Goal: Task Accomplishment & Management: Manage account settings

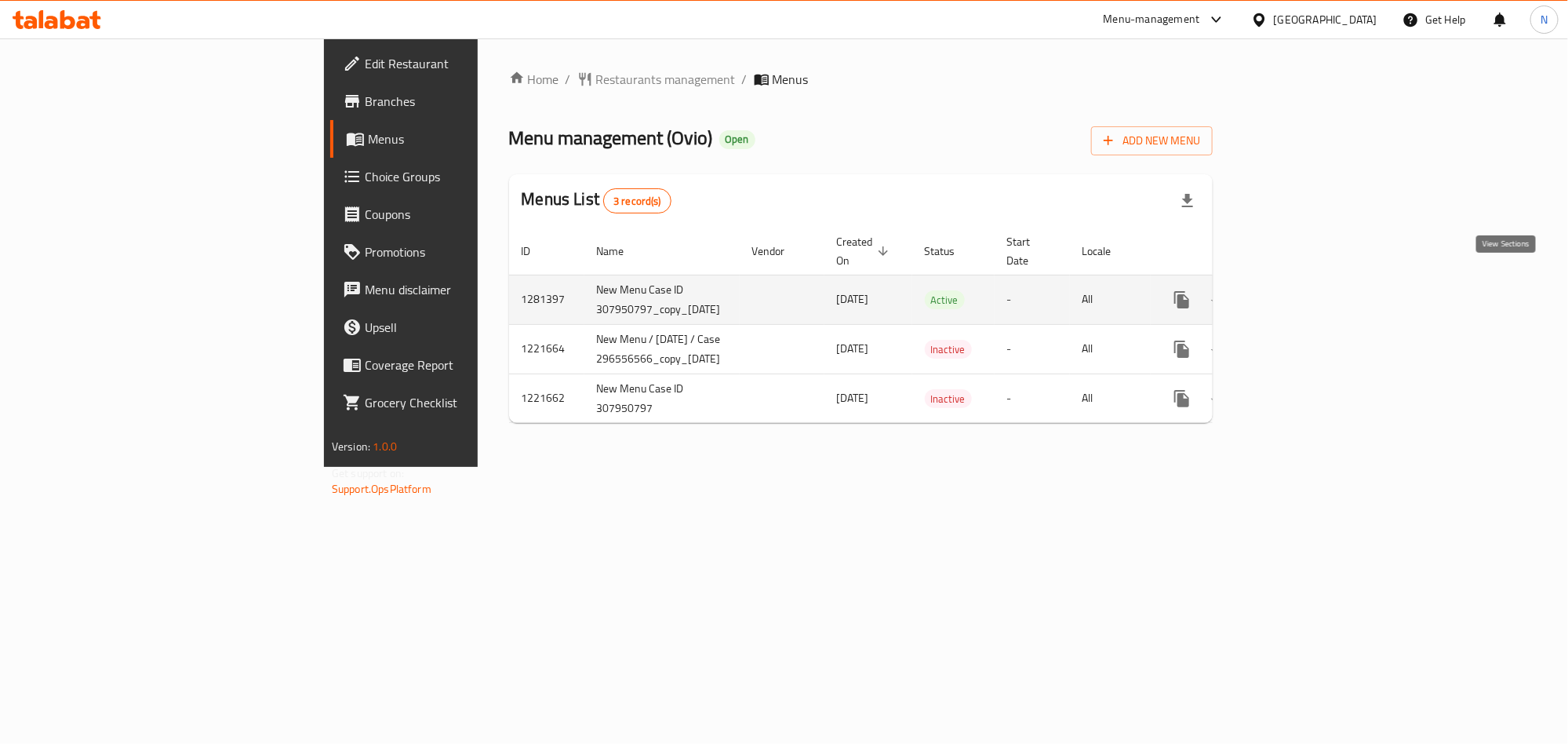
click at [1305, 290] on icon "enhanced table" at bounding box center [1295, 299] width 19 height 19
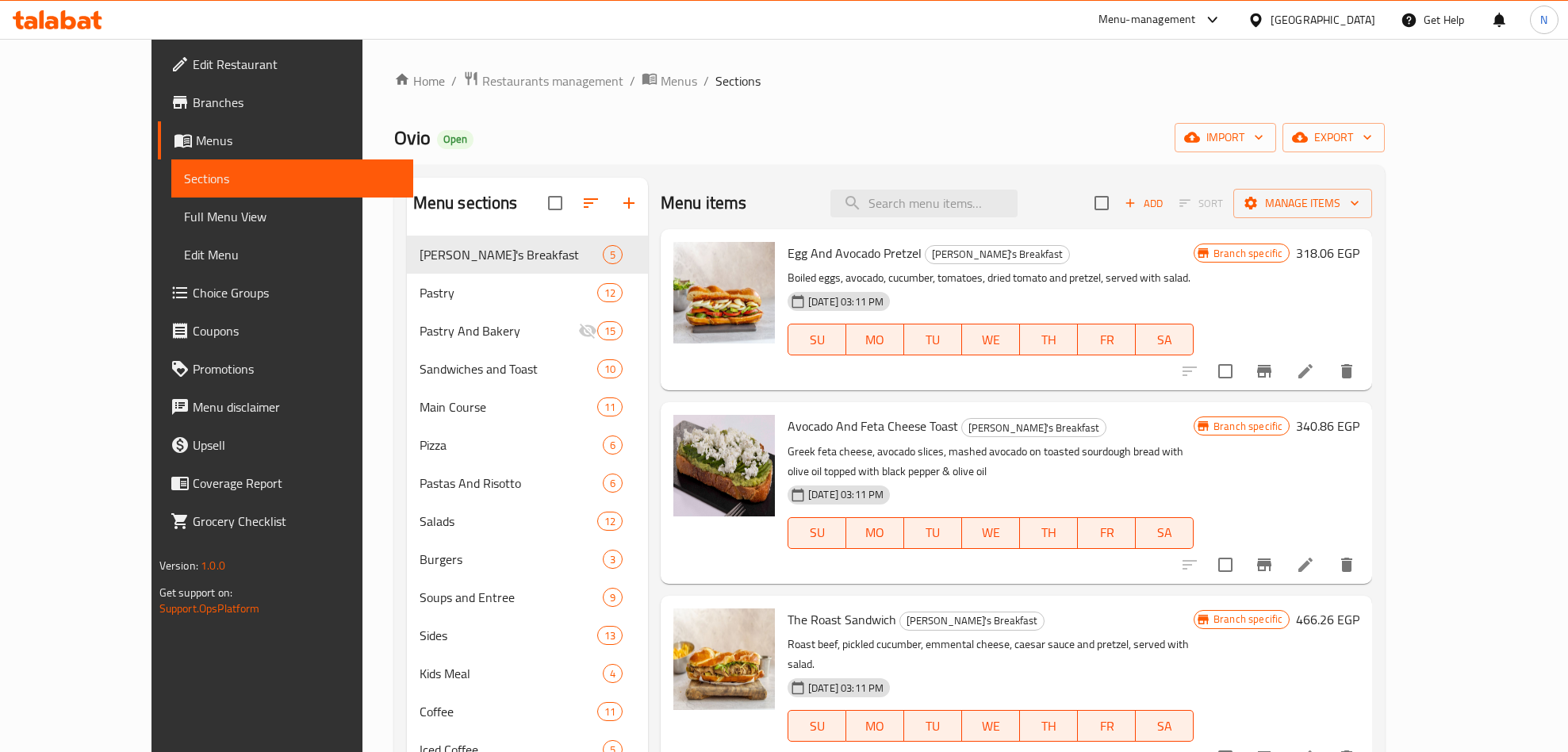
click at [1385, 165] on div "Menu sections Ovio's Breakfast 5 Pastry 12 Pastry And Bakery 15 Sandwiches and …" at bounding box center [889, 590] width 991 height 851
click at [1372, 145] on span "export" at bounding box center [1333, 138] width 77 height 20
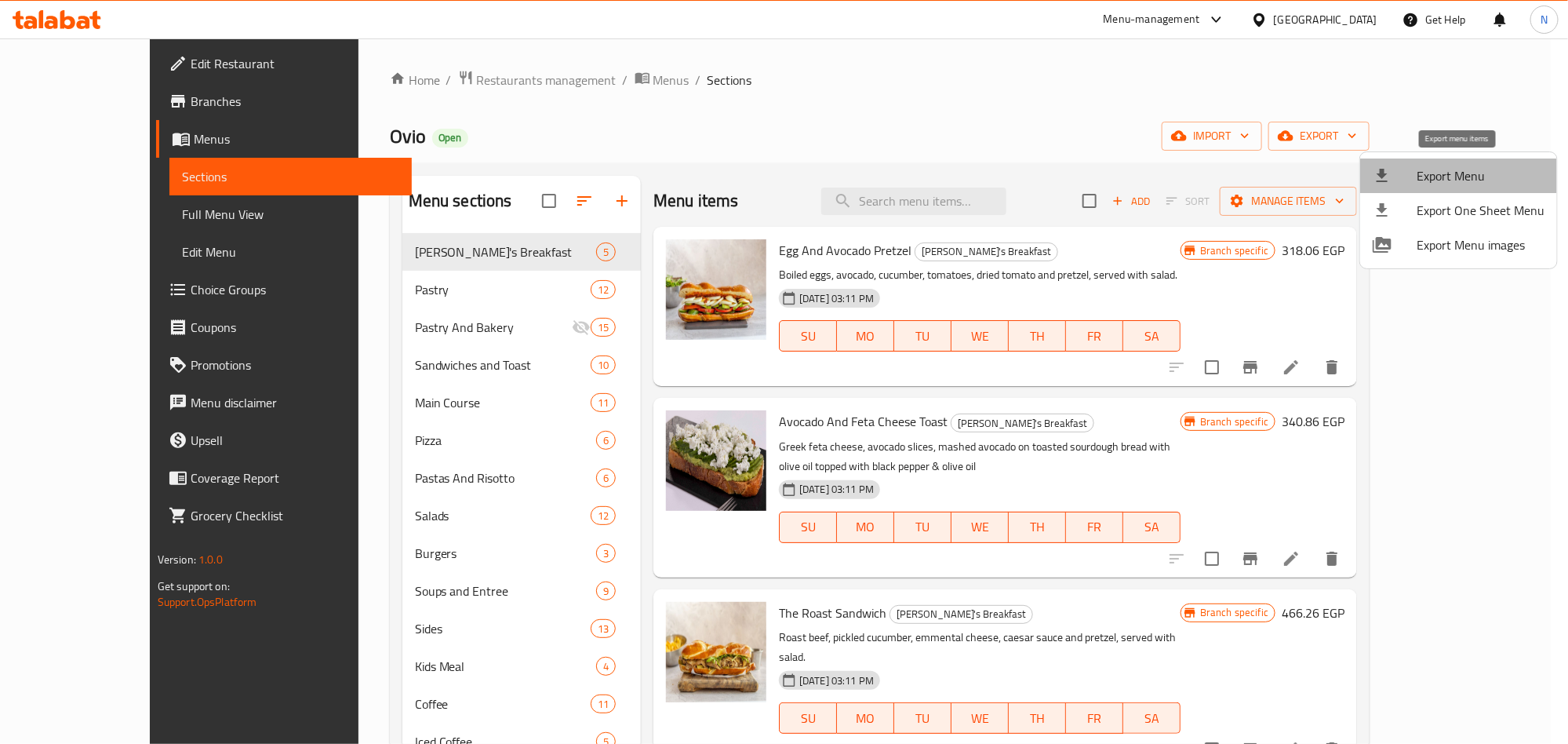
click at [1464, 163] on li "Export Menu" at bounding box center [1459, 175] width 197 height 34
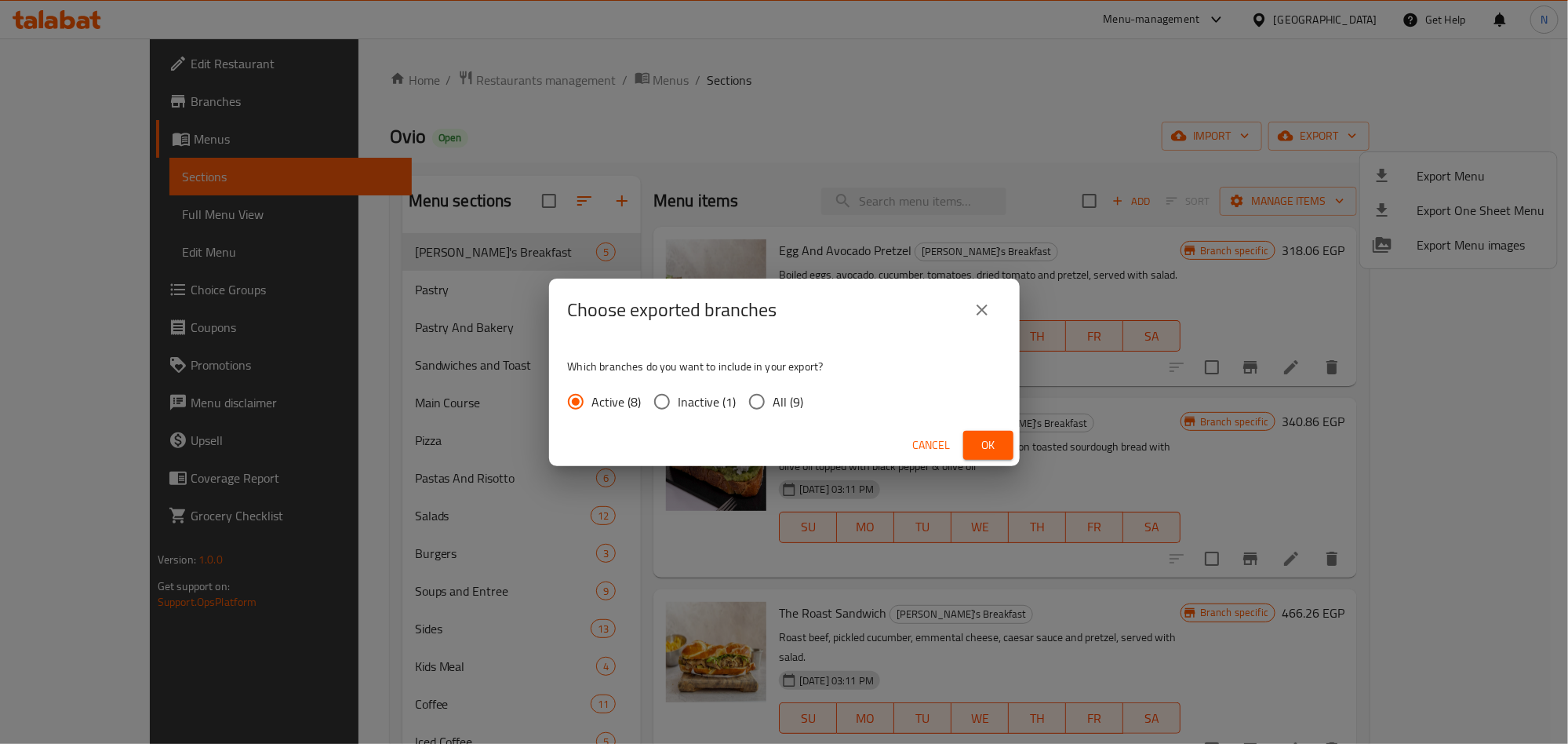
click at [771, 407] on input "All (9)" at bounding box center [757, 402] width 33 height 33
radio input "true"
click at [996, 445] on span "Ok" at bounding box center [988, 446] width 25 height 20
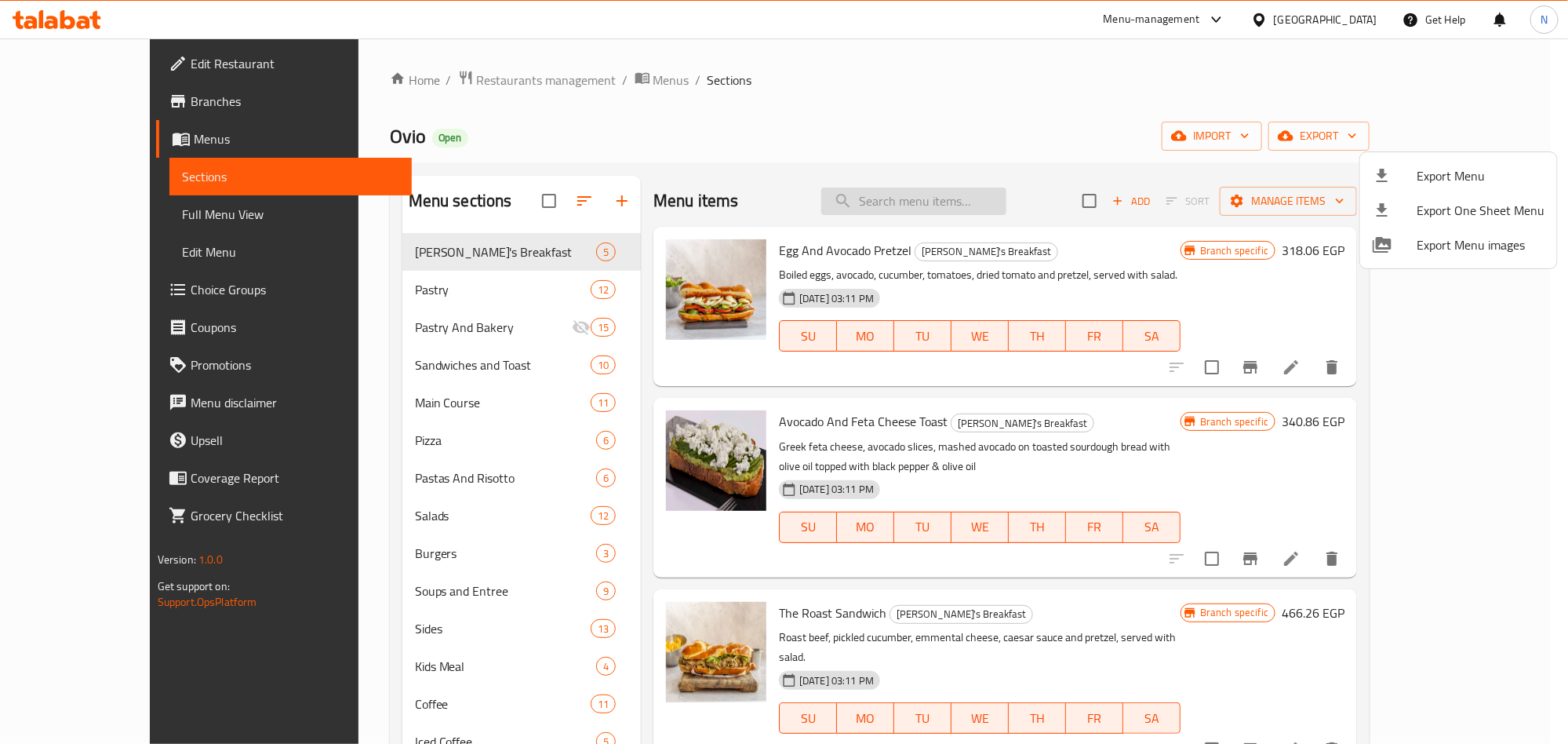
click at [918, 198] on div at bounding box center [784, 372] width 1568 height 744
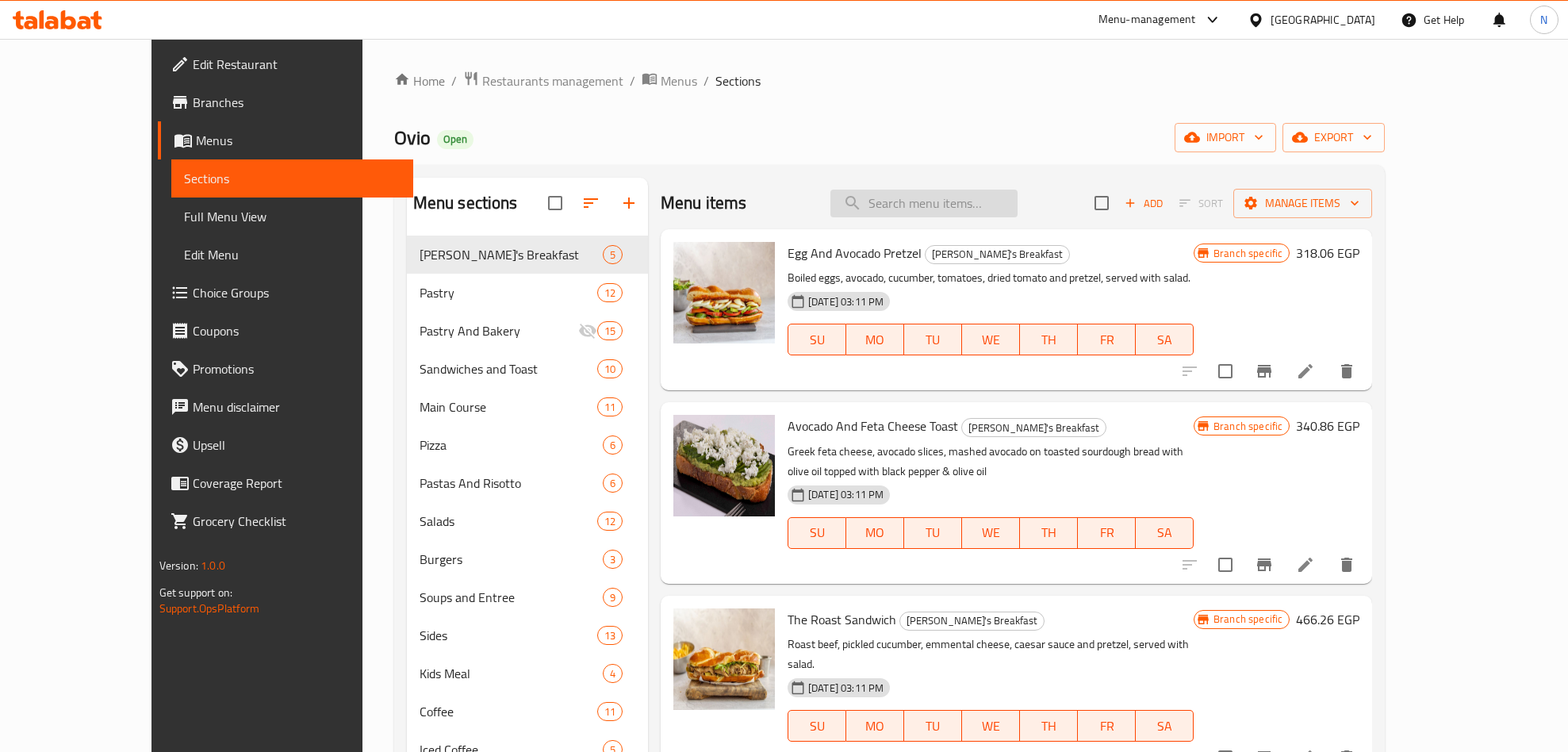
click at [949, 198] on input "search" at bounding box center [924, 203] width 187 height 28
paste input "Chicken Paillard"
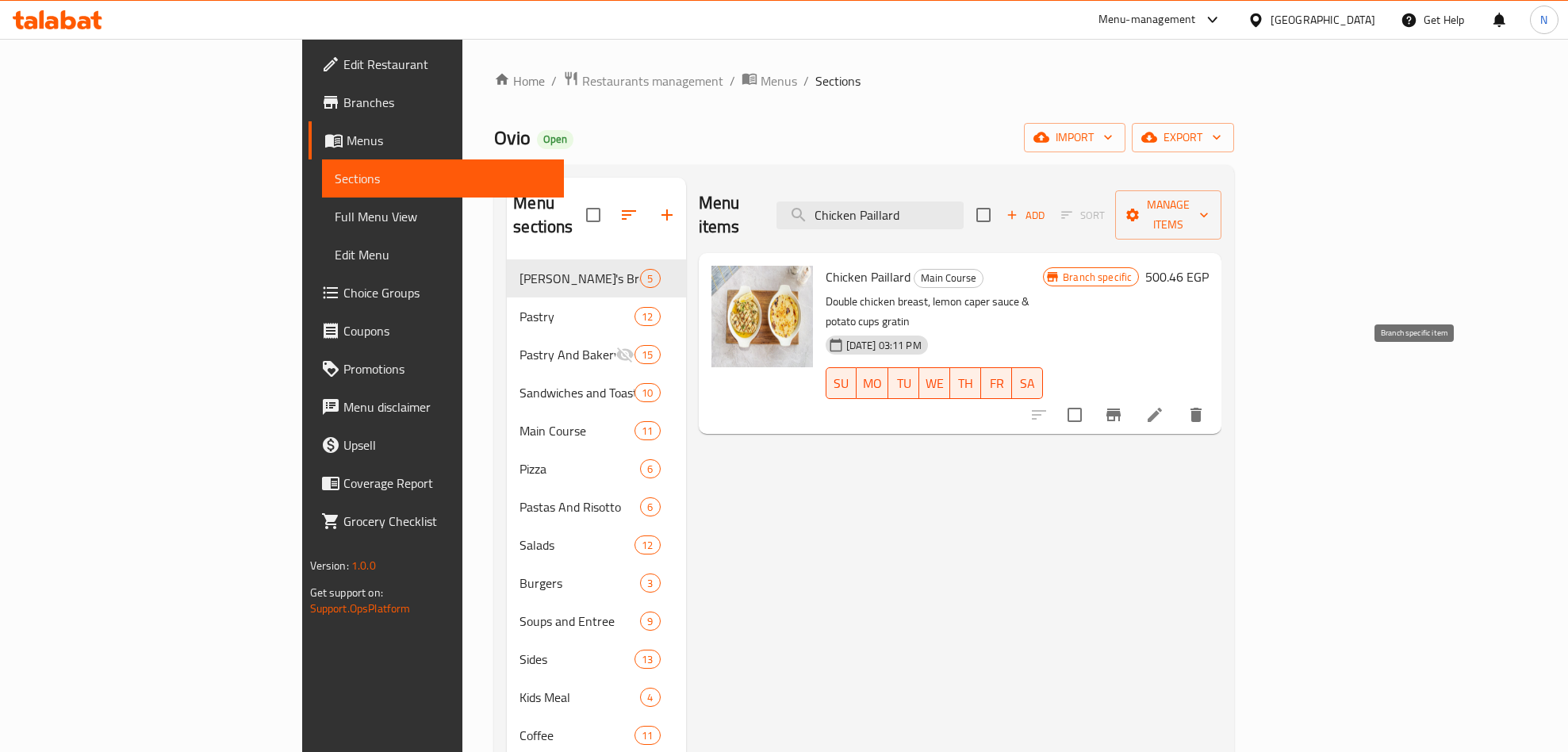
type input "Chicken Paillard"
click at [1123, 405] on icon "Branch-specific-item" at bounding box center [1113, 414] width 19 height 19
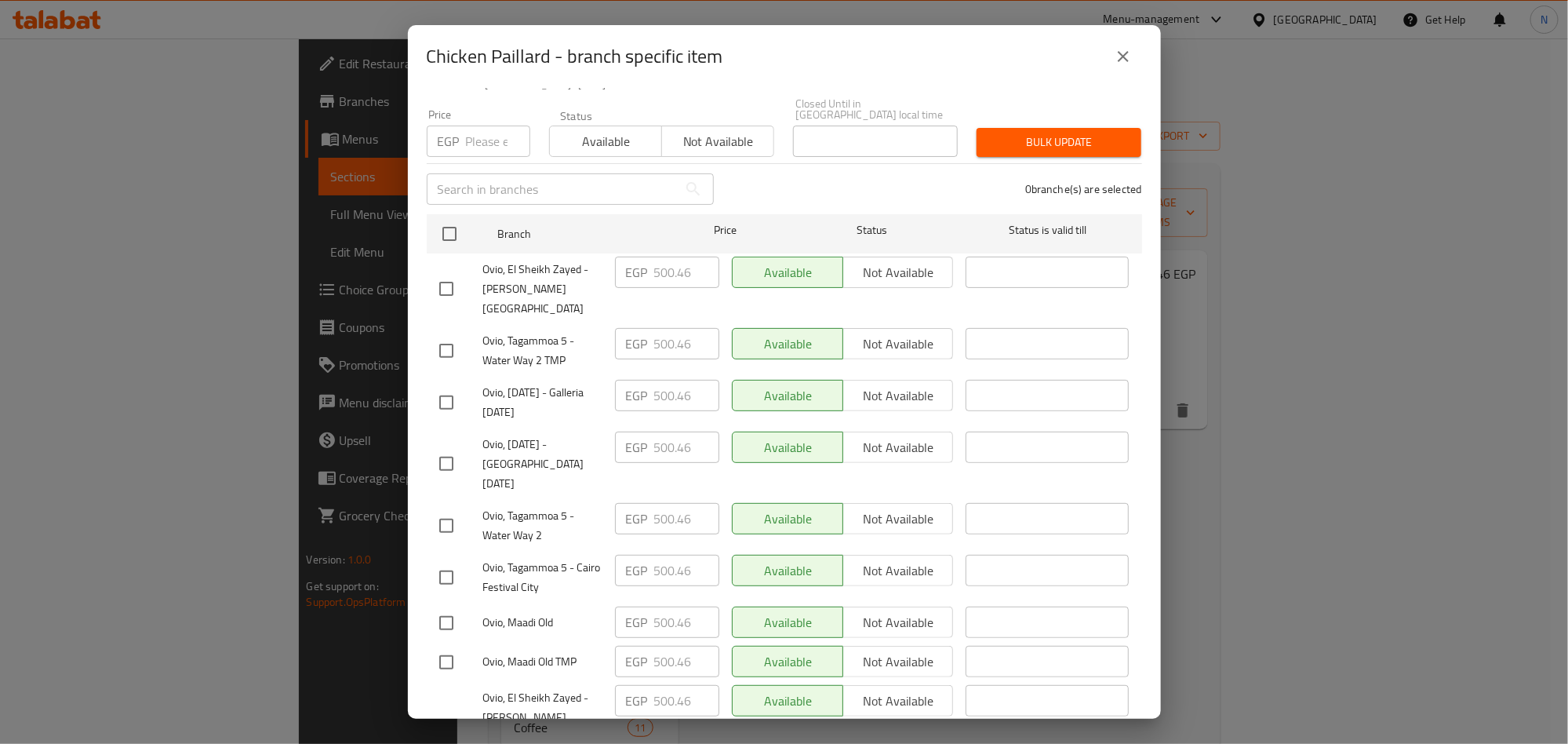
scroll to position [135, 0]
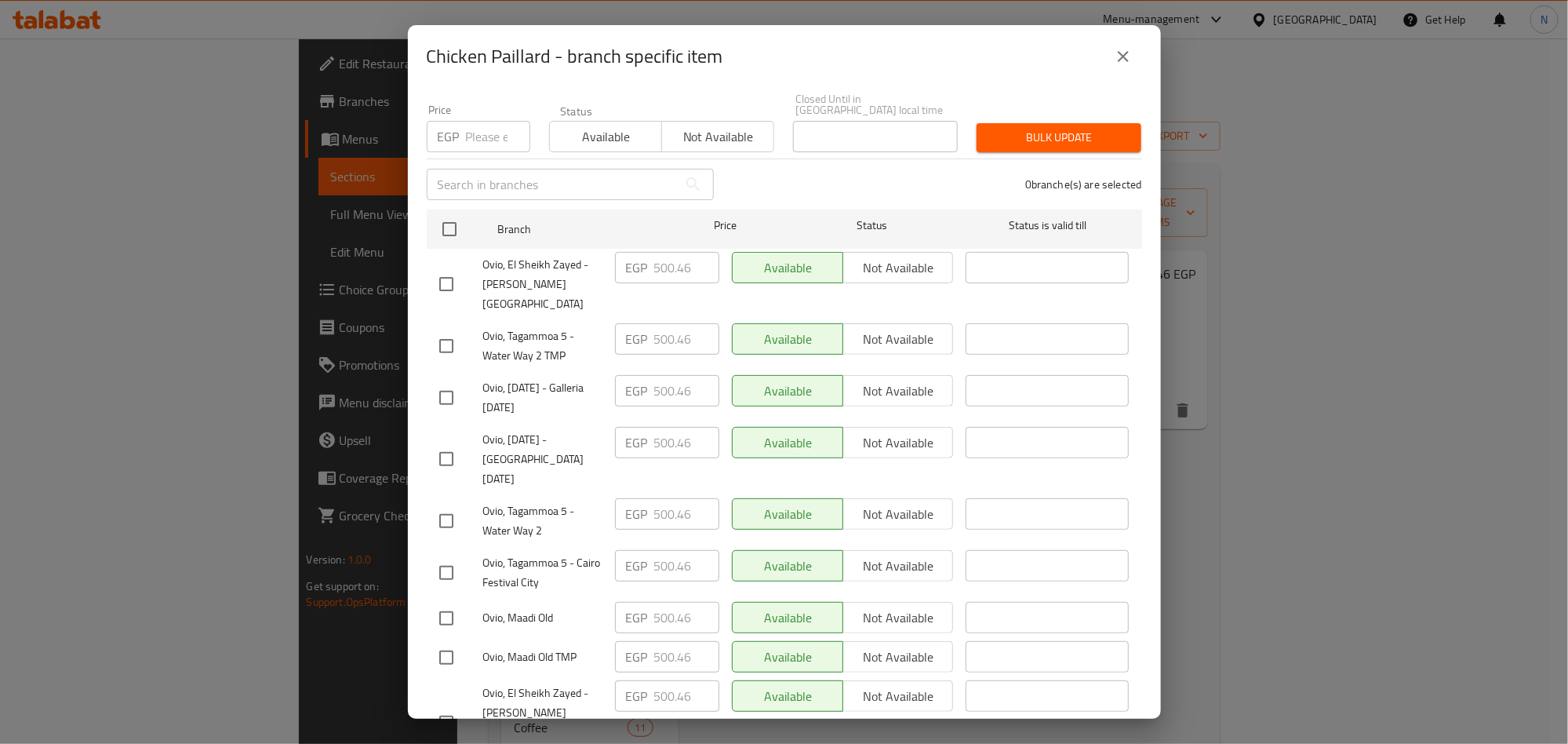
click at [1118, 71] on button "close" at bounding box center [1123, 56] width 37 height 37
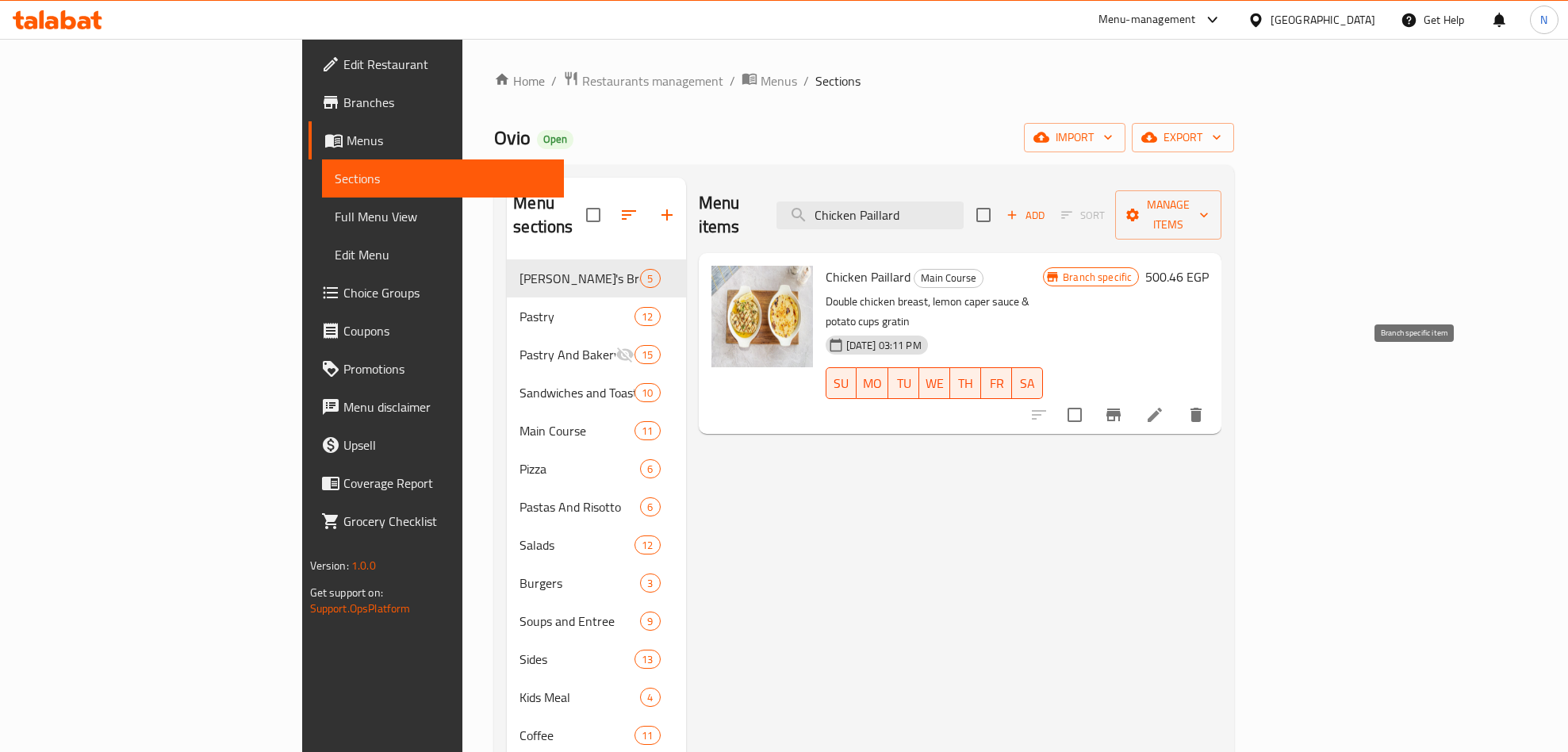
click at [1120, 408] on icon "Branch-specific-item" at bounding box center [1113, 414] width 14 height 13
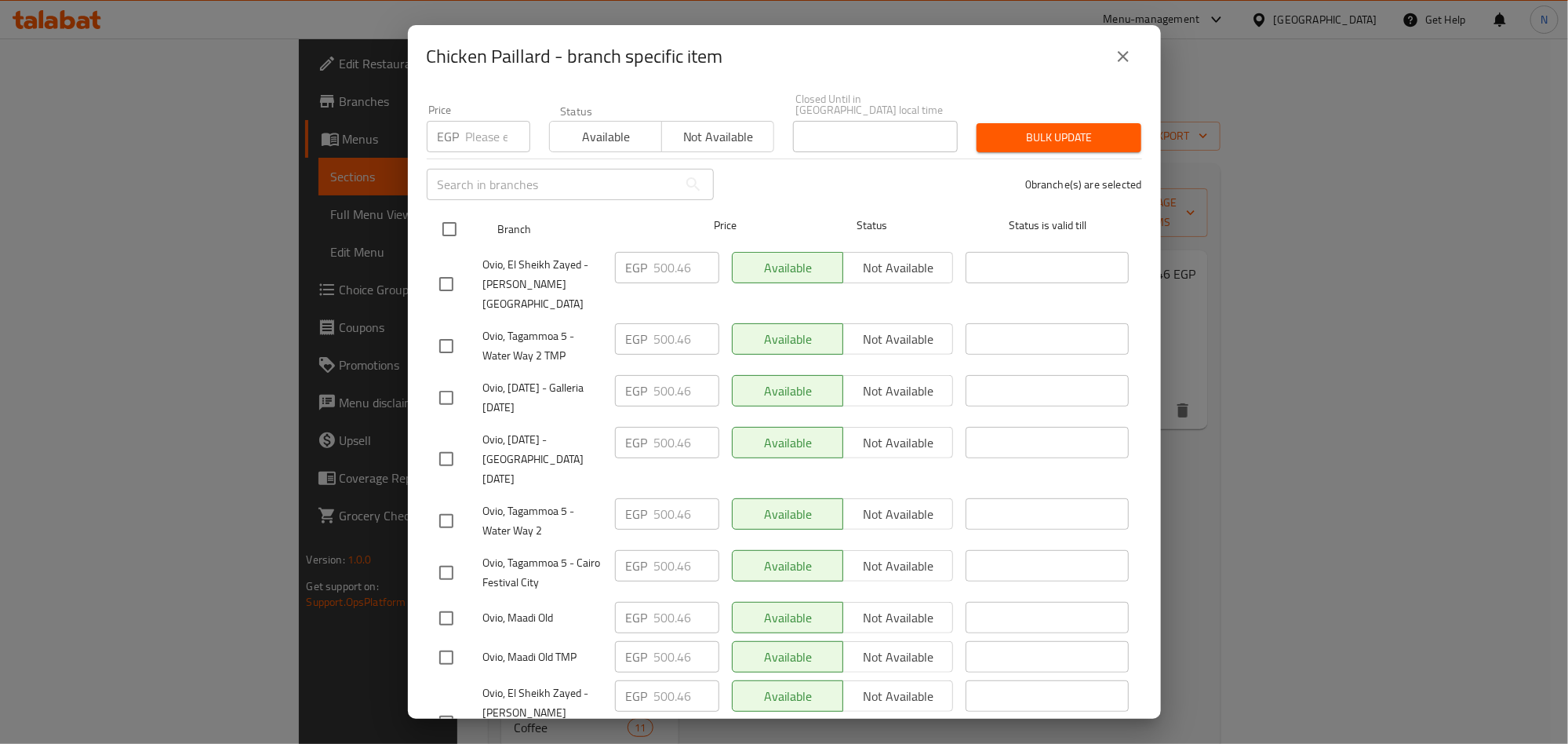
click at [441, 212] on input "checkbox" at bounding box center [450, 229] width 33 height 33
checkbox input "true"
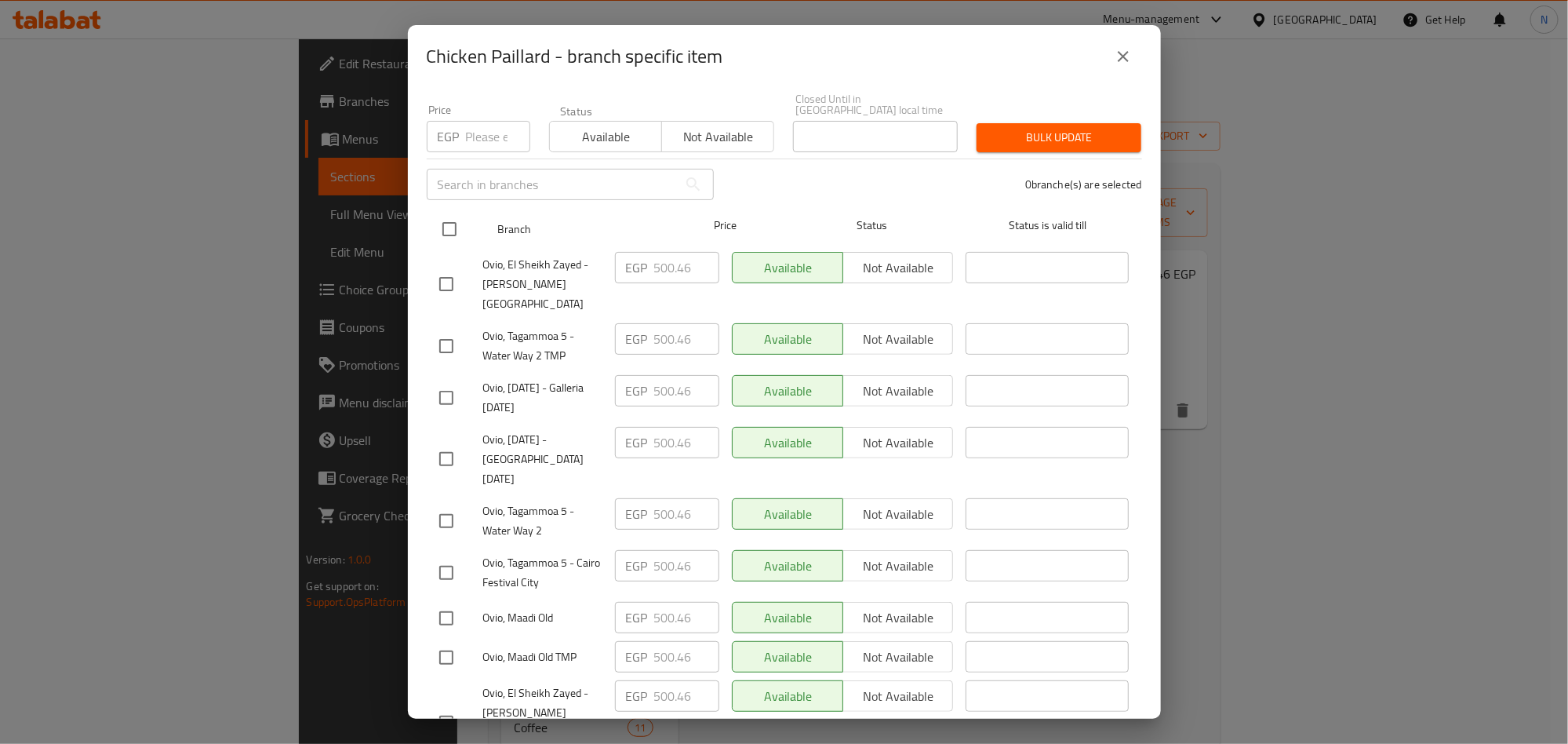
checkbox input "true"
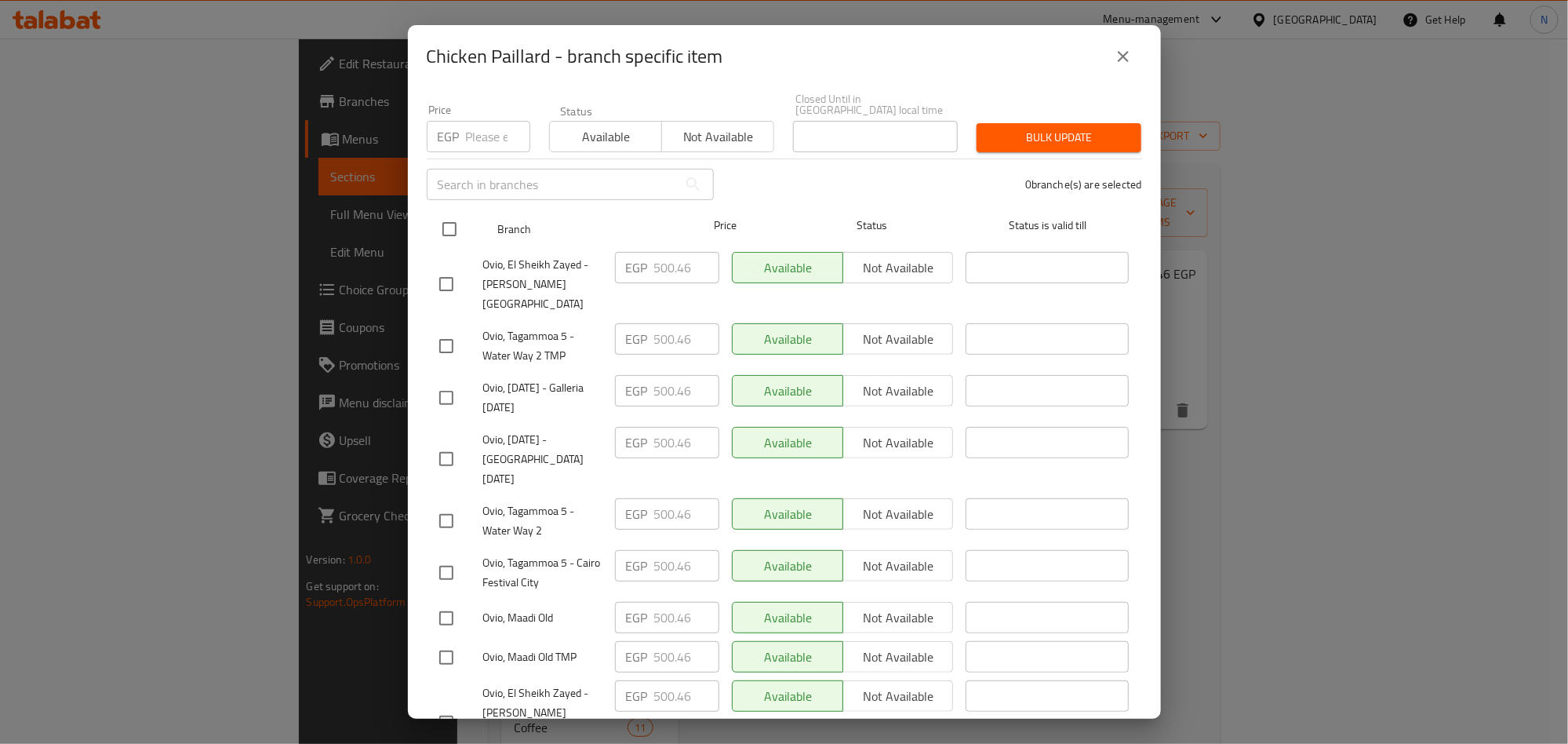
checkbox input "true"
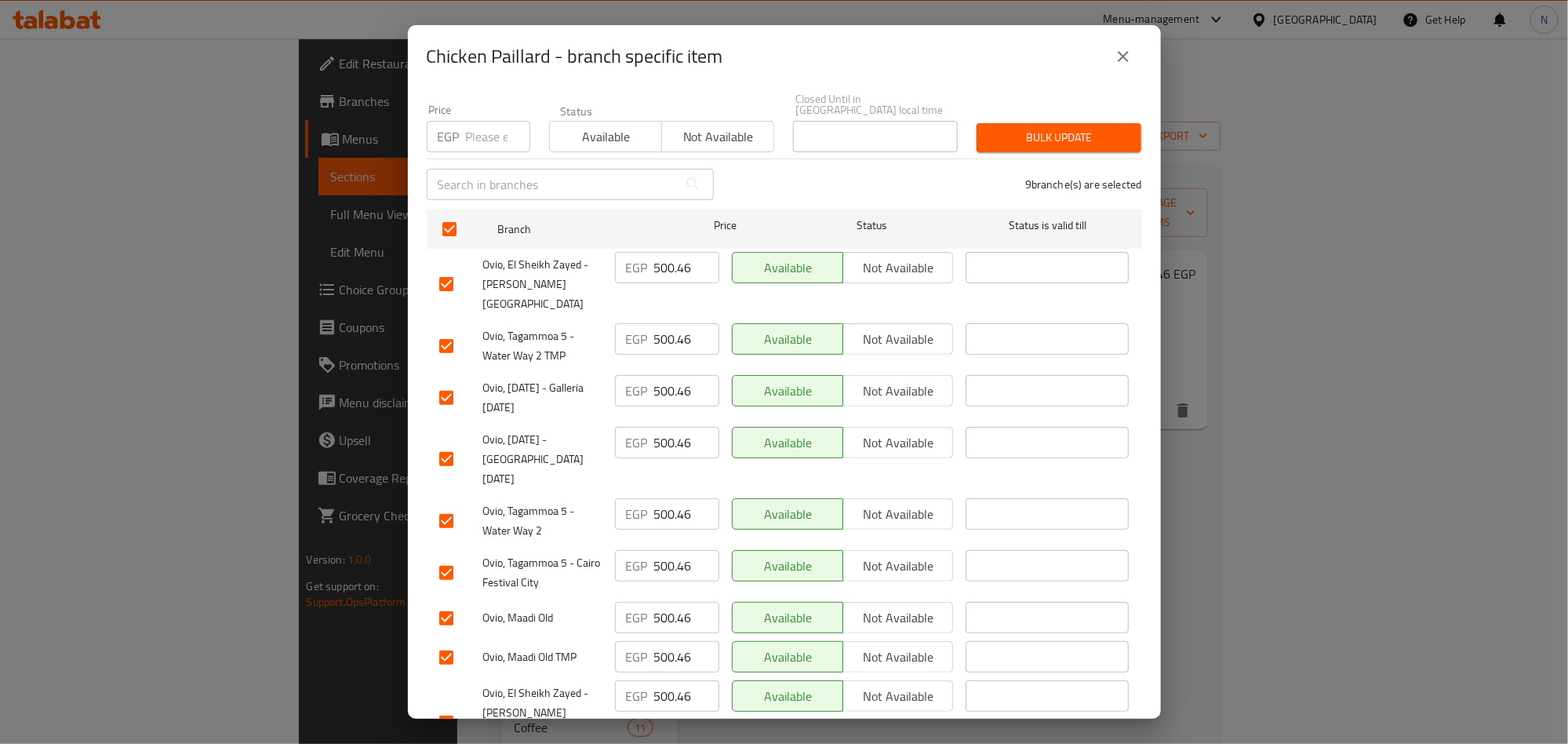
click at [654, 323] on input "500.46" at bounding box center [687, 339] width 65 height 32
drag, startPoint x: 481, startPoint y: 117, endPoint x: 692, endPoint y: 170, distance: 217.6
click at [481, 121] on input "number" at bounding box center [497, 137] width 64 height 32
paste input "557.46"
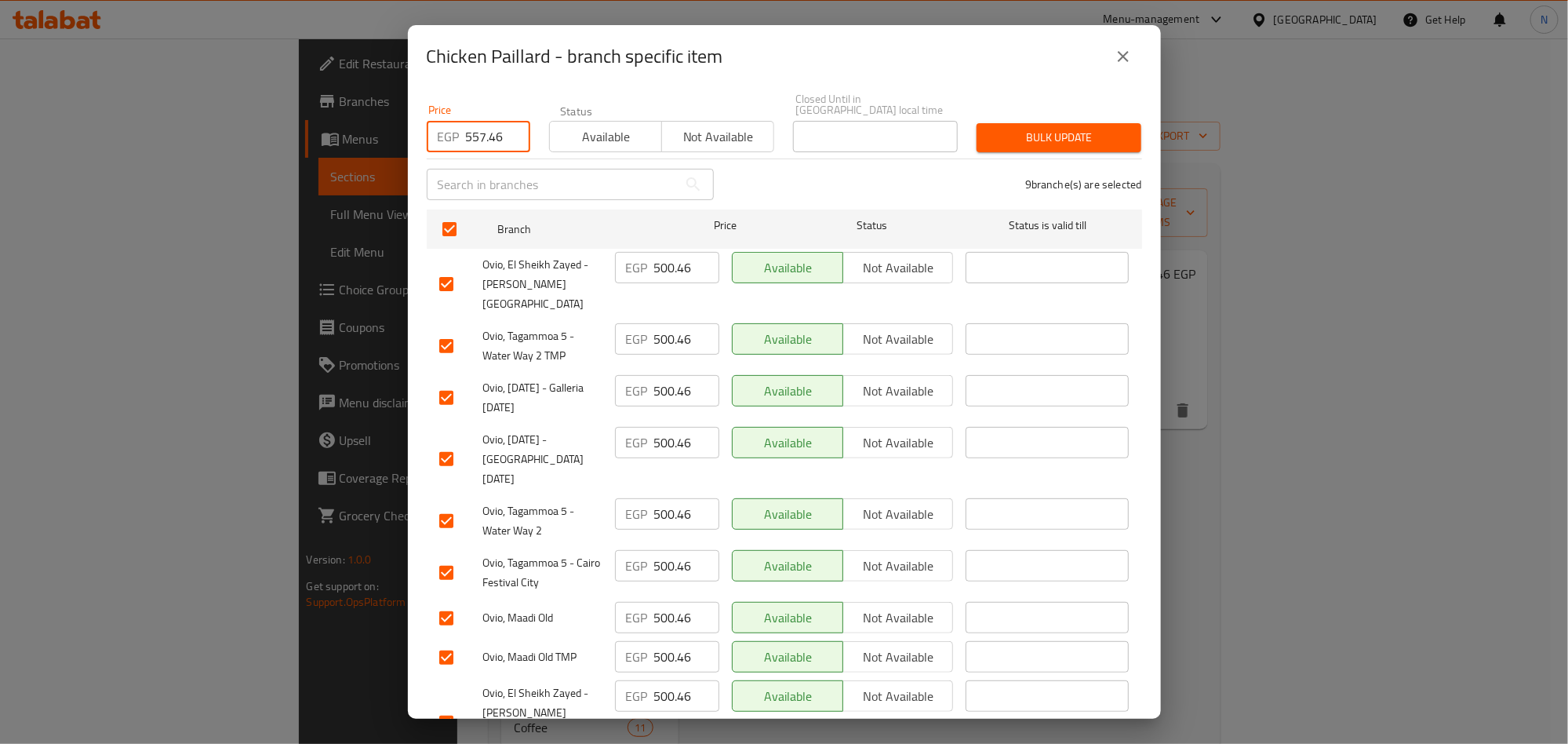
type input "557.46"
click at [1041, 135] on span "Bulk update" at bounding box center [1059, 137] width 140 height 20
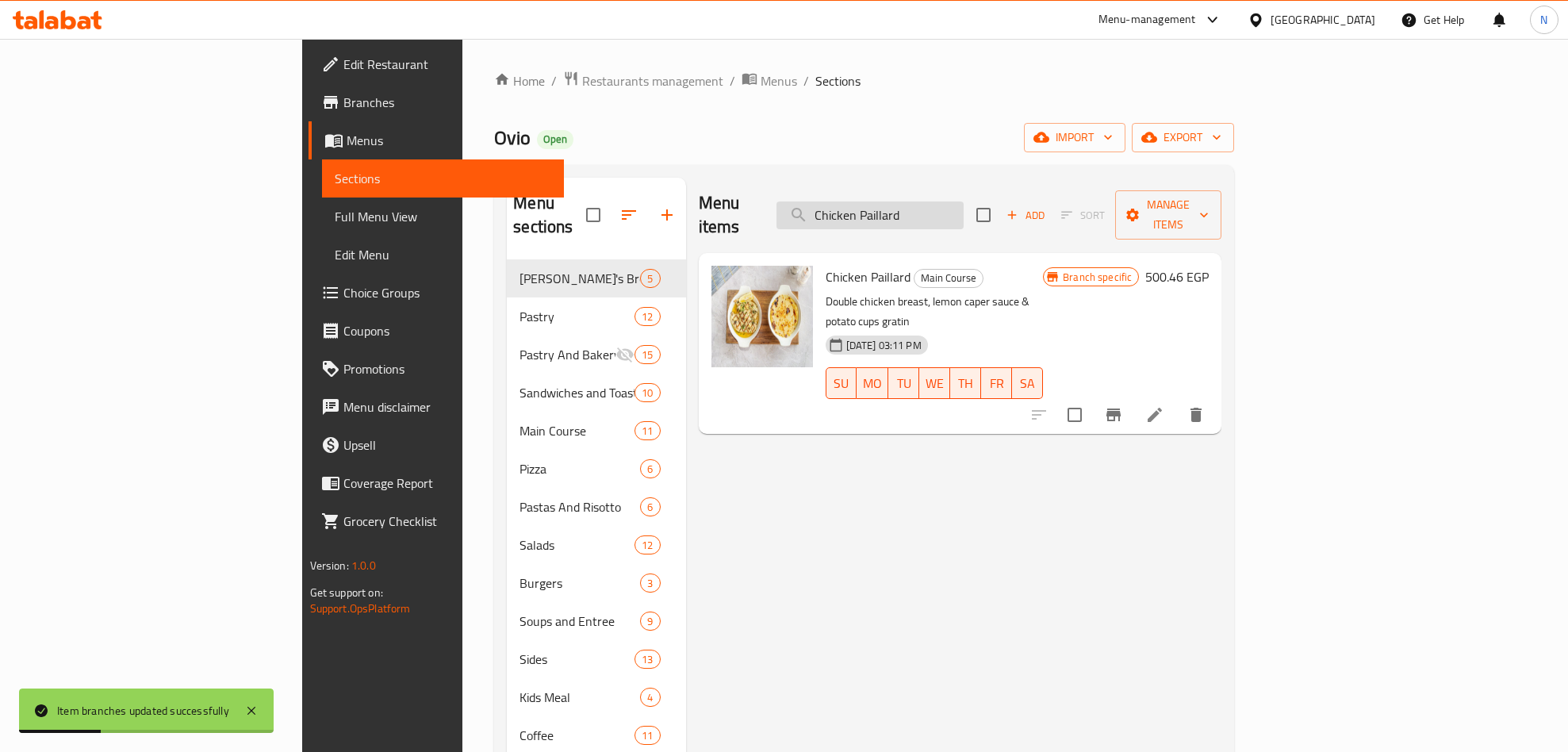
click at [963, 211] on input "Chicken Paillard" at bounding box center [870, 215] width 187 height 28
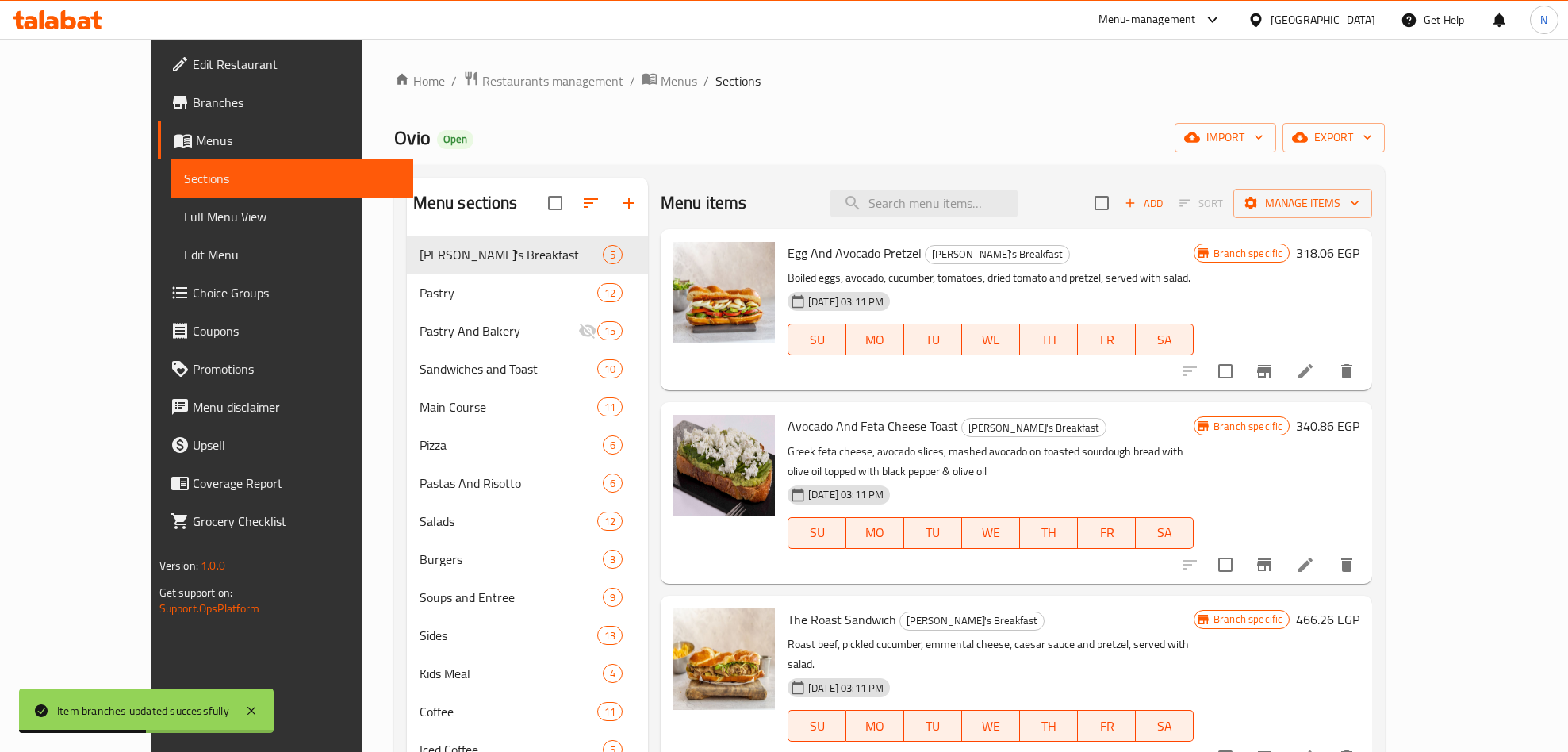
paste input "Cordon Blue"
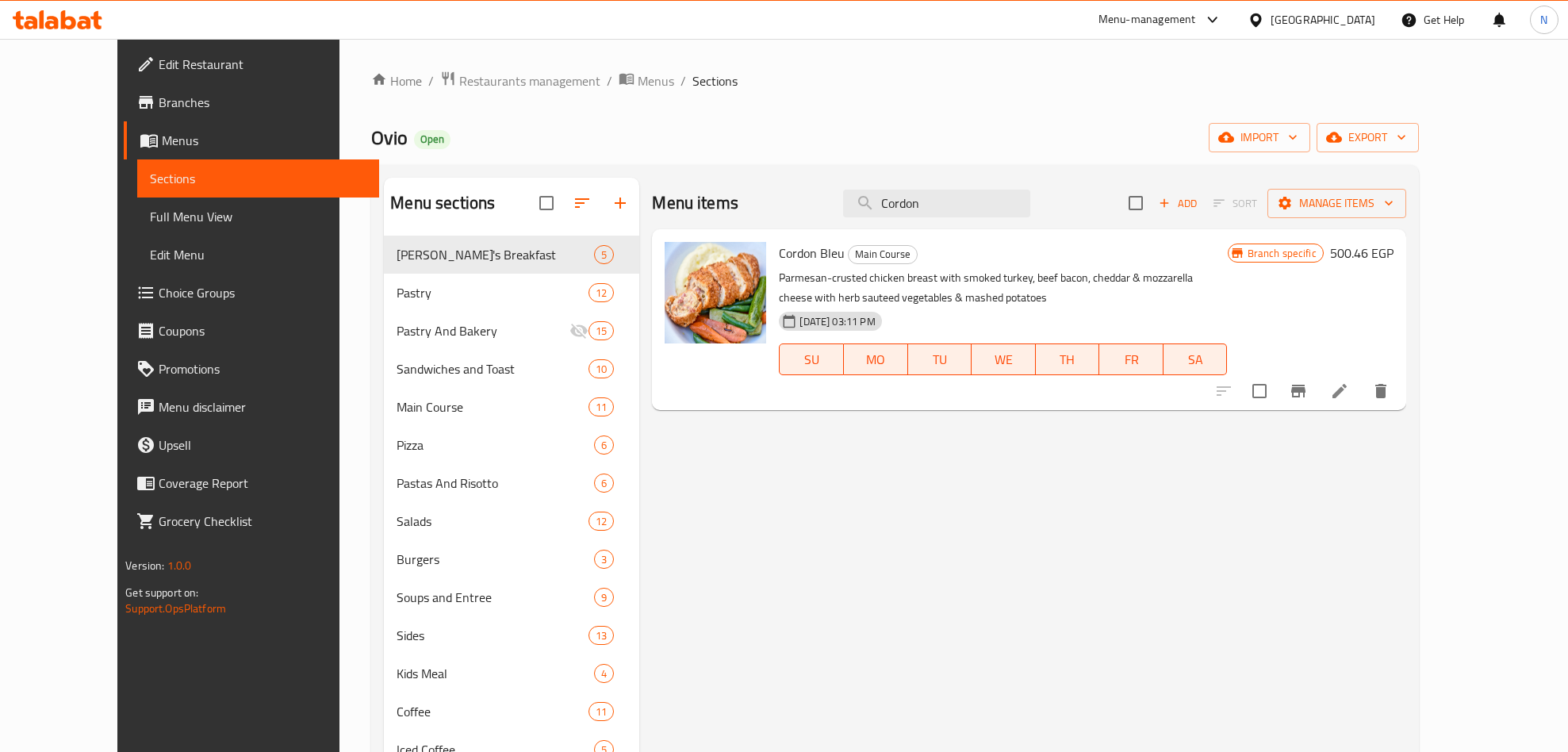
type input "Cordon"
click at [1305, 390] on icon "Branch-specific-item" at bounding box center [1298, 391] width 14 height 13
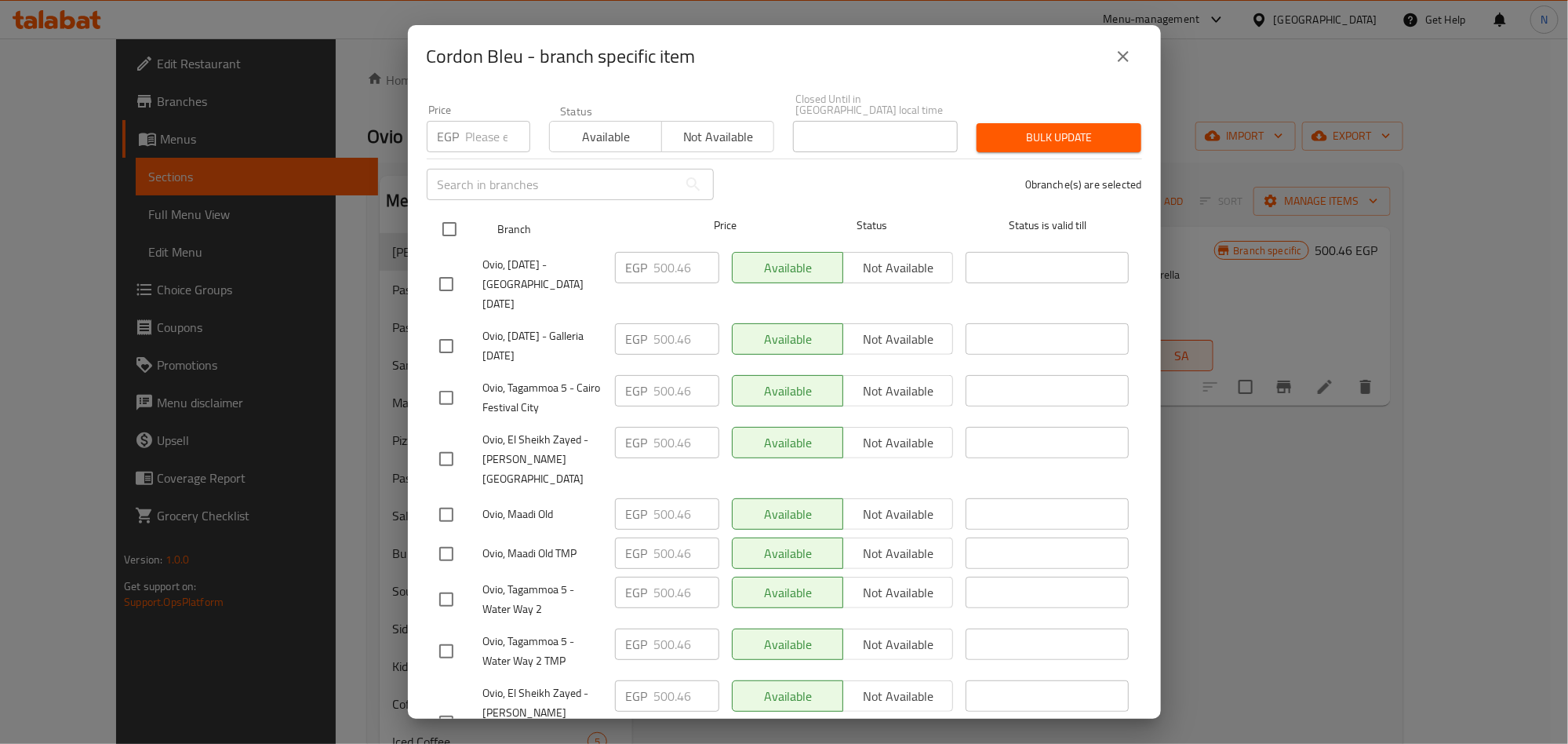
click at [457, 217] on input "checkbox" at bounding box center [450, 229] width 33 height 33
checkbox input "true"
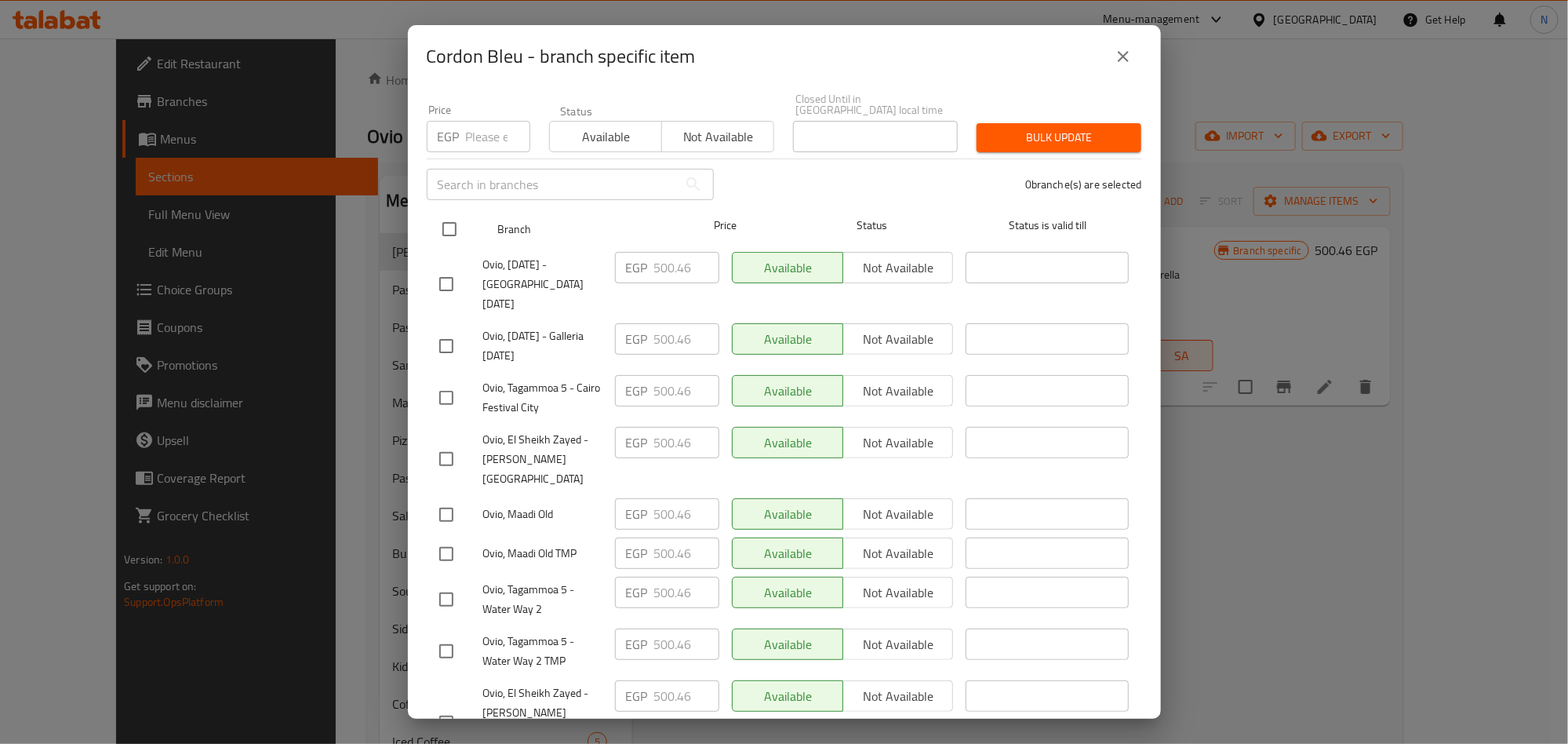
checkbox input "true"
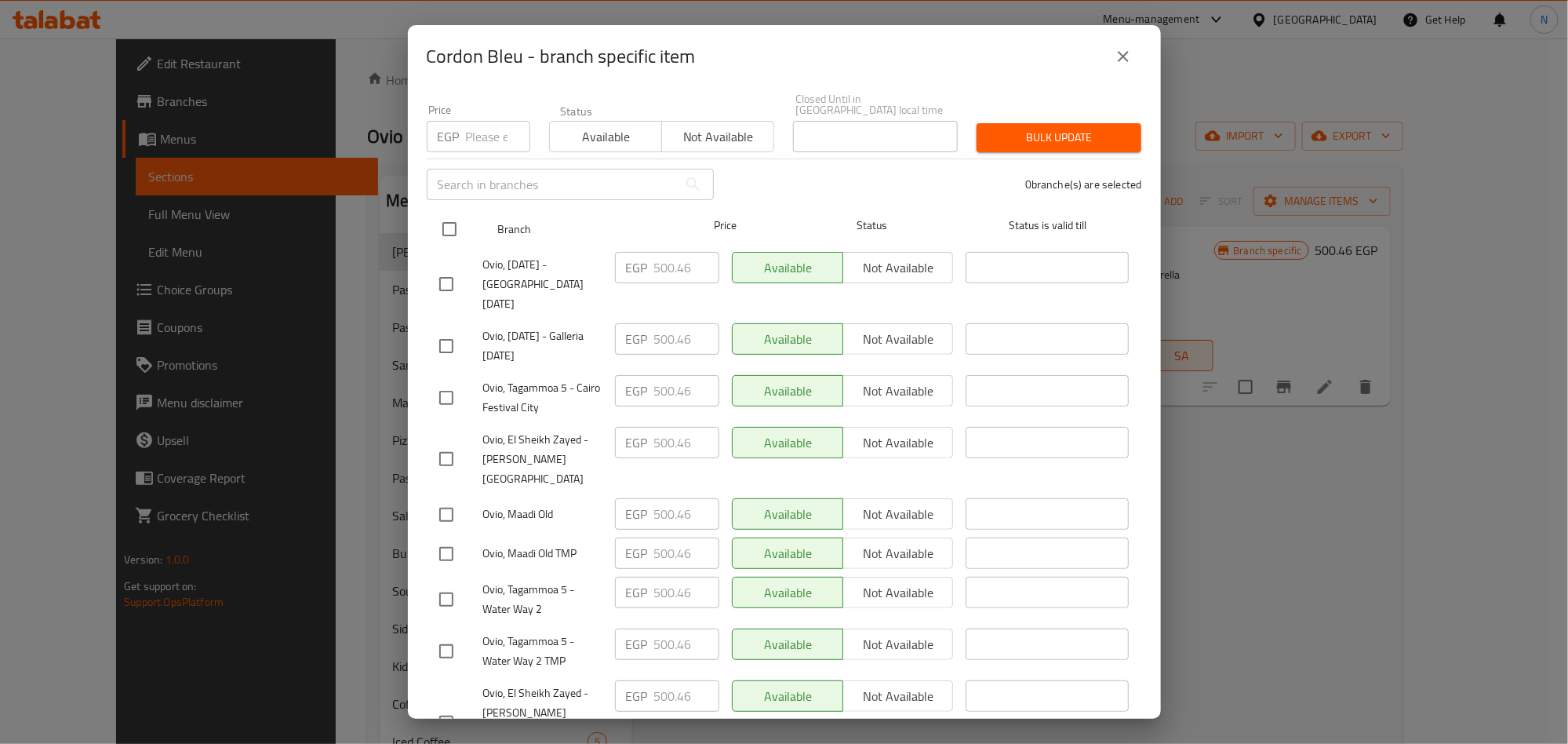
checkbox input "true"
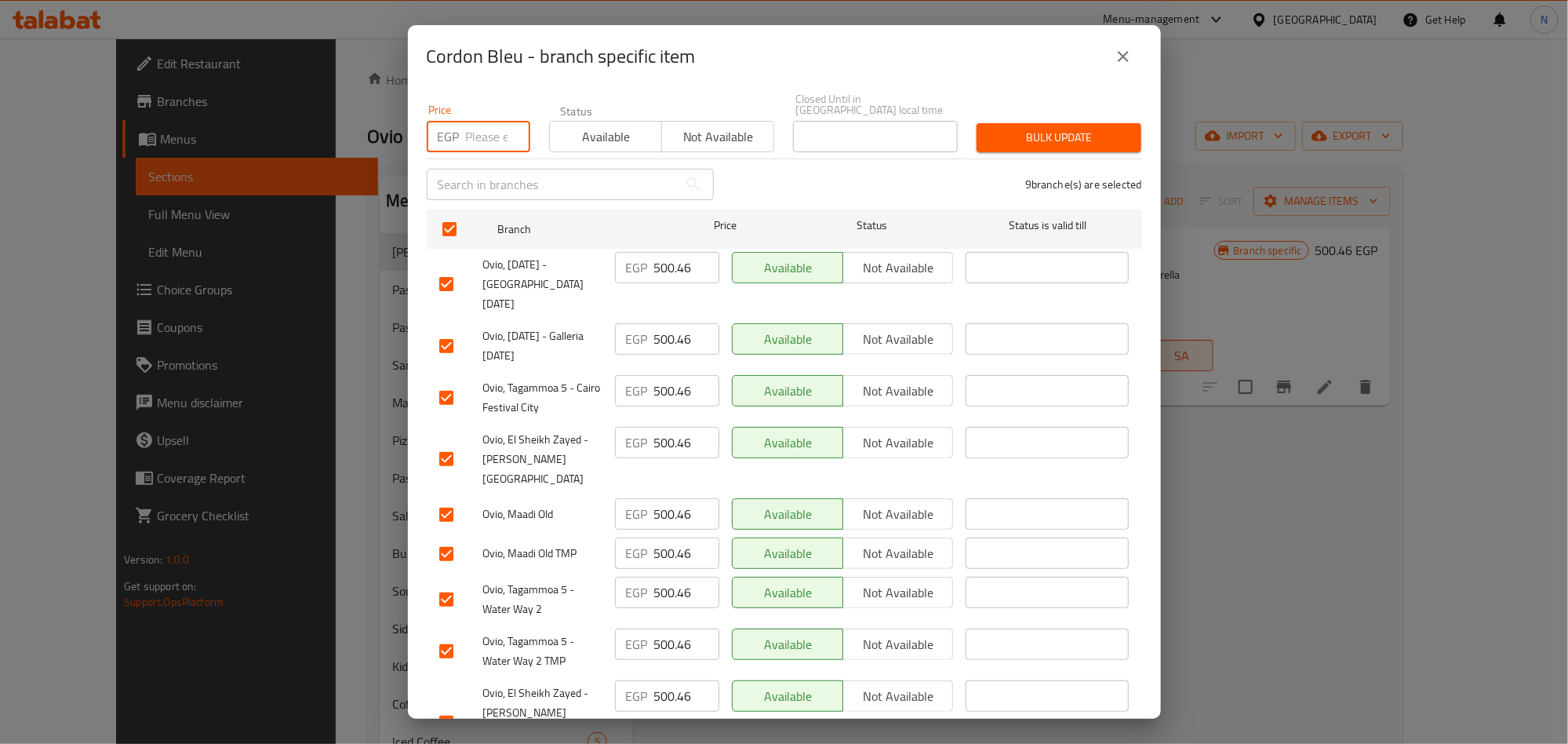
click at [473, 127] on input "number" at bounding box center [497, 137] width 64 height 32
paste input "568.86"
type input "568.86"
click at [1046, 132] on span "Bulk update" at bounding box center [1059, 137] width 140 height 20
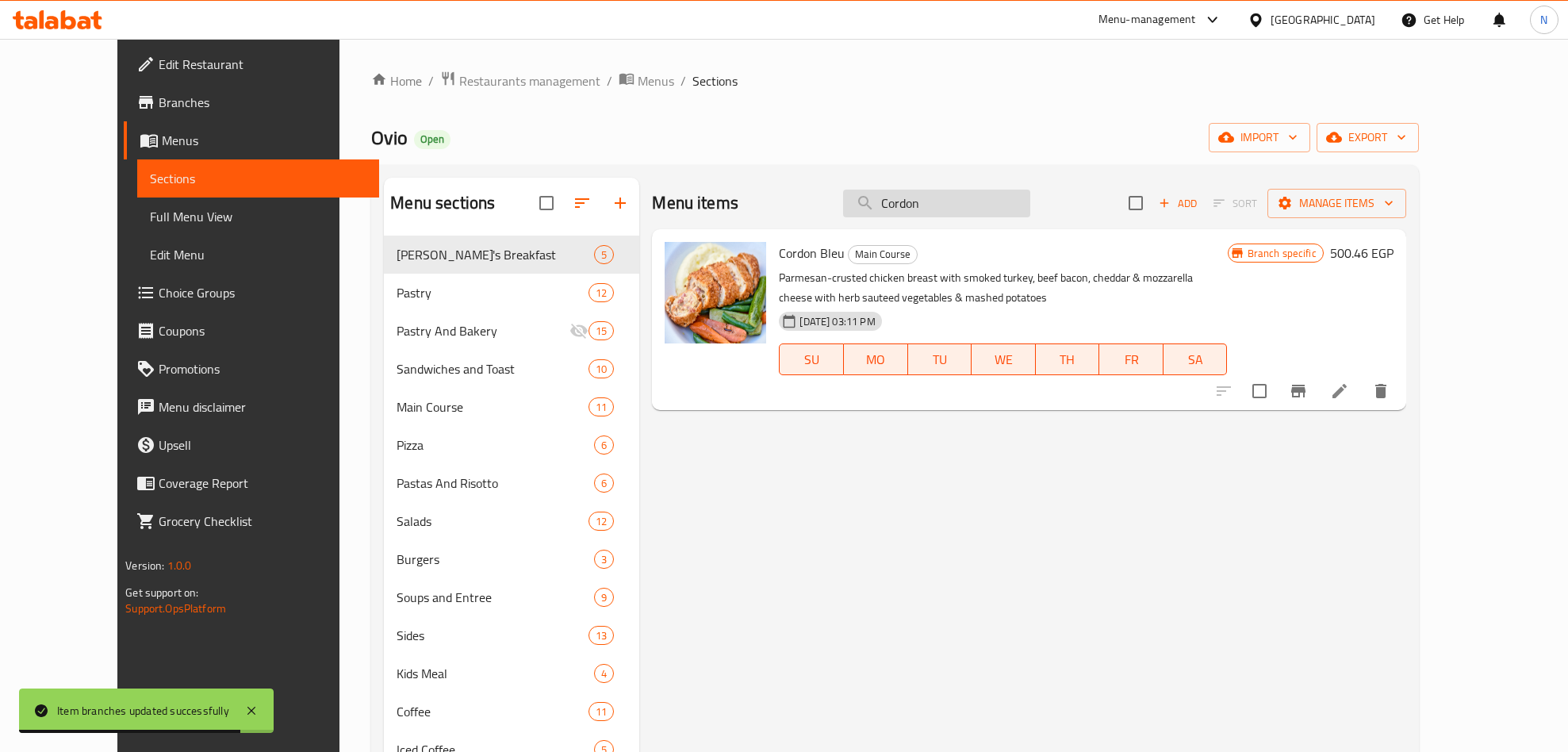
drag, startPoint x: 1023, startPoint y: 226, endPoint x: 1016, endPoint y: 207, distance: 20.2
click at [1023, 221] on div "Menu items Cordon Add Sort Manage items" at bounding box center [1028, 203] width 754 height 51
click at [1014, 207] on input "Cordon" at bounding box center [936, 203] width 187 height 28
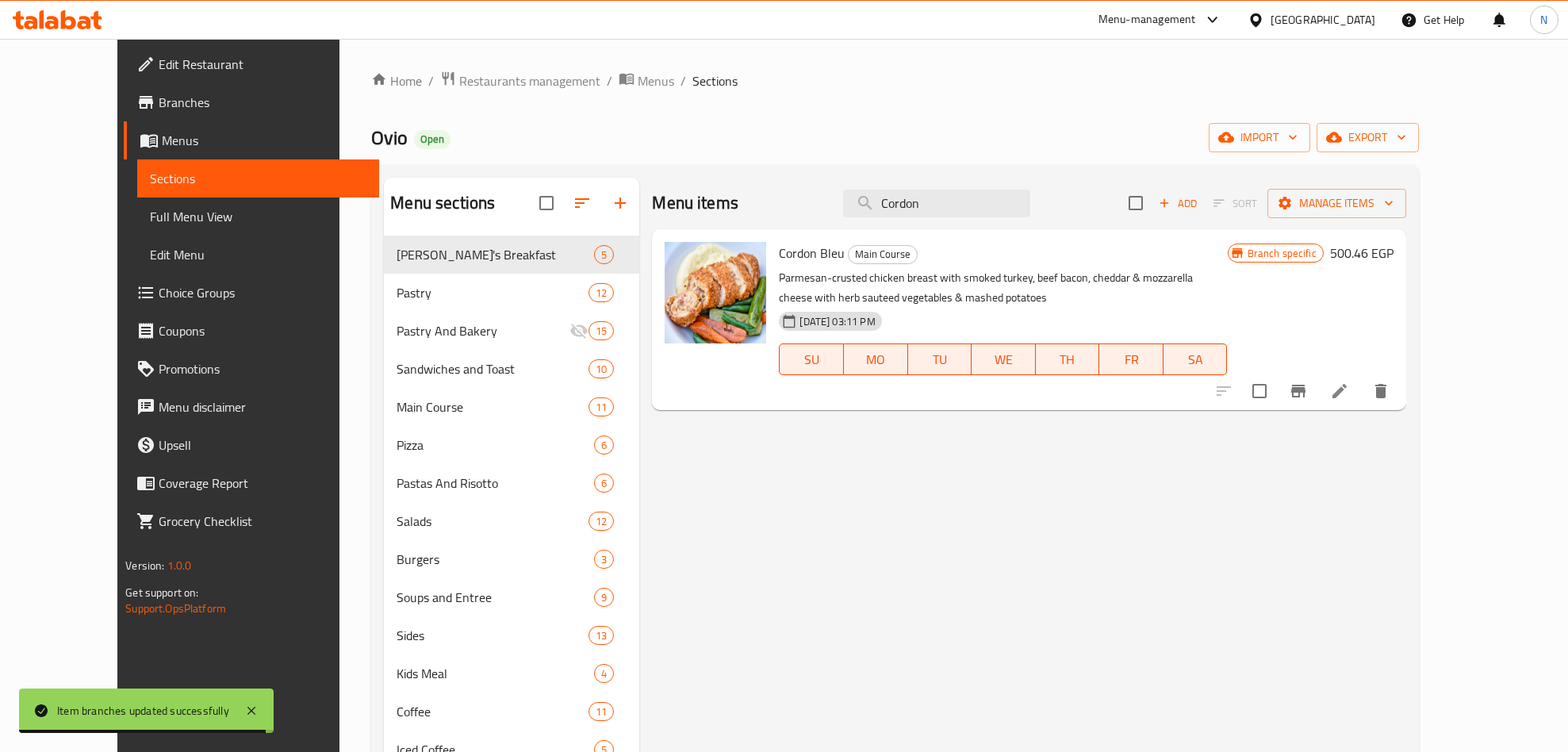
paste input "Healthy grilled chicken"
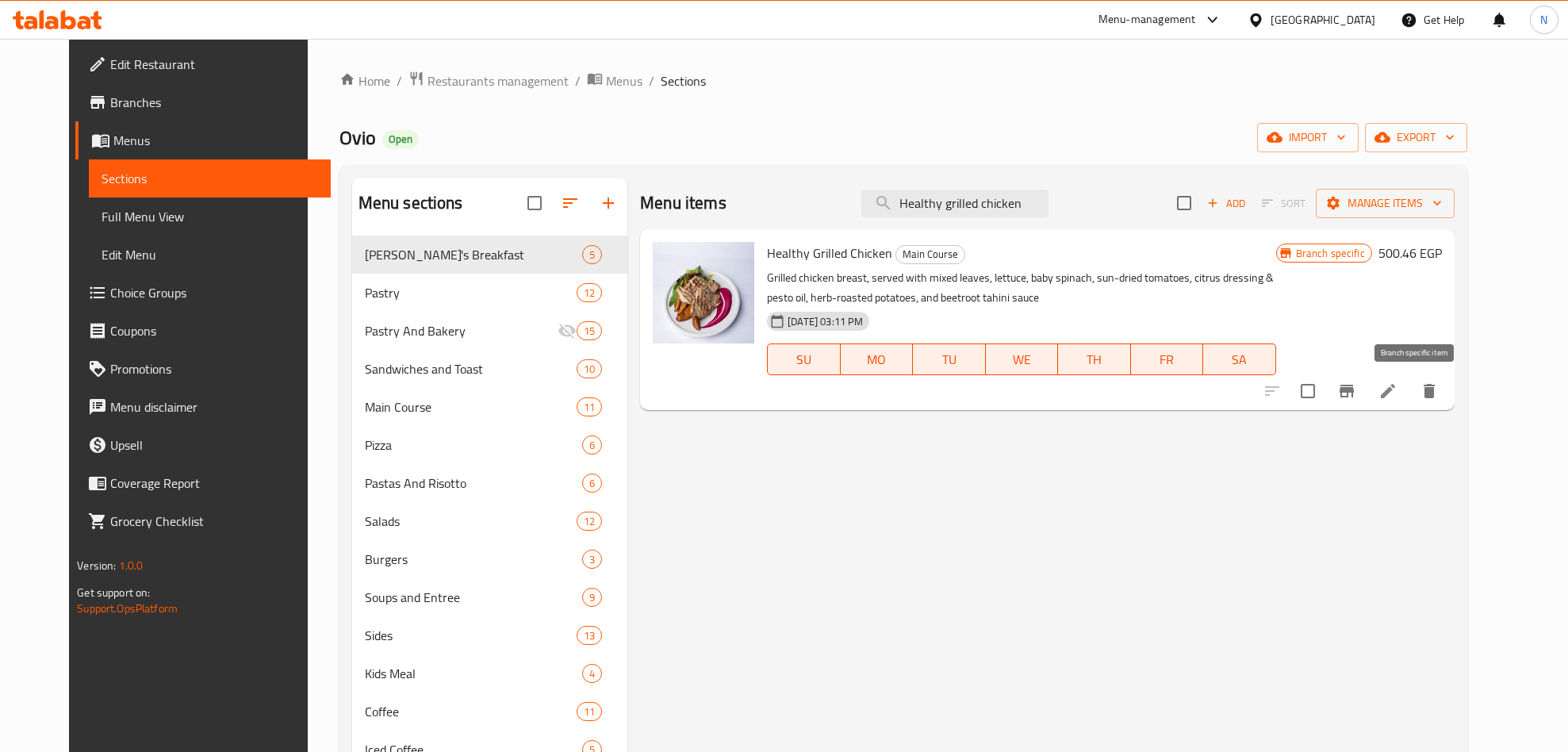
type input "Healthy grilled chicken"
click at [1365, 391] on button "Branch-specific-item" at bounding box center [1346, 391] width 38 height 38
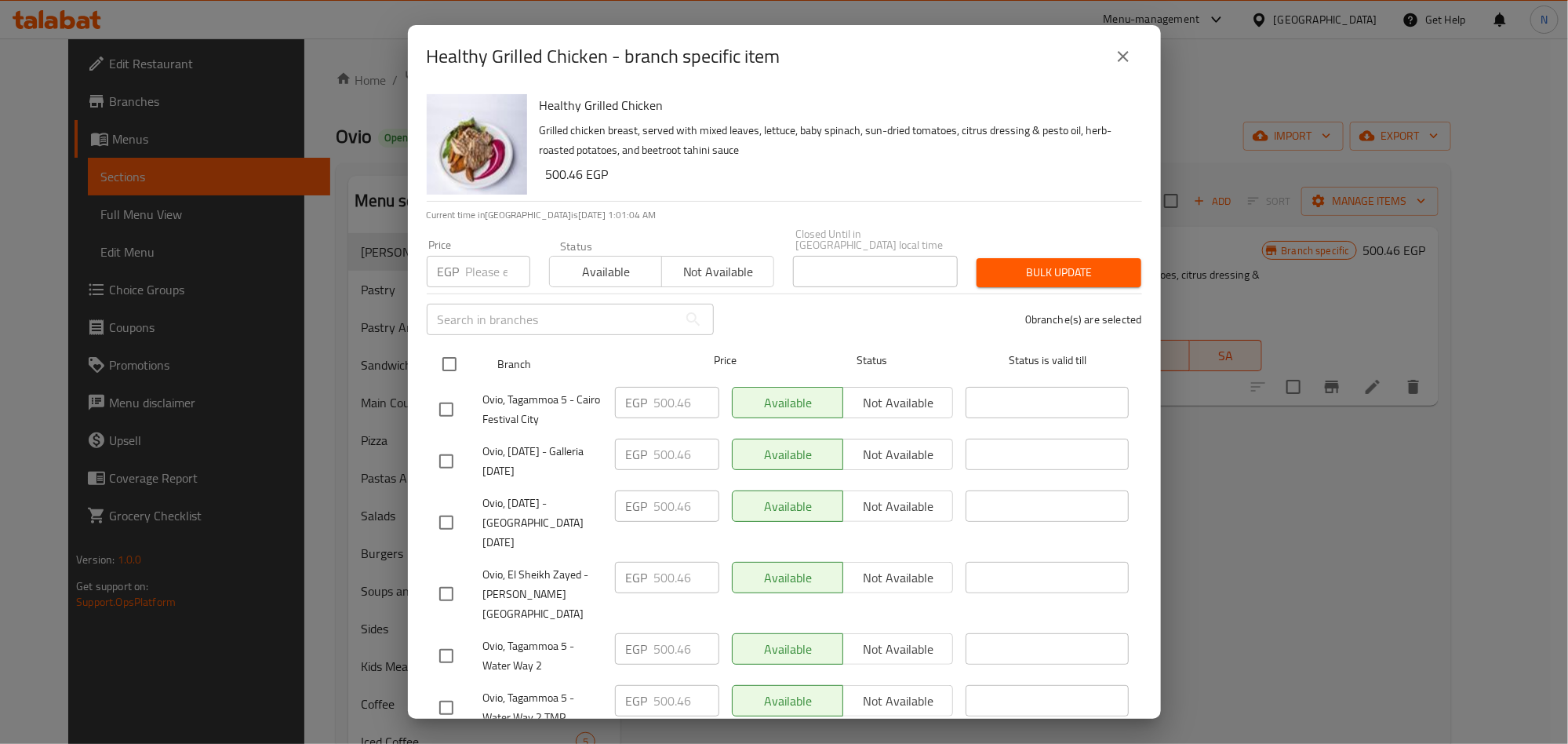
click at [438, 353] on input "checkbox" at bounding box center [450, 364] width 33 height 33
checkbox input "true"
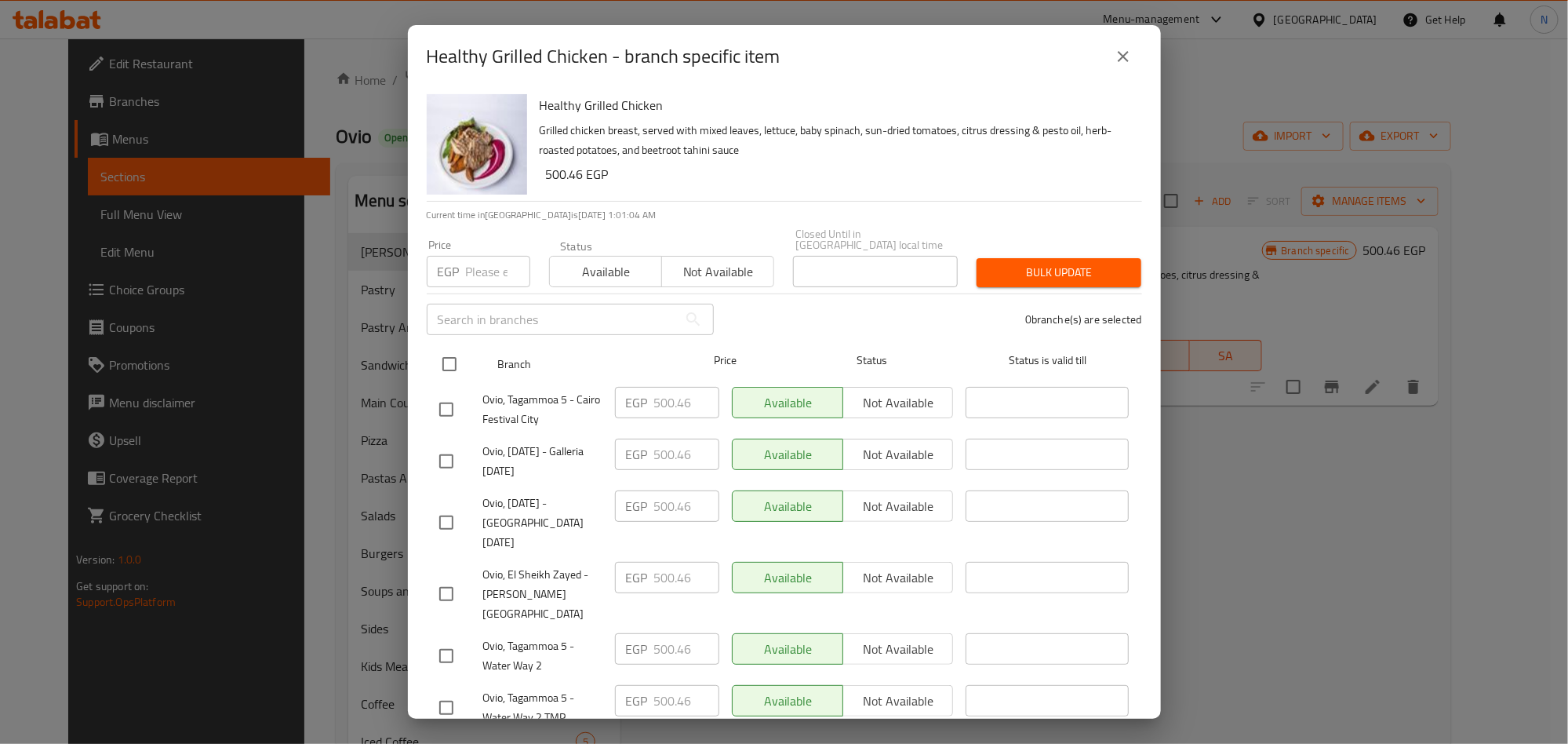
checkbox input "true"
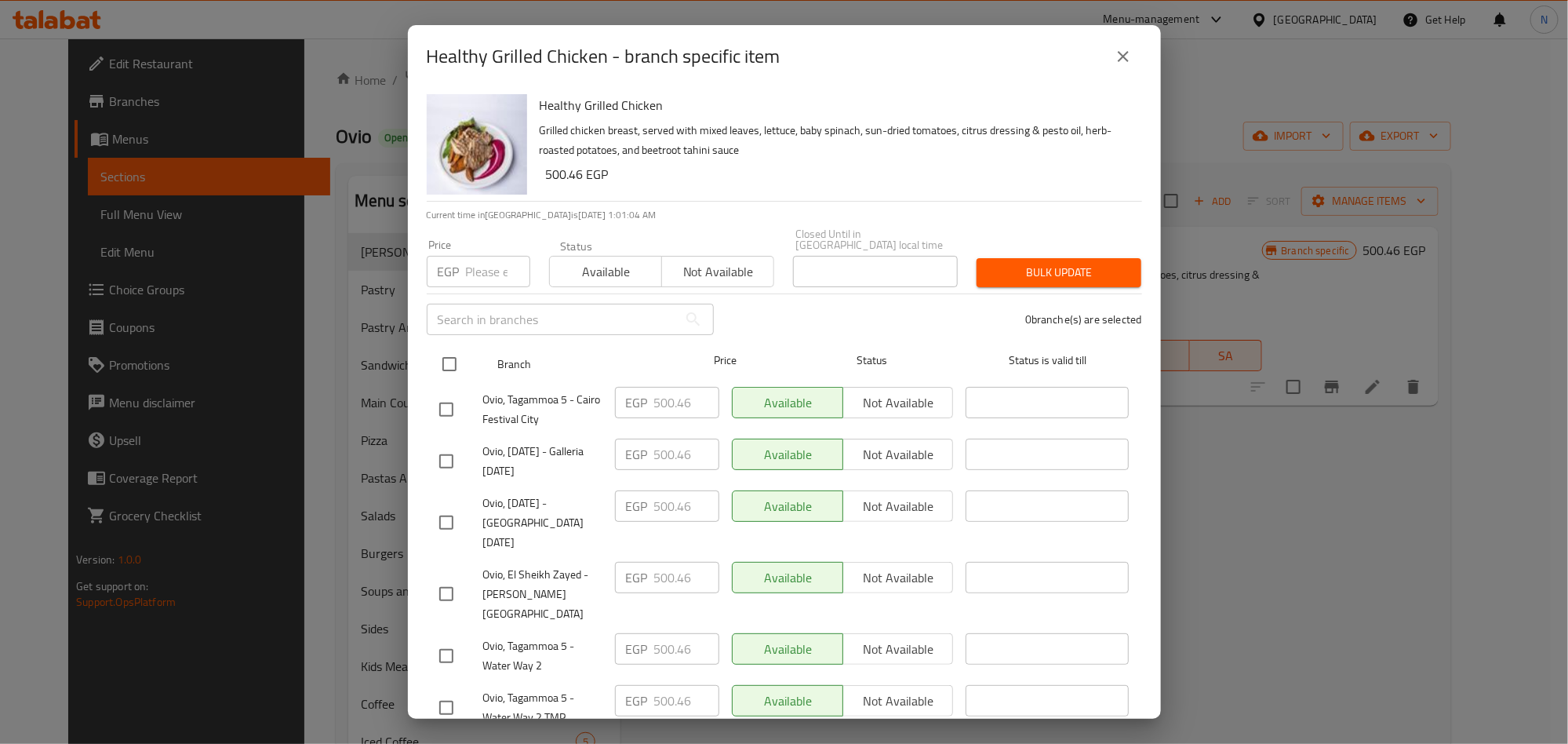
checkbox input "true"
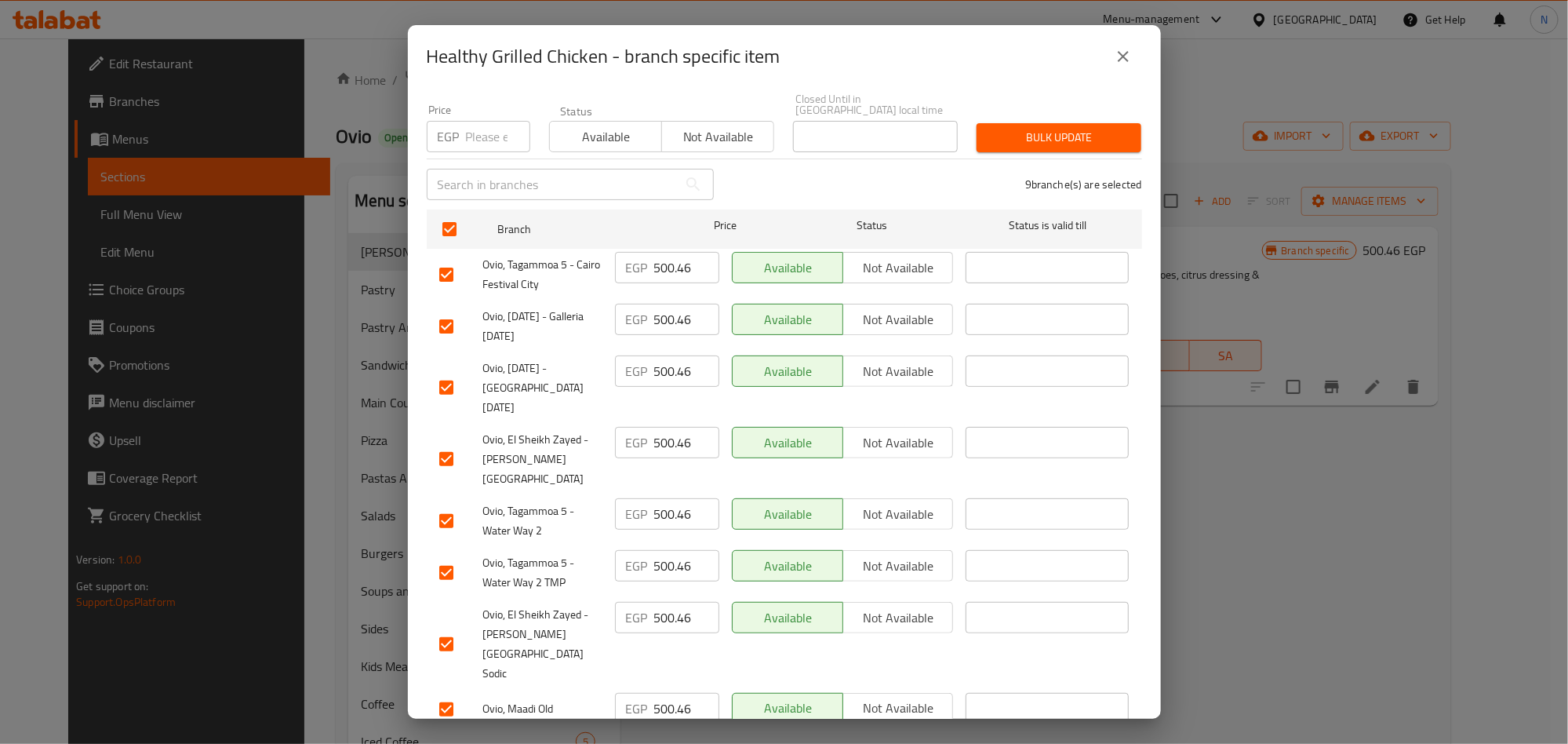
click at [659, 498] on input "500.46" at bounding box center [687, 514] width 65 height 32
click at [474, 125] on input "number" at bounding box center [497, 137] width 64 height 32
paste input "500.46"
type input "500.46"
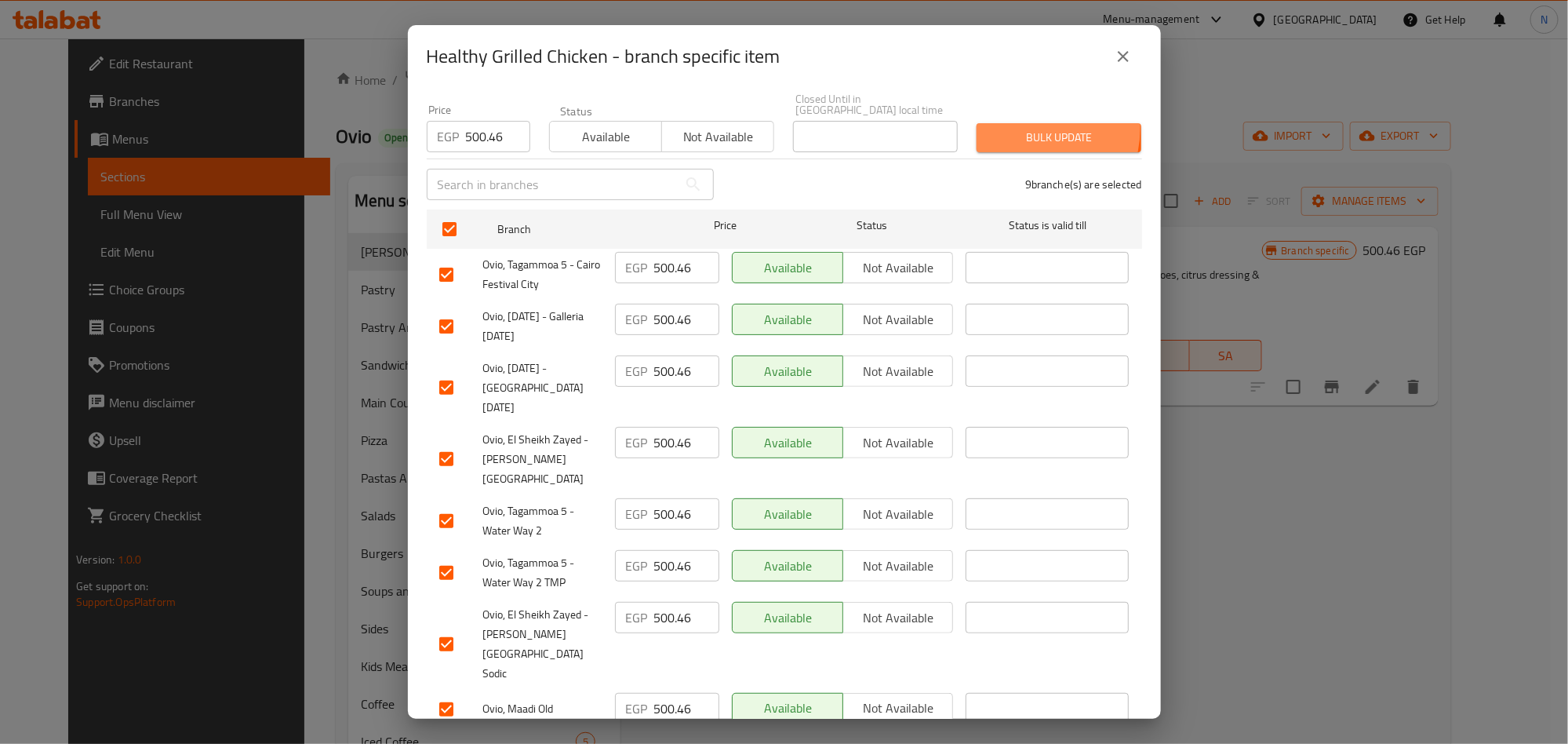
click at [1003, 127] on span "Bulk update" at bounding box center [1059, 137] width 140 height 20
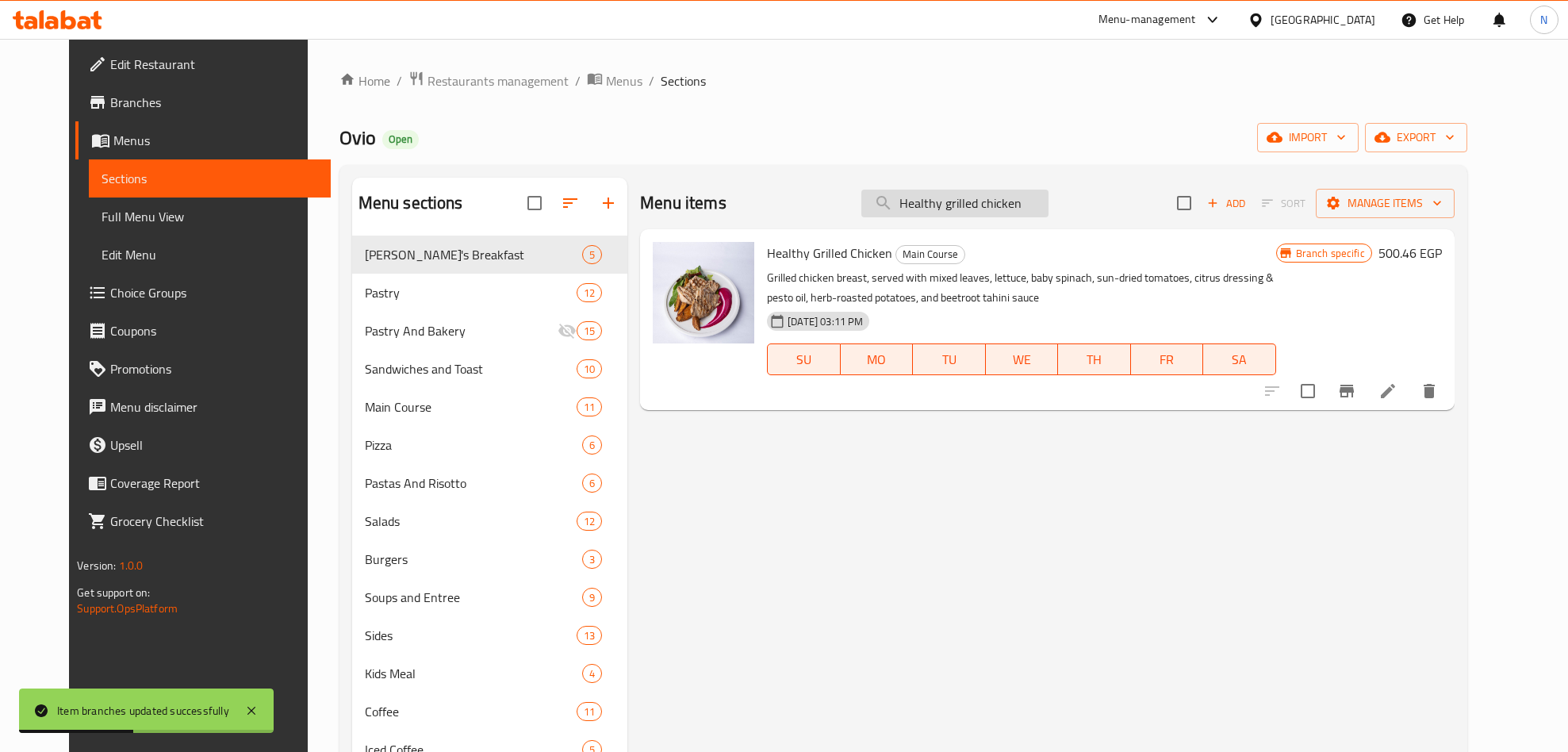
click at [1016, 193] on input "Healthy grilled chicken" at bounding box center [955, 203] width 187 height 28
click at [1016, 194] on input "Healthy grilled chicken" at bounding box center [955, 203] width 187 height 28
paste input "Poulet au Pistac"
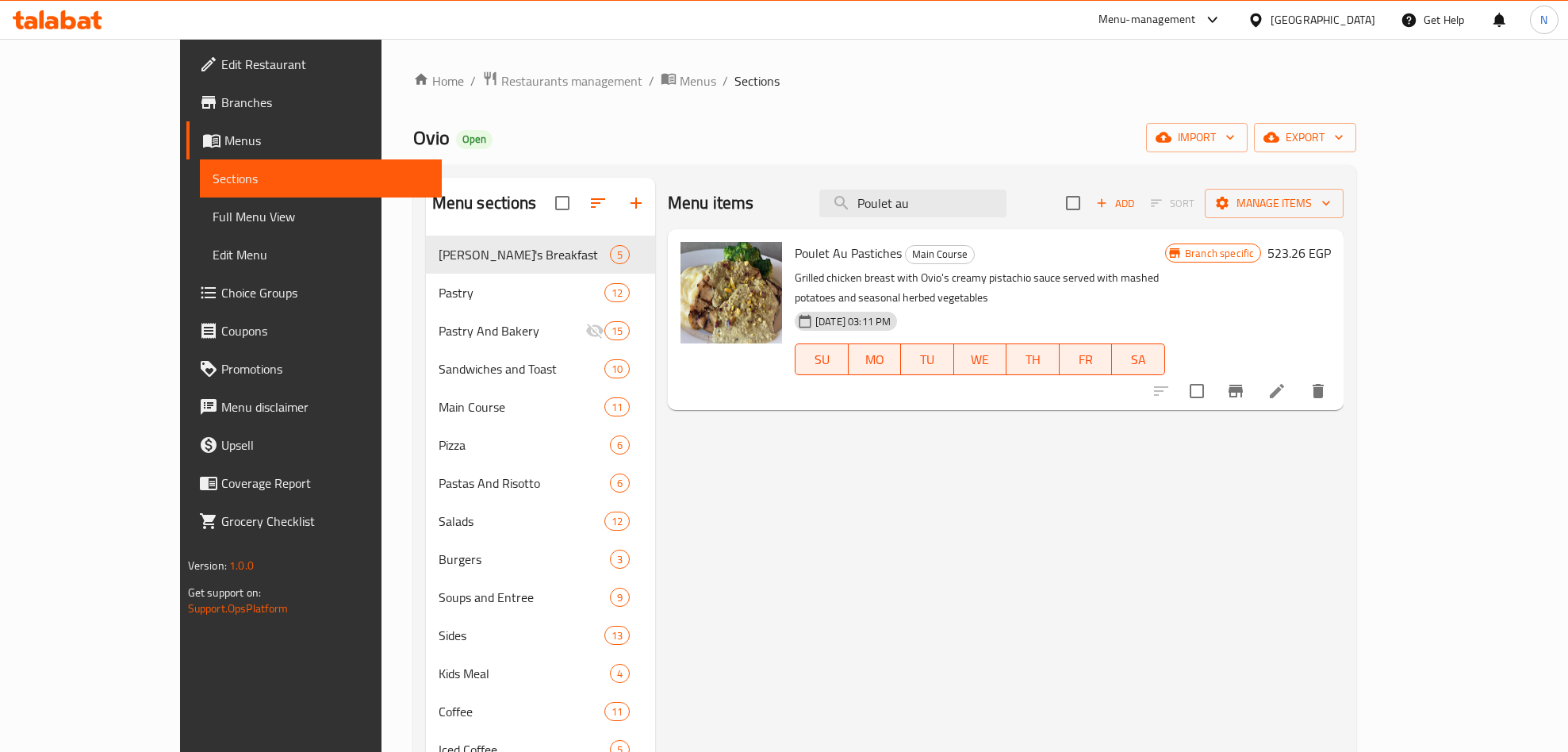
click at [829, 262] on span "Poulet Au Pastiches" at bounding box center [847, 253] width 107 height 24
copy h6 "Poulet Au Pastiches"
click at [1242, 385] on icon "Branch-specific-item" at bounding box center [1235, 391] width 14 height 13
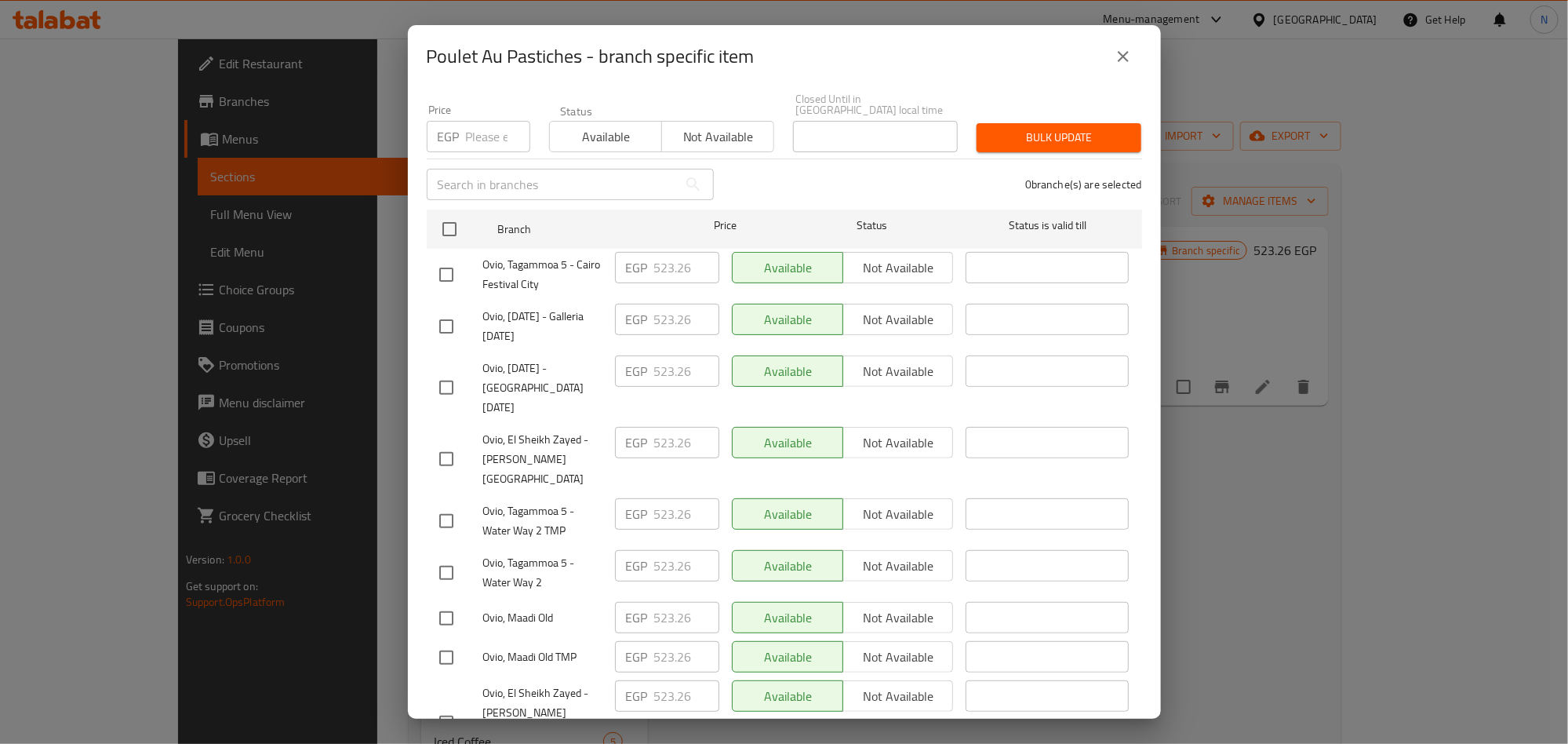
click at [1126, 49] on icon "close" at bounding box center [1123, 56] width 19 height 19
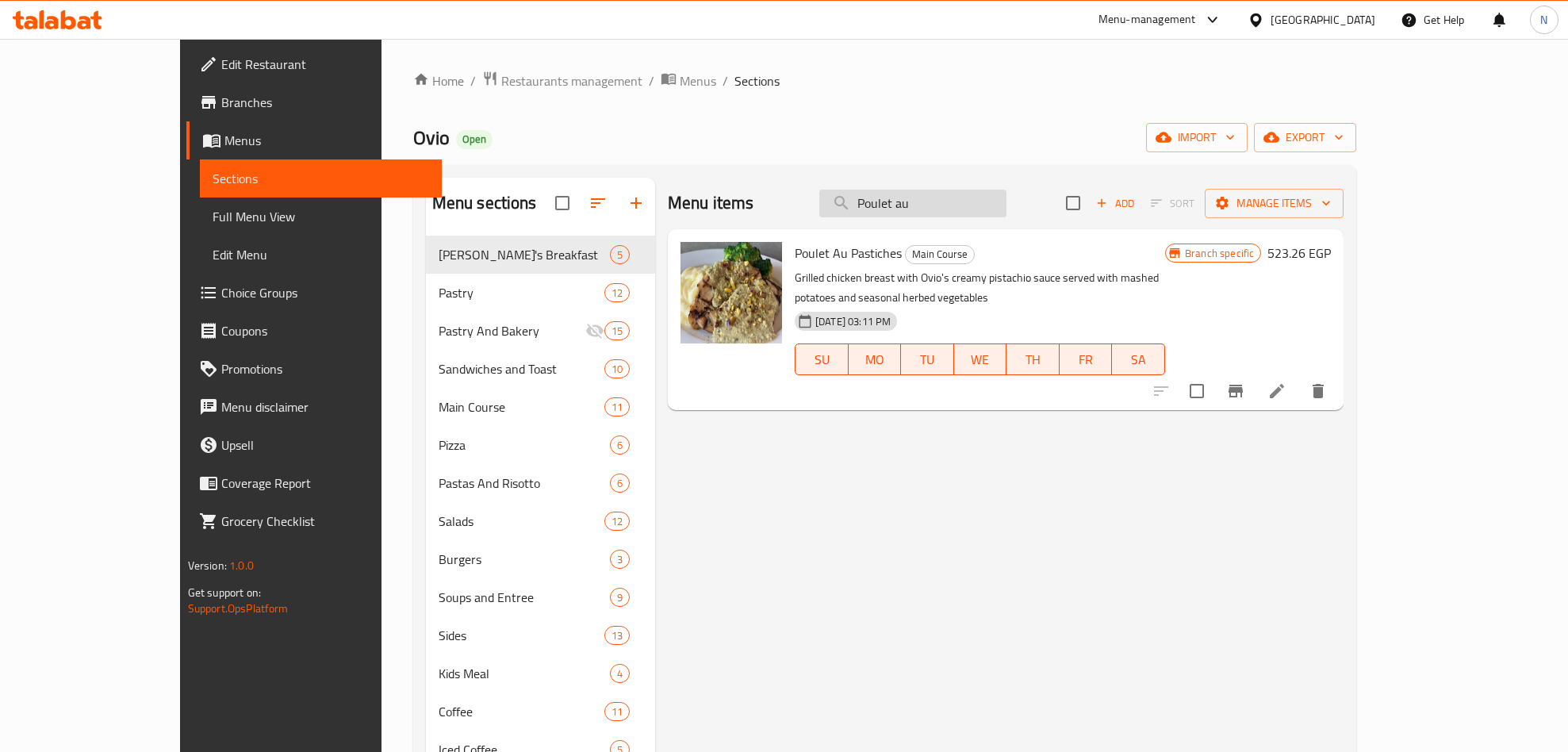
click at [992, 211] on input "Poulet au" at bounding box center [913, 203] width 187 height 28
click at [992, 210] on input "Poulet au" at bounding box center [913, 203] width 187 height 28
paste input "Beef Stroganoff"
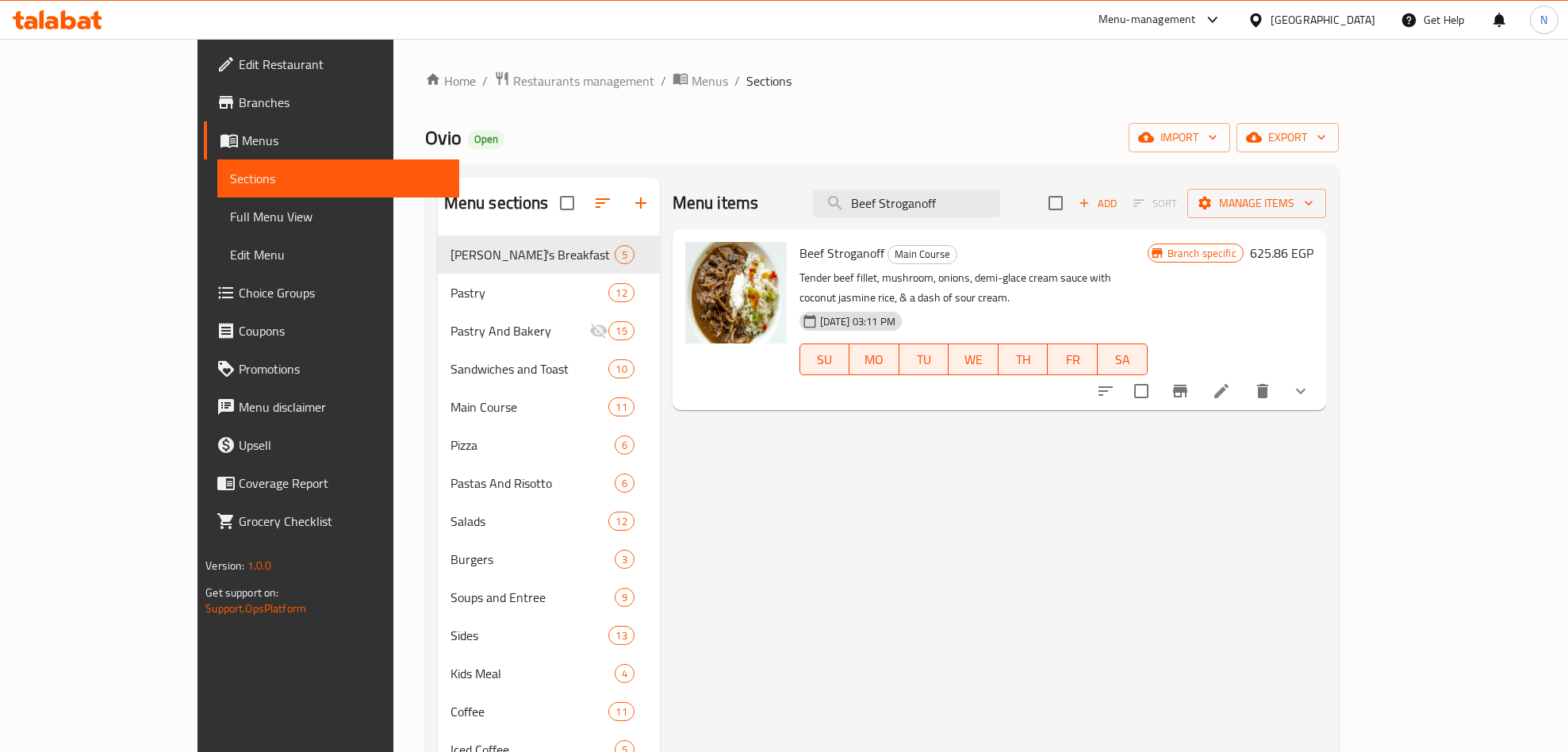
type input "Beef Stroganoff"
click at [1199, 372] on button "Branch-specific-item" at bounding box center [1179, 391] width 38 height 38
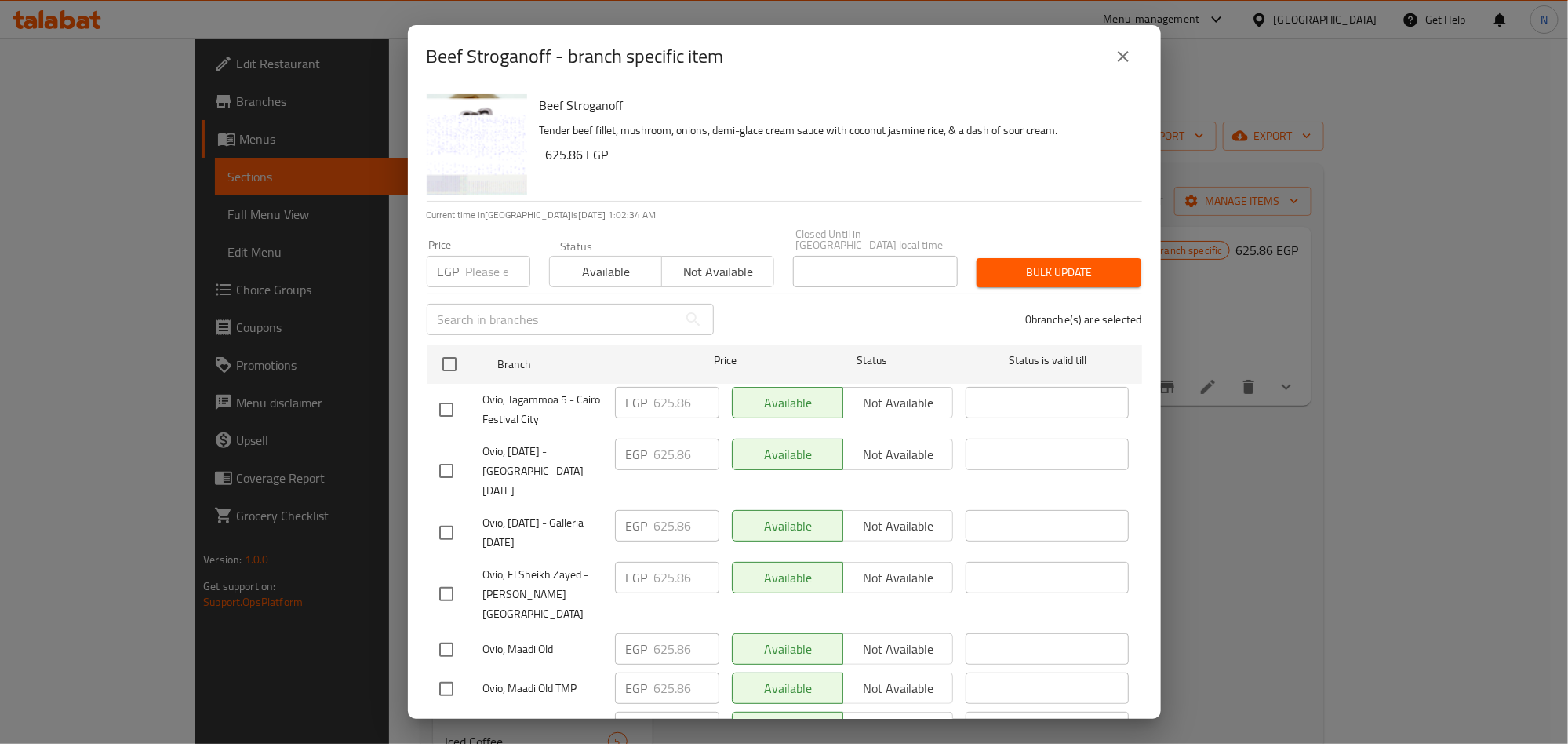
click at [668, 407] on div "EGP 625.86 ​" at bounding box center [667, 410] width 117 height 58
click at [434, 349] on input "checkbox" at bounding box center [450, 364] width 33 height 33
checkbox input "true"
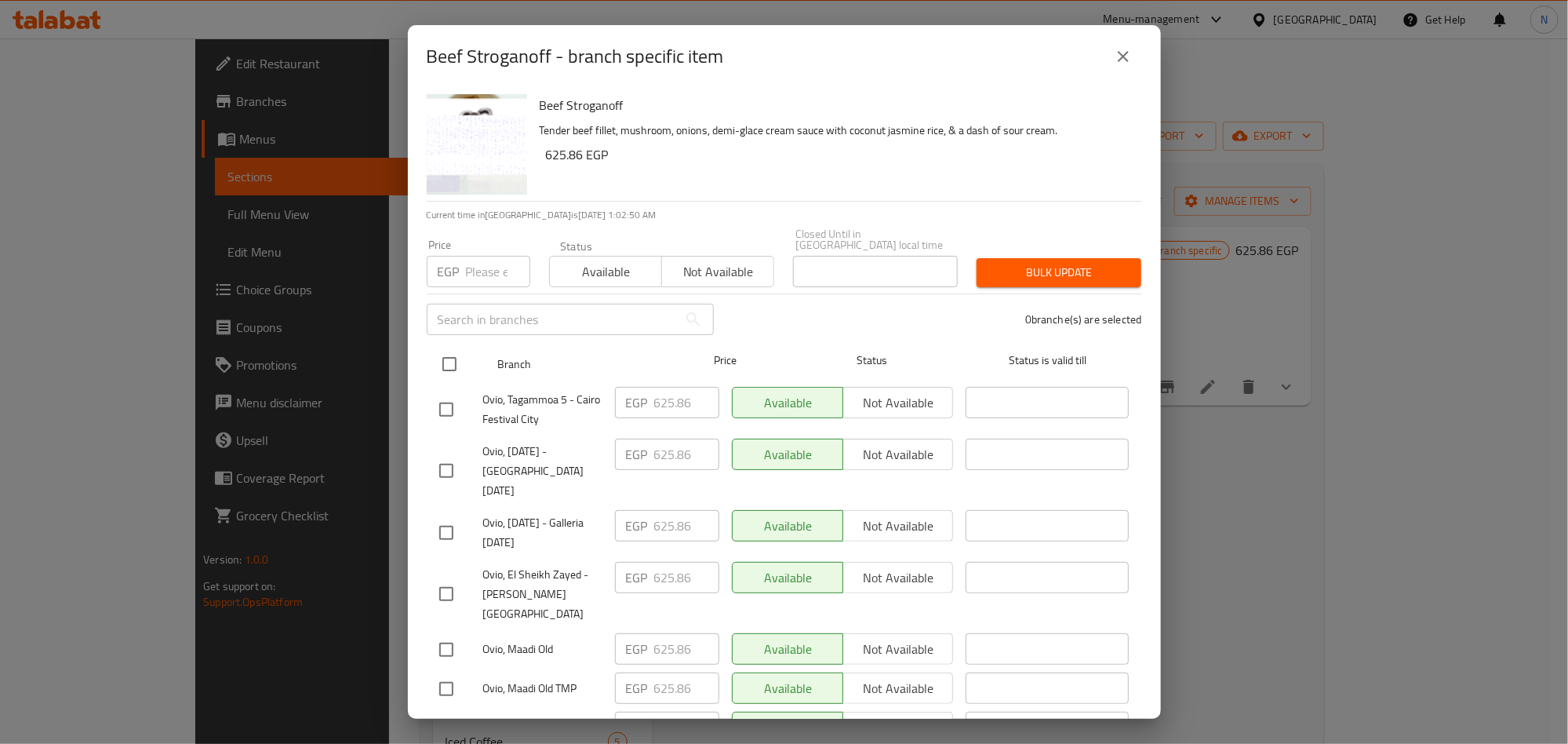
checkbox input "true"
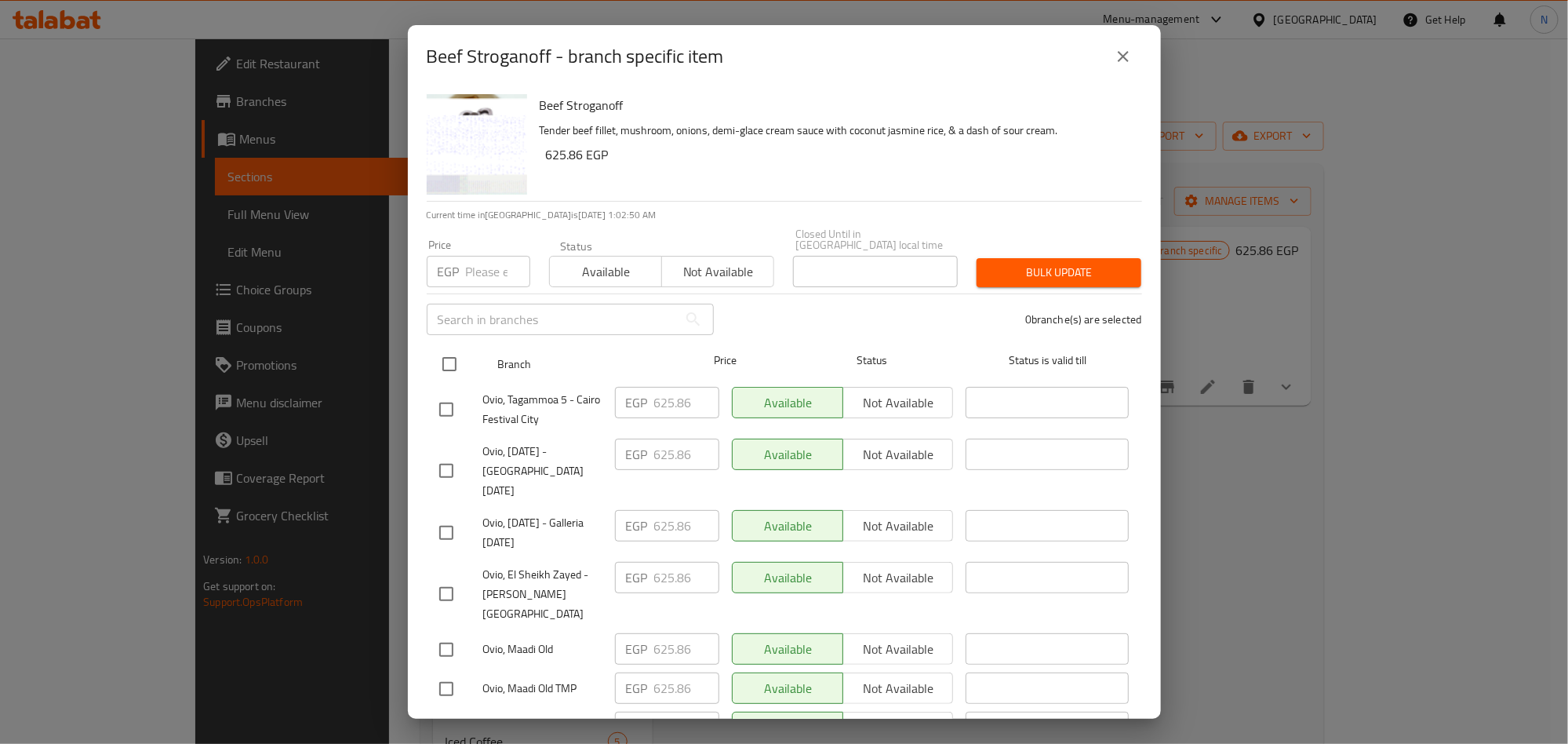
checkbox input "true"
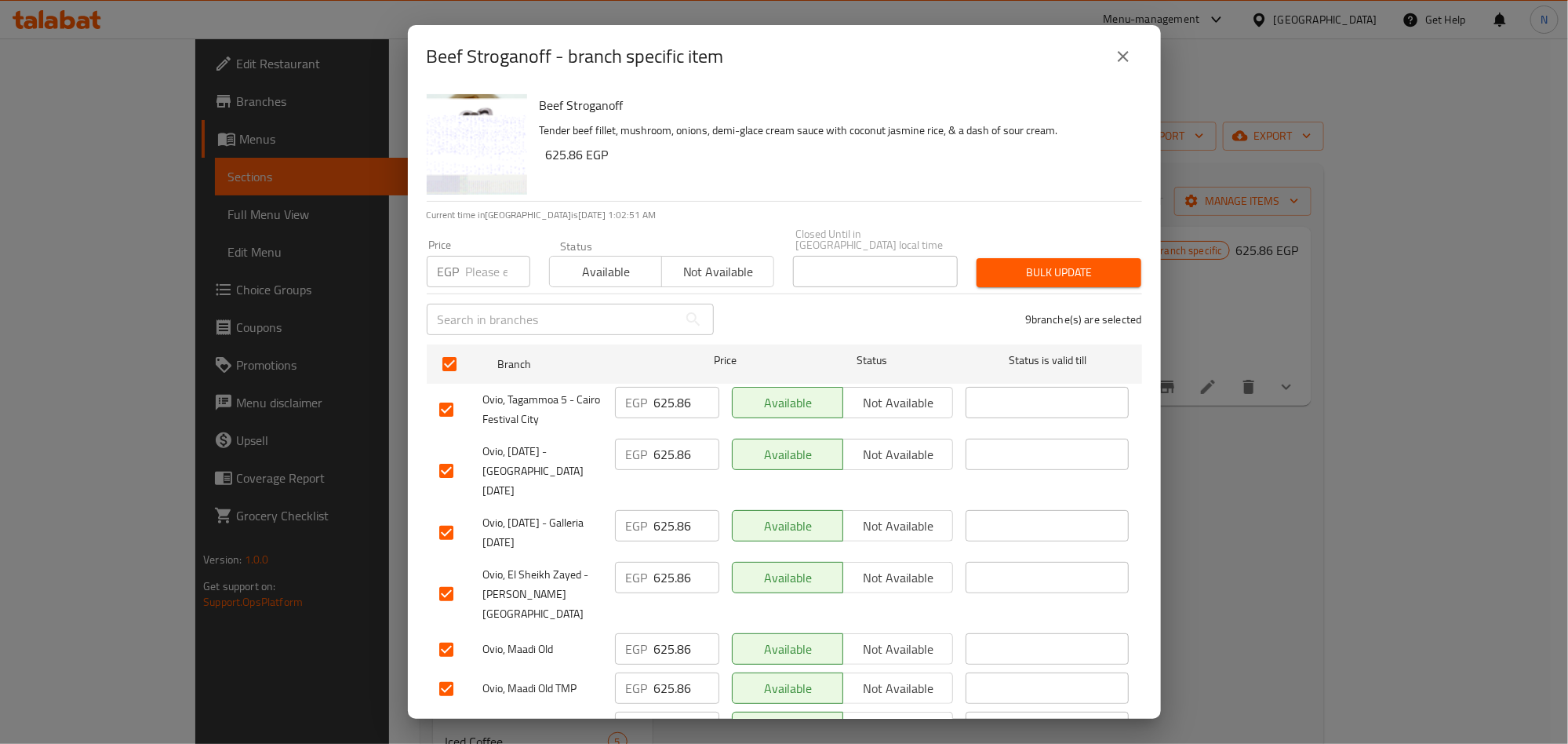
click at [477, 267] on input "number" at bounding box center [497, 272] width 64 height 32
paste input "637.26"
type input "637.26"
click at [1015, 262] on span "Bulk update" at bounding box center [1059, 272] width 140 height 20
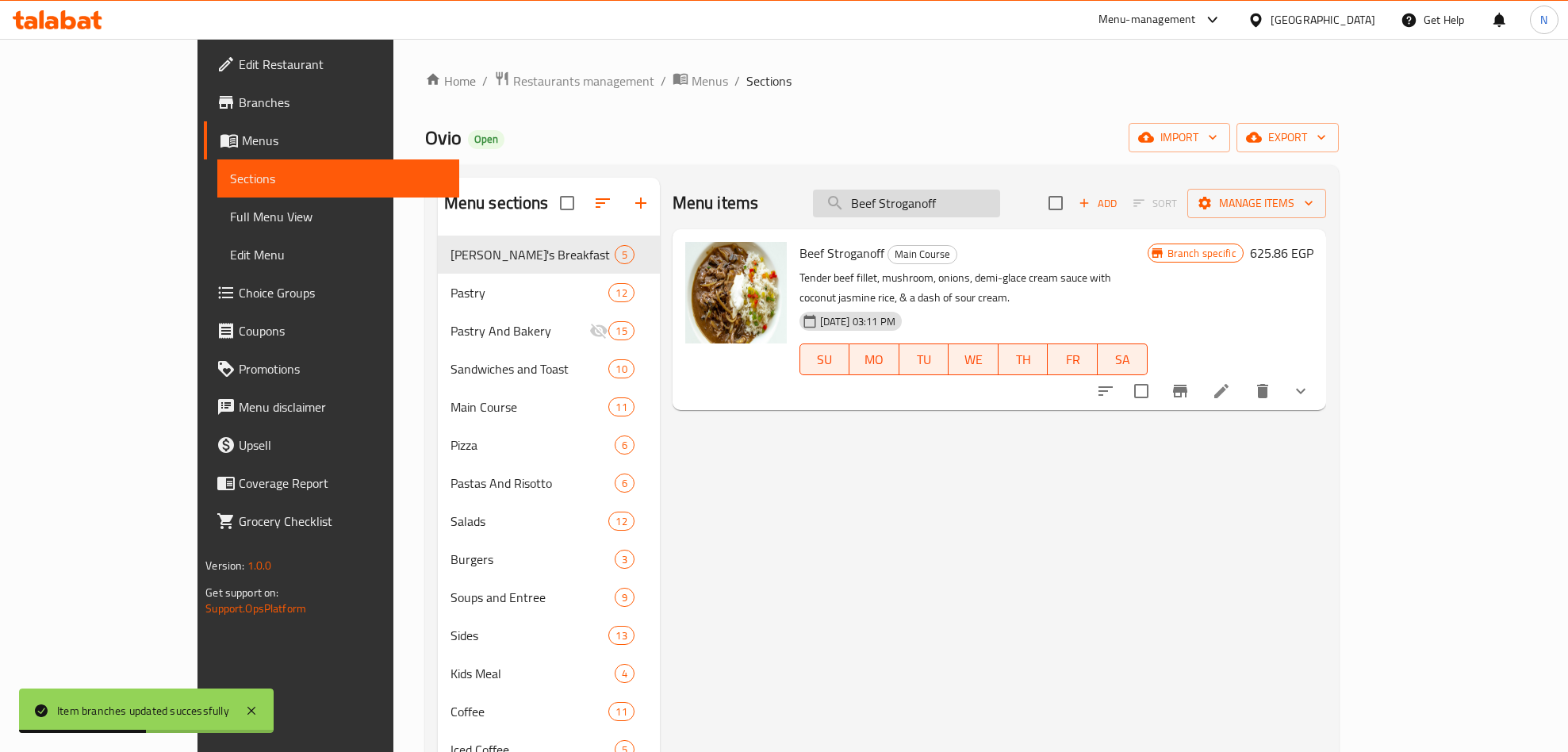
drag, startPoint x: 984, startPoint y: 184, endPoint x: 1059, endPoint y: 210, distance: 79.4
click at [1032, 200] on div "Menu items Beef Stroganoff Add Sort Manage items" at bounding box center [999, 203] width 653 height 51
click at [1000, 210] on input "Beef Stroganoff" at bounding box center [906, 203] width 187 height 28
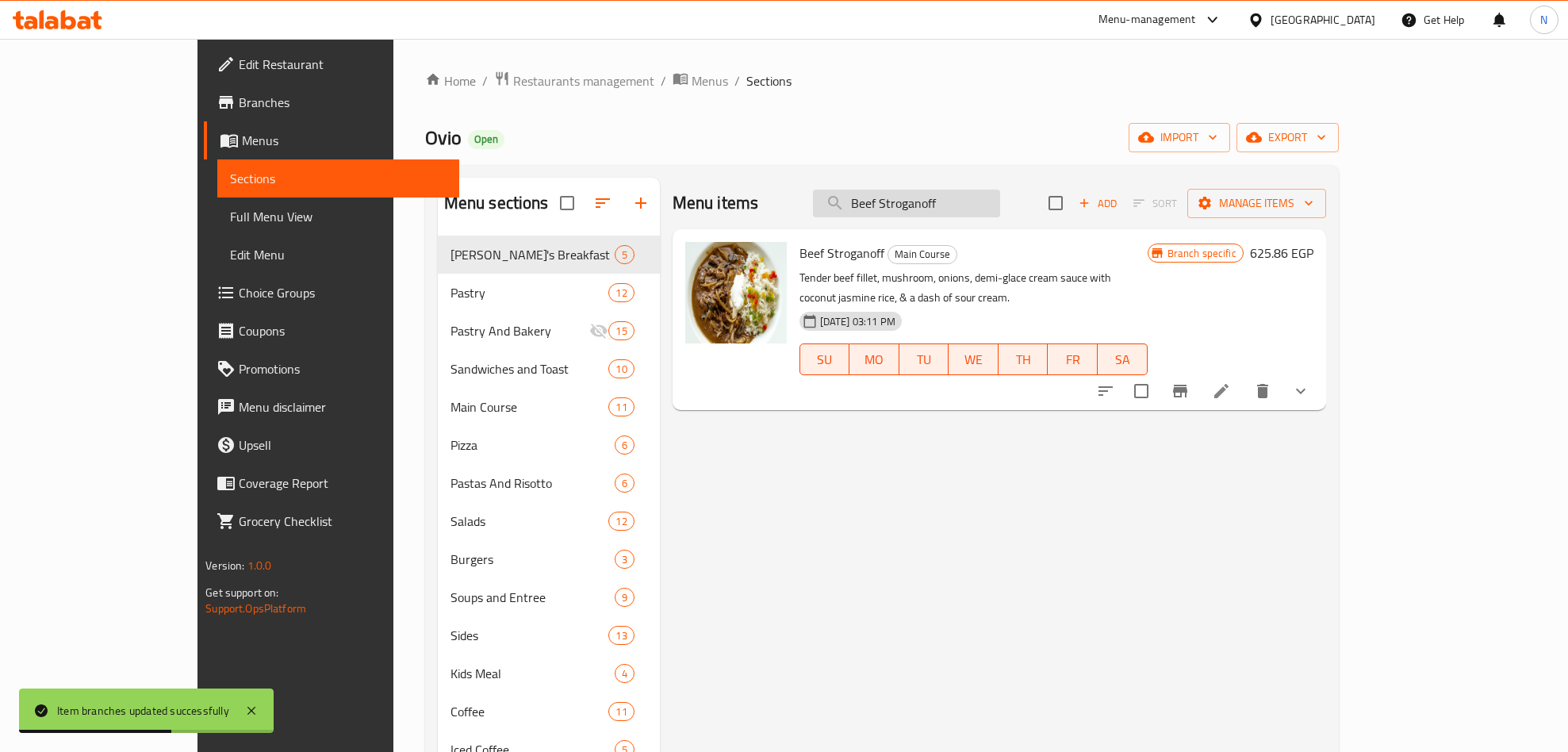
paste input "Steak Frites"
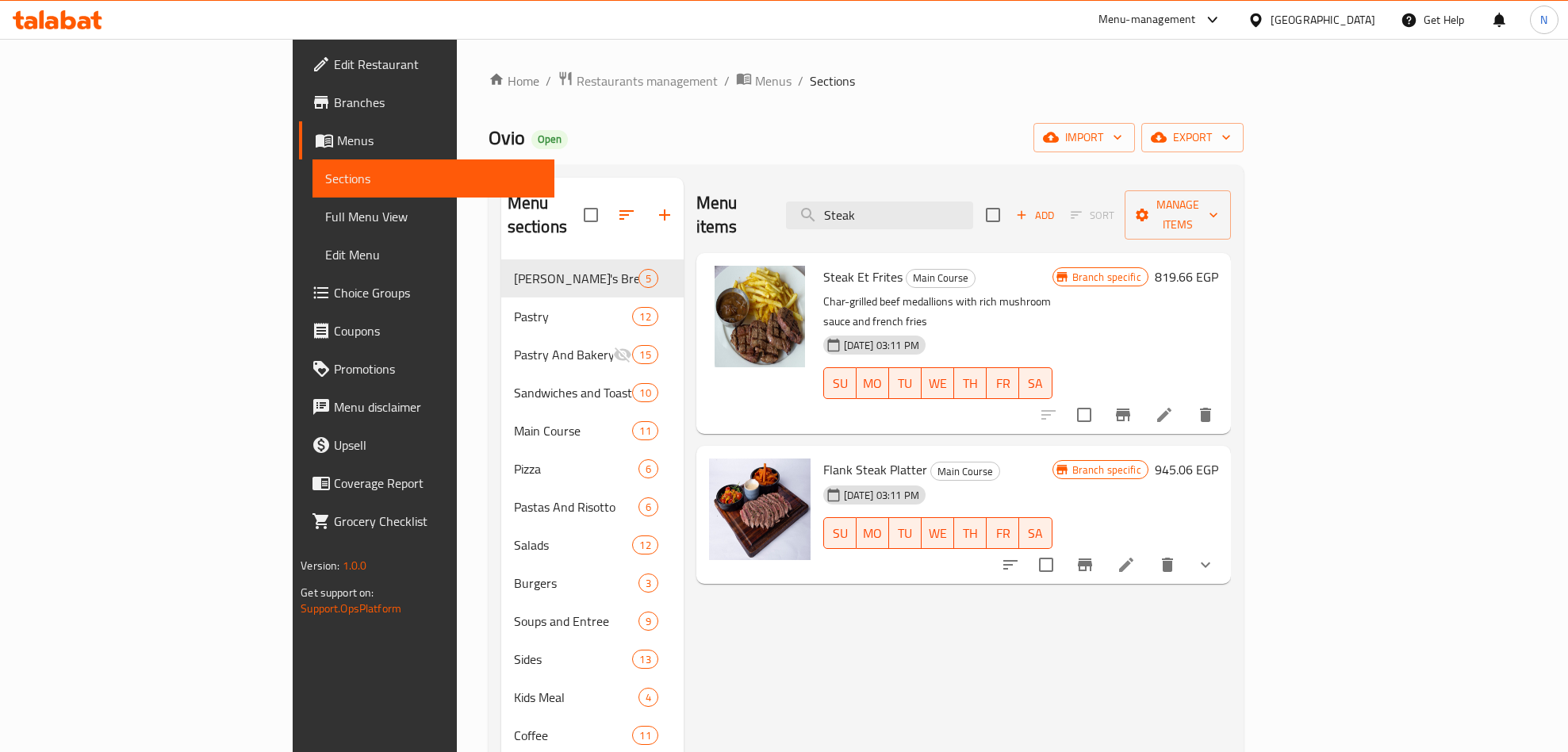
click at [823, 264] on span "Steak Et Frites" at bounding box center [862, 276] width 79 height 24
copy h6 "Steak Et Frites"
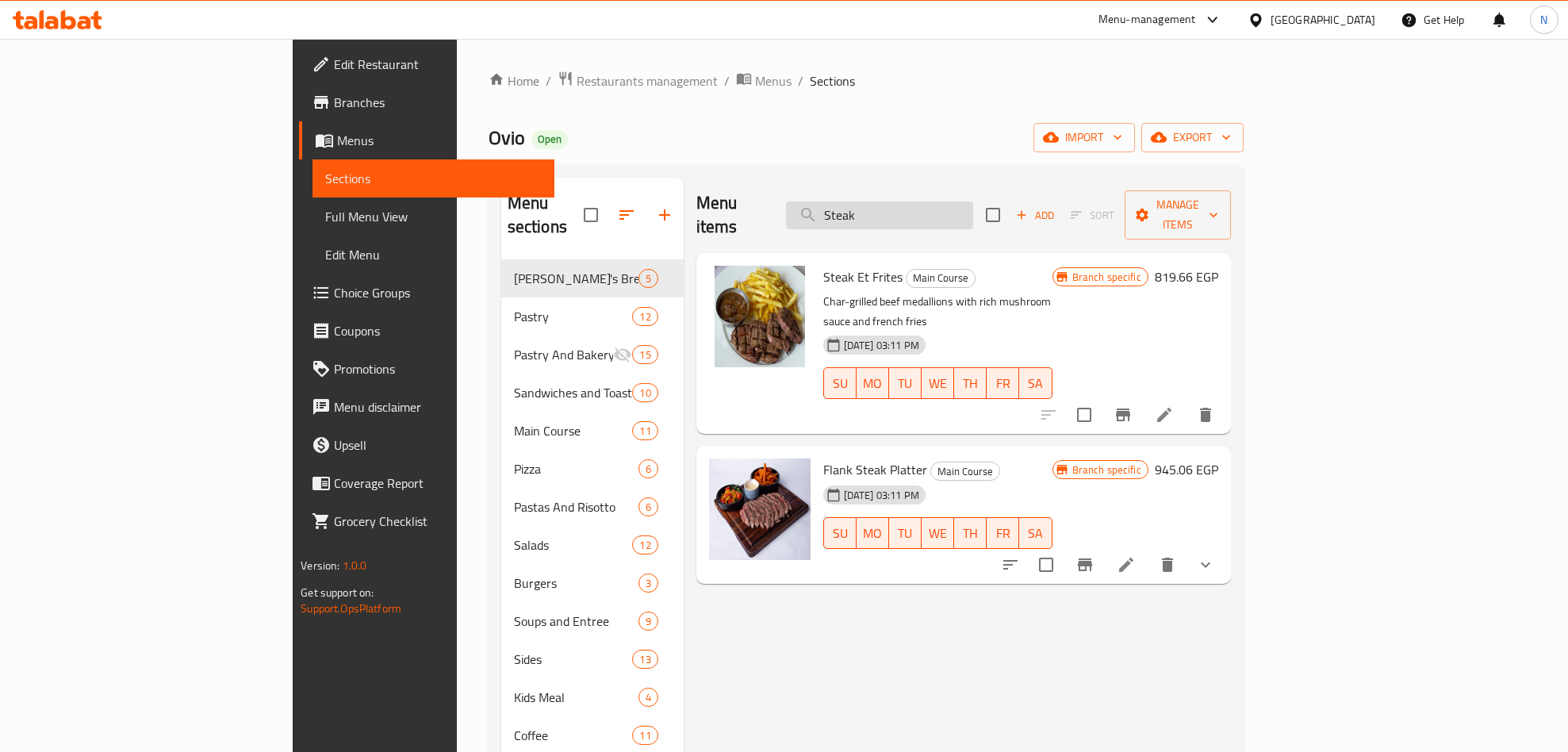
click at [973, 212] on input "Steak" at bounding box center [879, 215] width 187 height 28
paste input "Fillet Mignon"
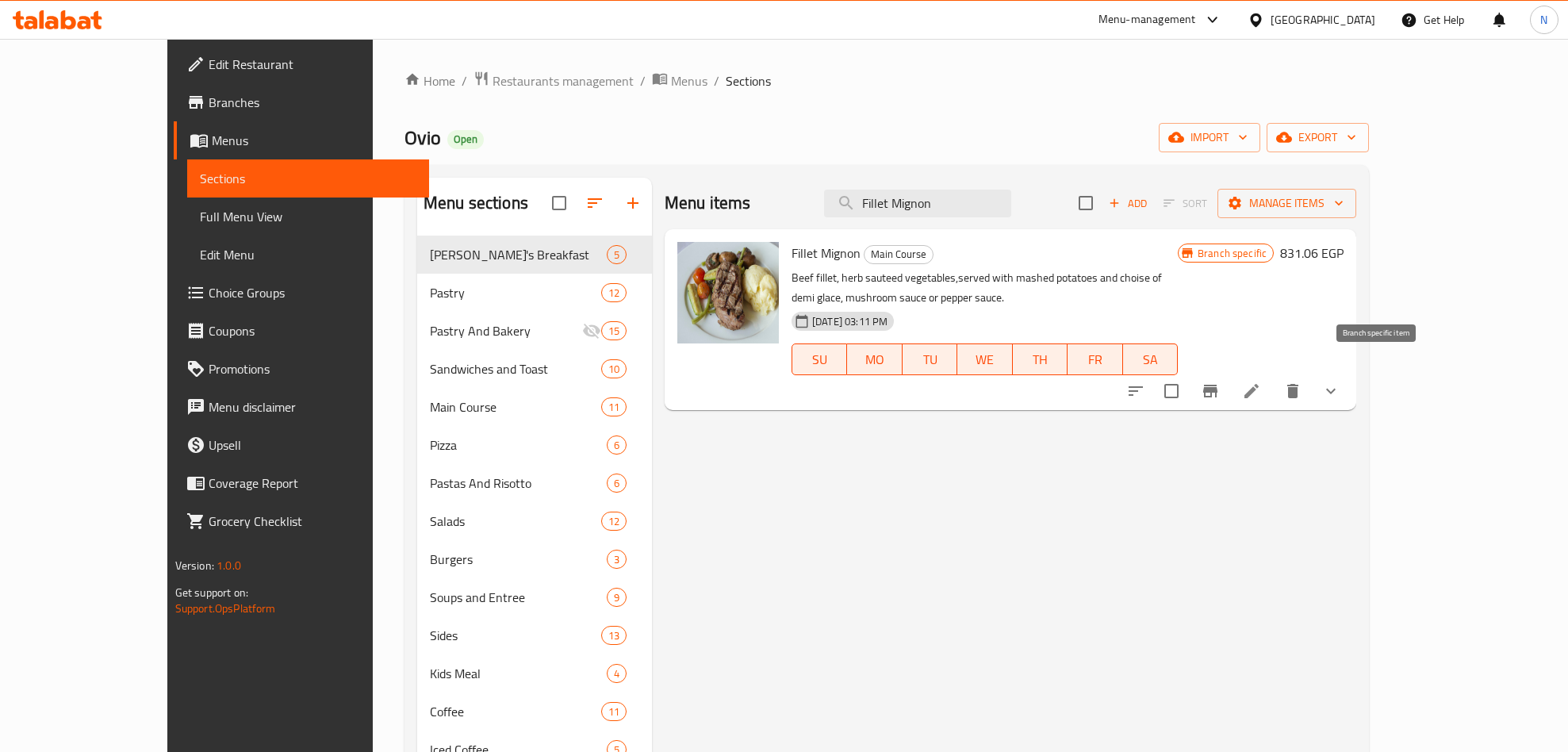
type input "Fillet Mignon"
click at [1229, 372] on button "Branch-specific-item" at bounding box center [1209, 391] width 38 height 38
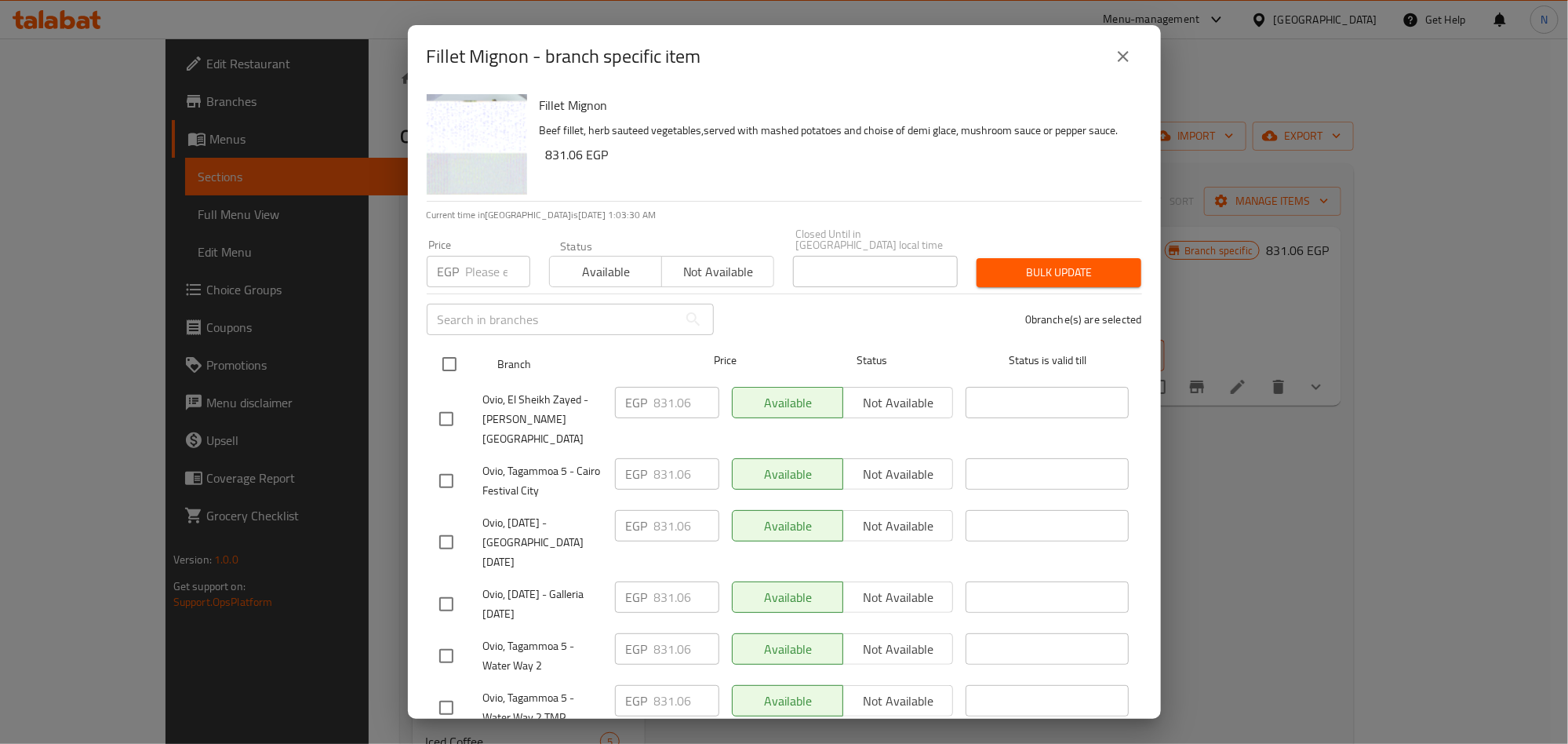
click at [434, 351] on input "checkbox" at bounding box center [450, 364] width 33 height 33
checkbox input "true"
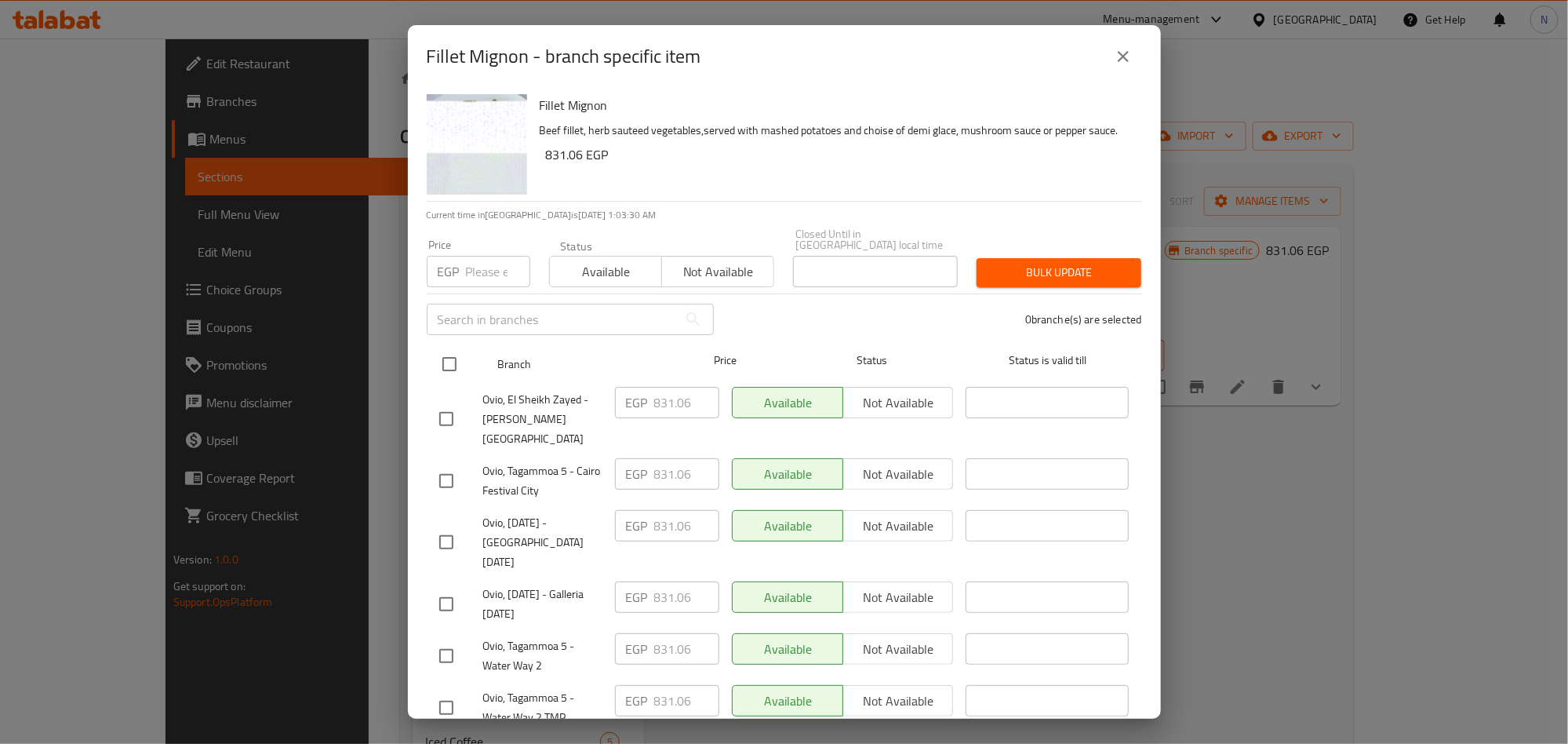
checkbox input "true"
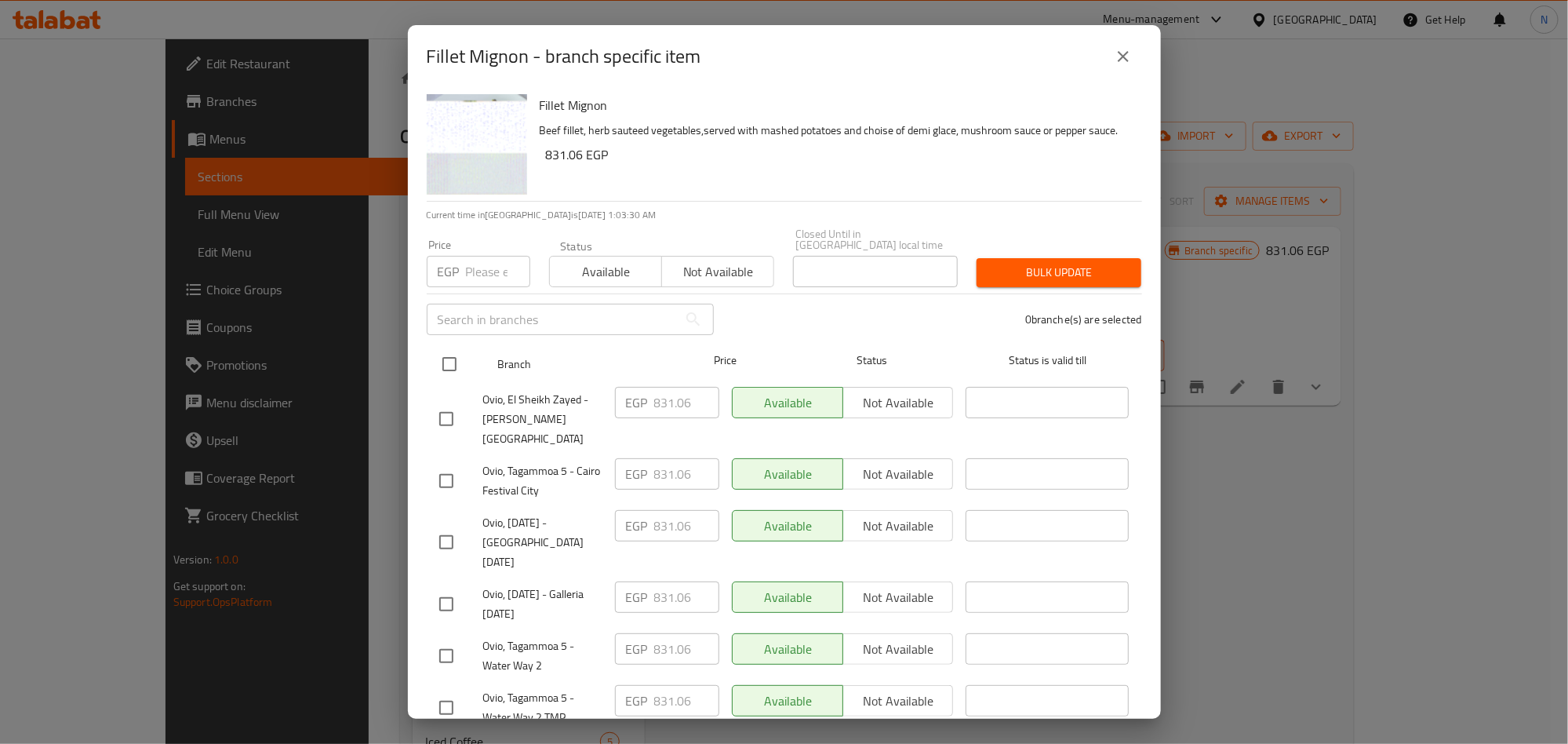
checkbox input "true"
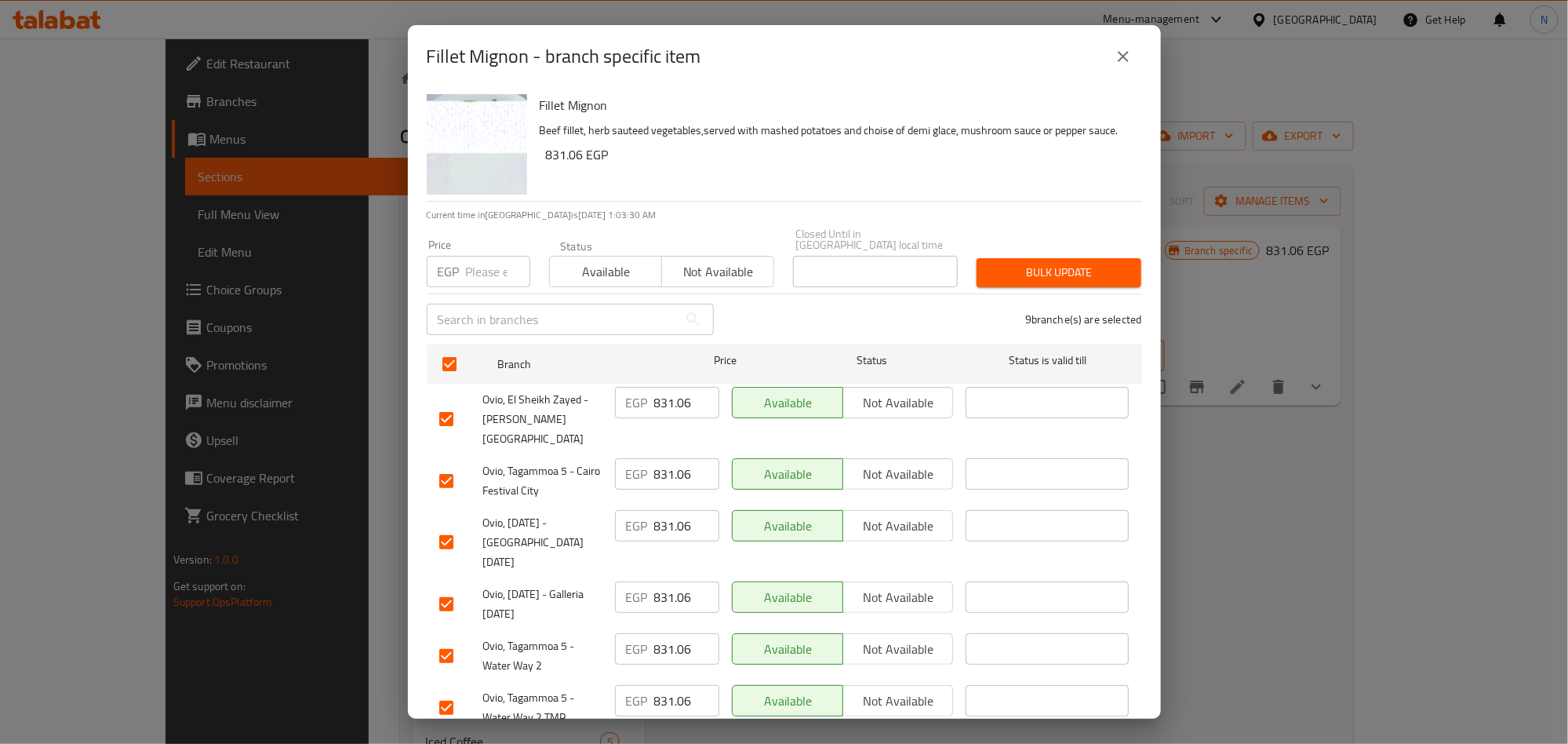
click at [665, 403] on input "831.06" at bounding box center [687, 402] width 65 height 32
click at [664, 403] on input "831.06" at bounding box center [687, 402] width 65 height 32
click at [462, 256] on div "EGP Price" at bounding box center [478, 272] width 103 height 32
paste input "956.46"
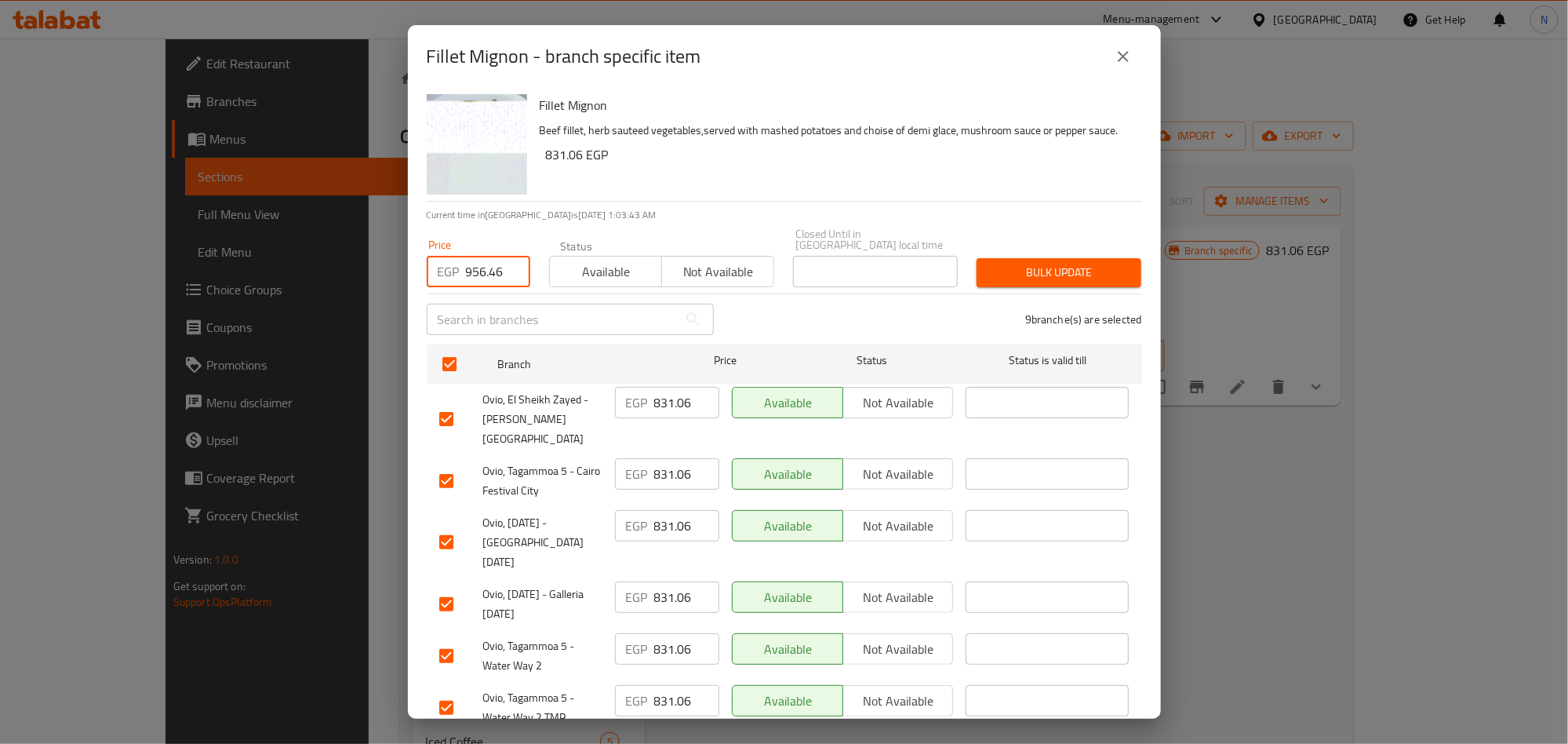
type input "956.46"
click at [1026, 267] on span "Bulk update" at bounding box center [1059, 272] width 140 height 20
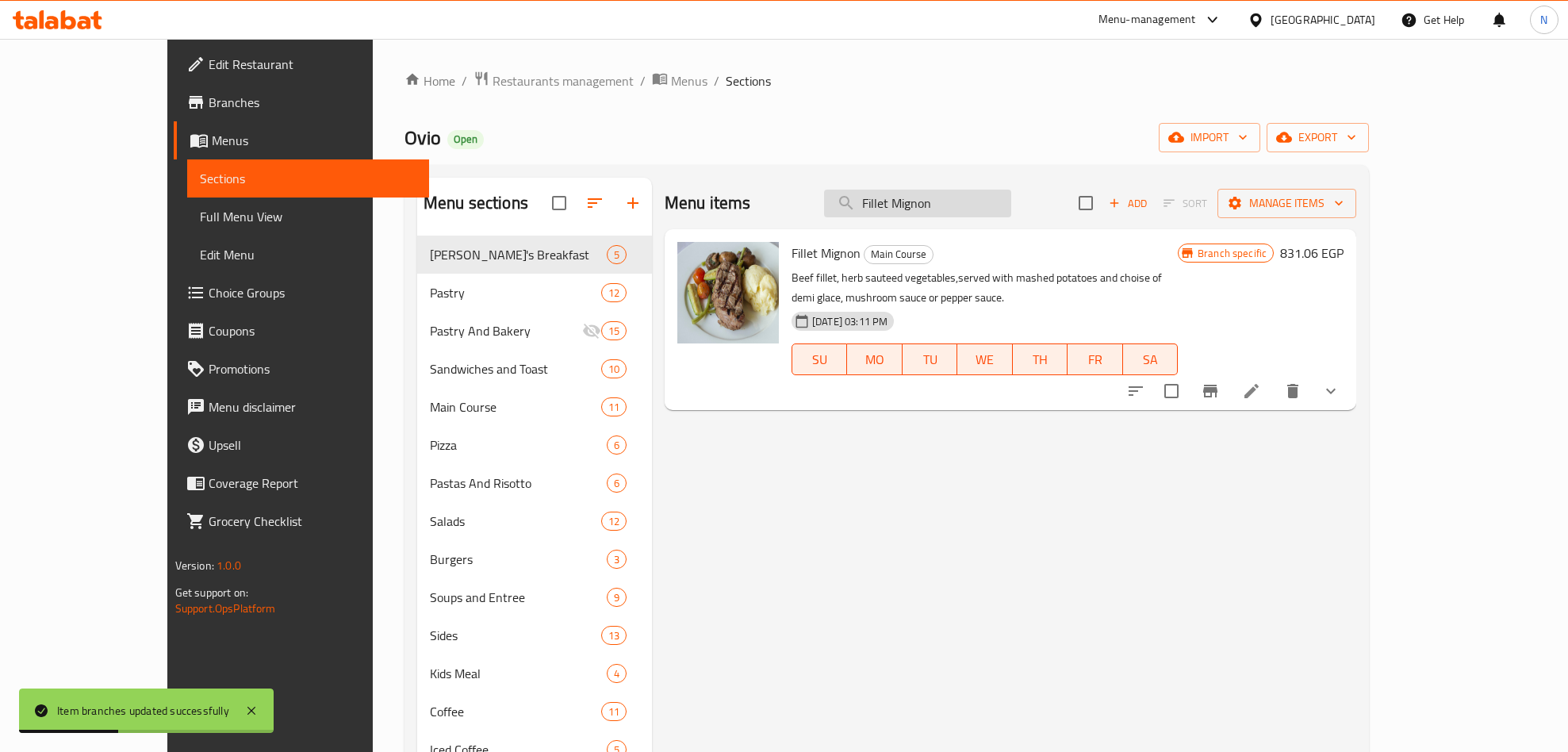
click at [998, 208] on input "Fillet Mignon" at bounding box center [917, 203] width 187 height 28
click at [999, 208] on input "Fillet Mignon" at bounding box center [917, 203] width 187 height 28
paste input "Grilled [PERSON_NAME]"
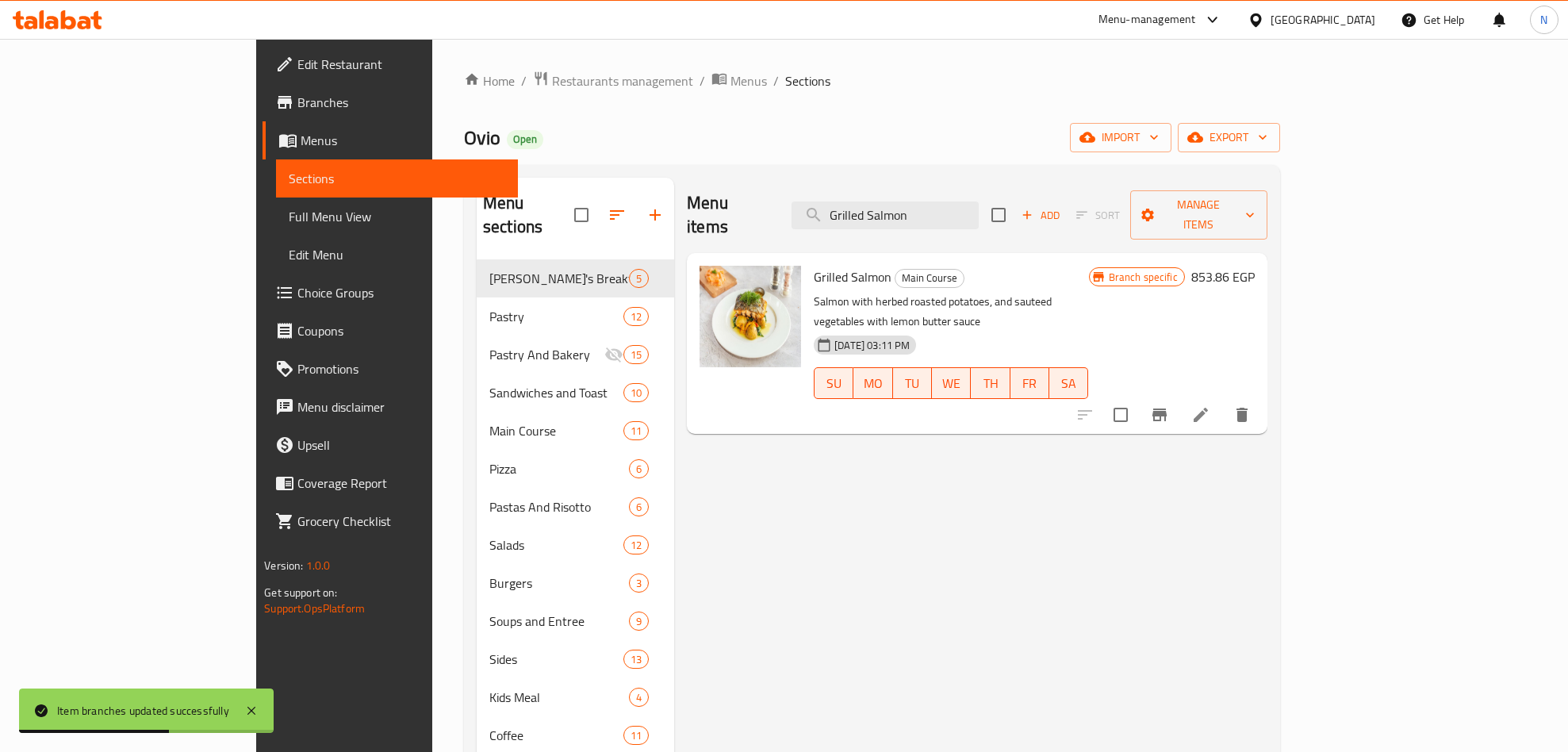
type input "Grilled Salmon"
click at [1169, 405] on icon "Branch-specific-item" at bounding box center [1159, 414] width 19 height 19
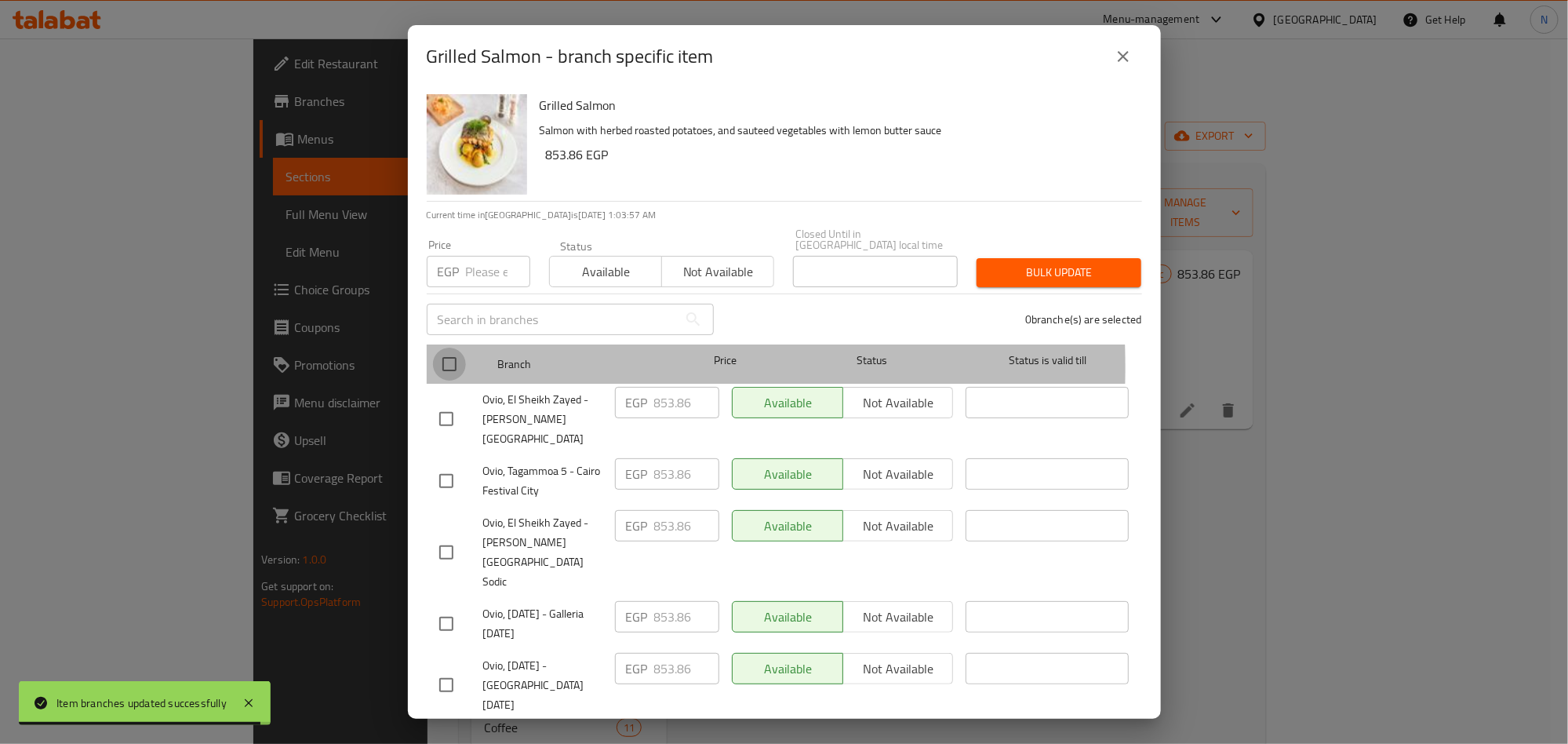
click at [447, 356] on input "checkbox" at bounding box center [450, 364] width 33 height 33
checkbox input "true"
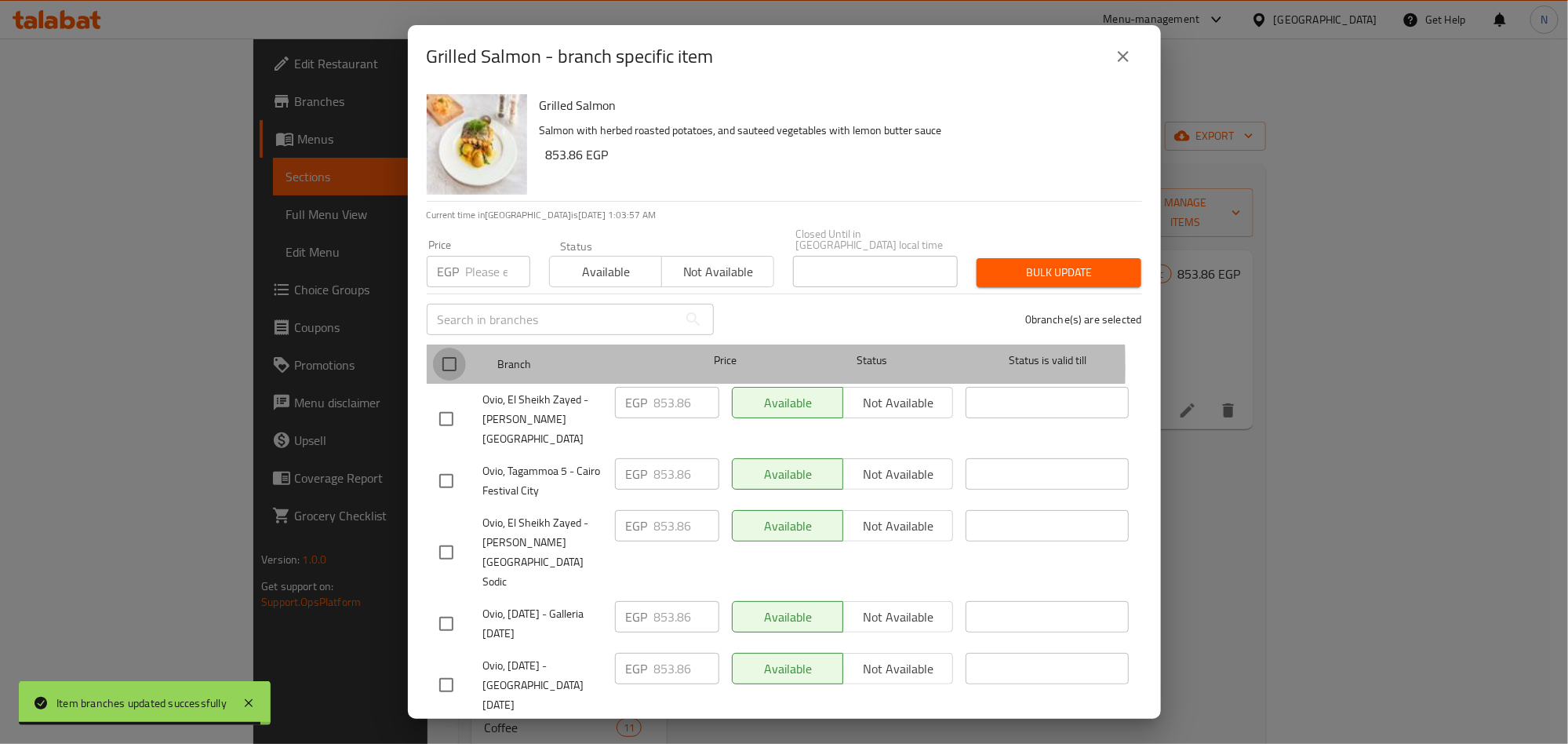
checkbox input "true"
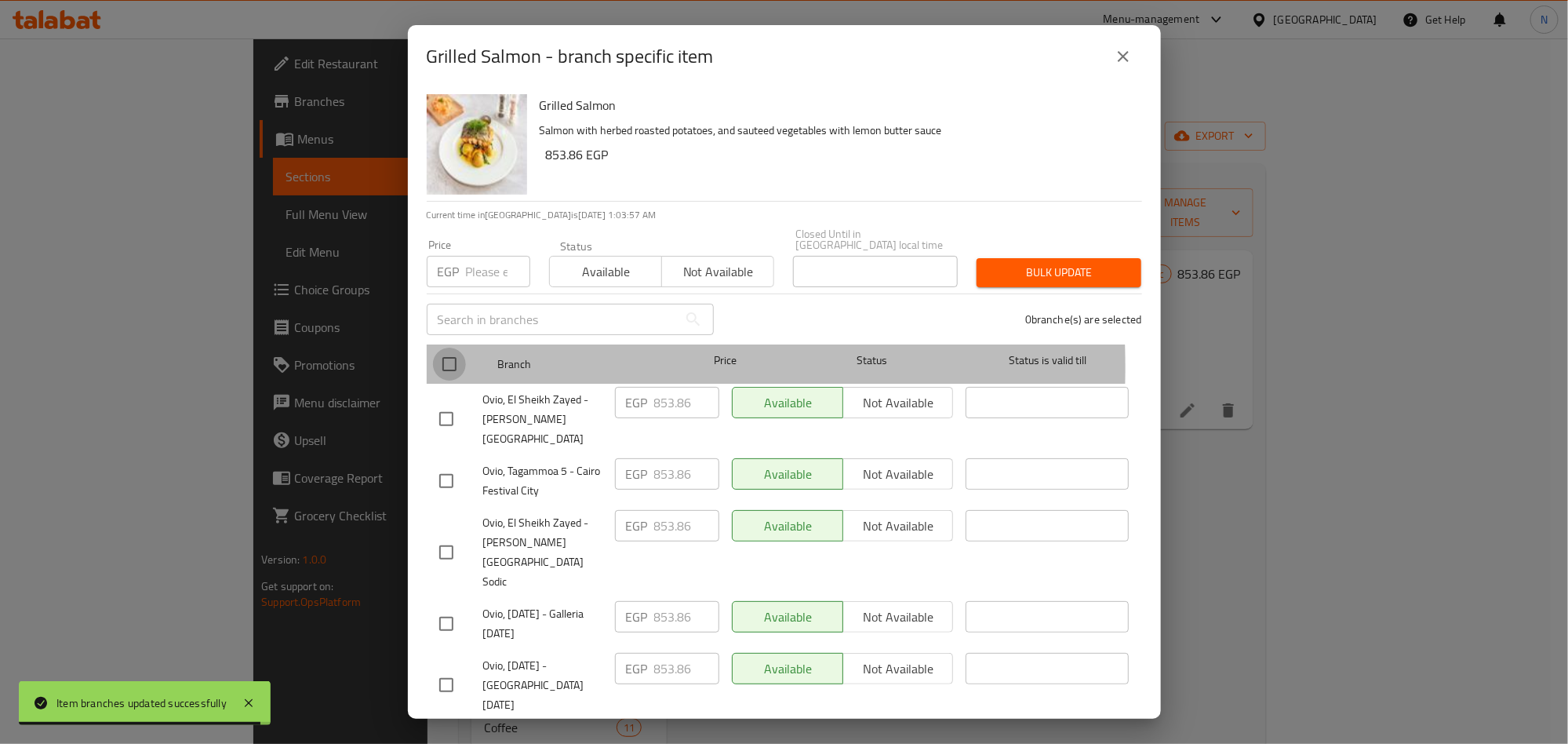
checkbox input "true"
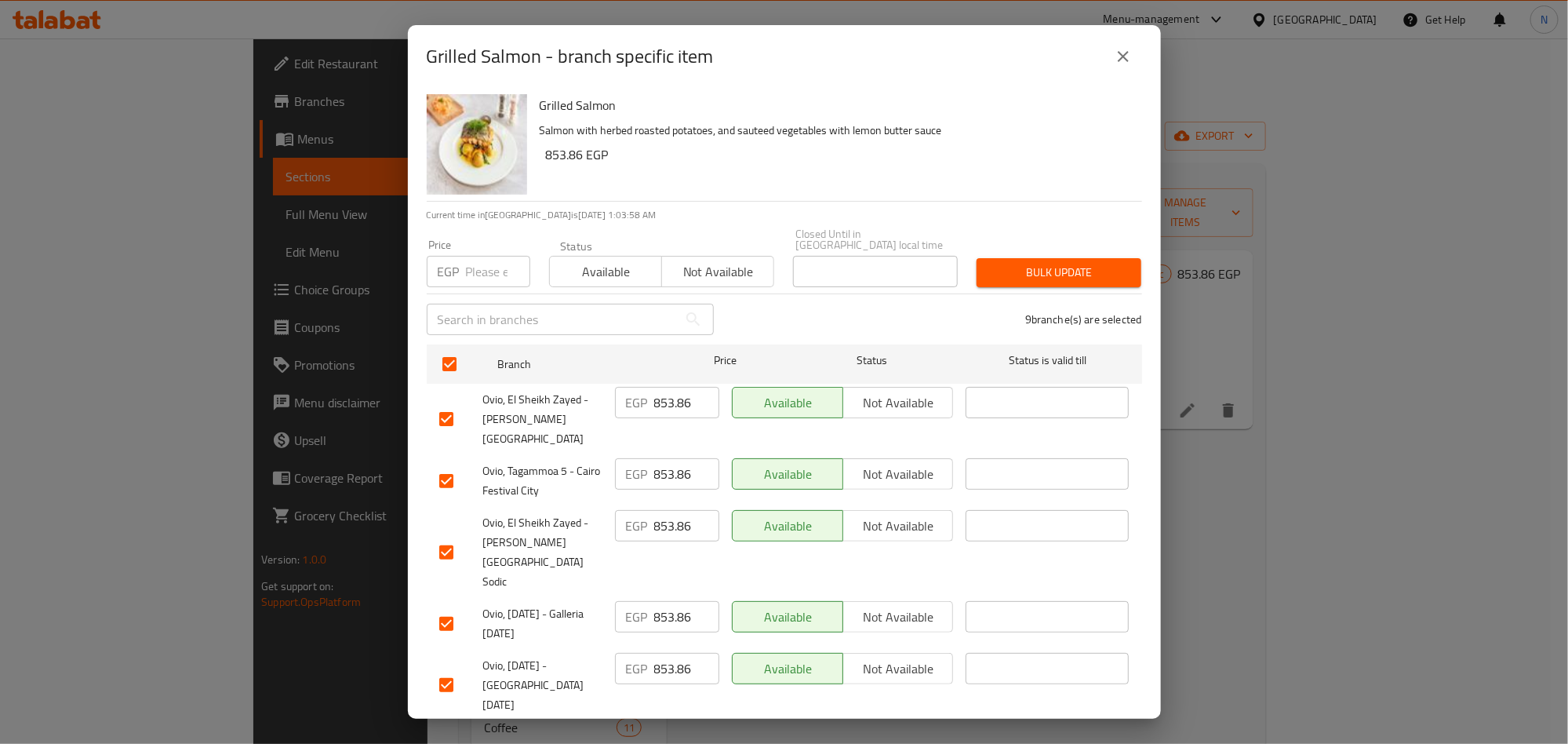
click at [467, 274] on input "number" at bounding box center [497, 272] width 64 height 32
paste input "967.86"
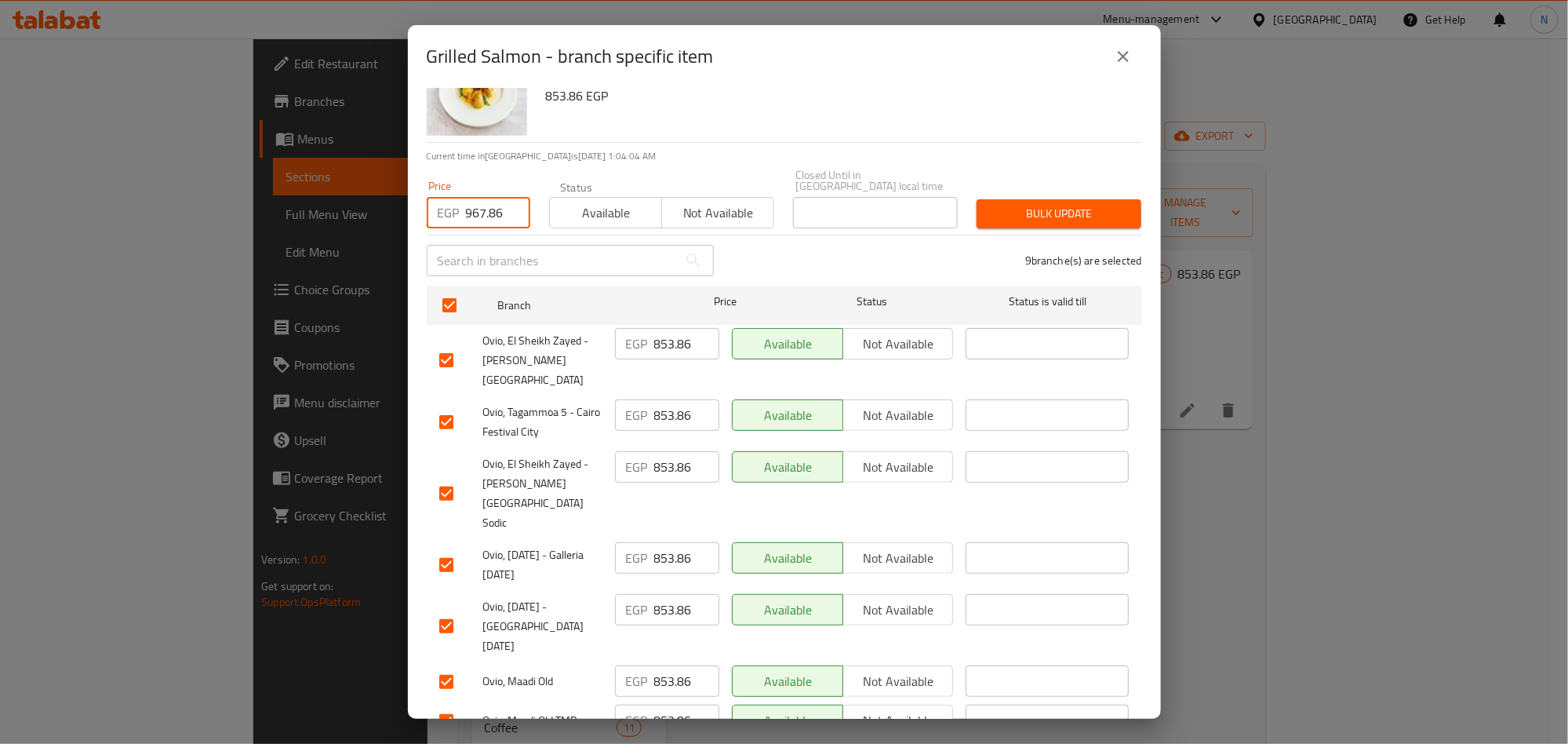
scroll to position [17, 0]
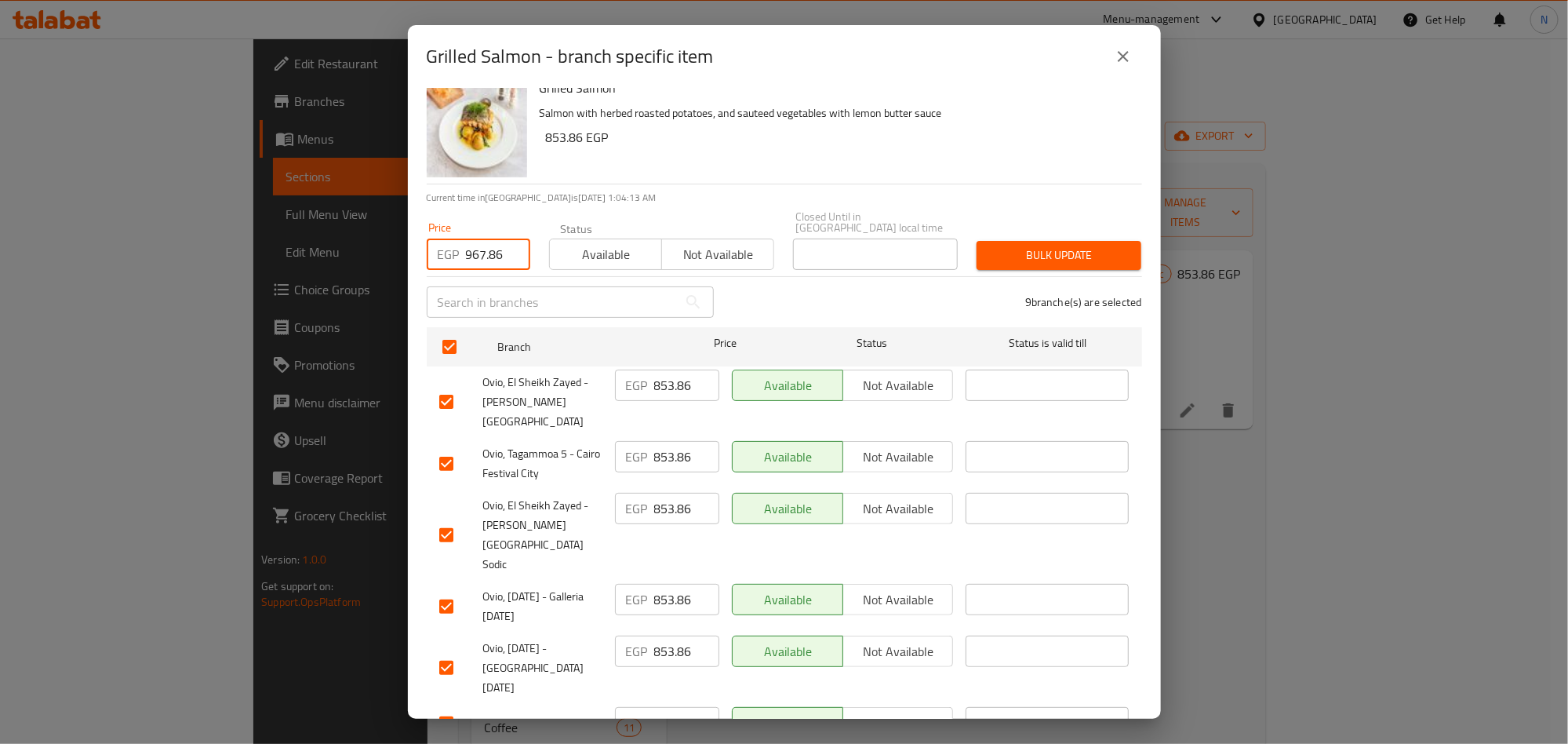
type input "967.86"
click at [665, 377] on input "853.86" at bounding box center [687, 385] width 65 height 32
click at [1060, 246] on span "Bulk update" at bounding box center [1059, 256] width 140 height 20
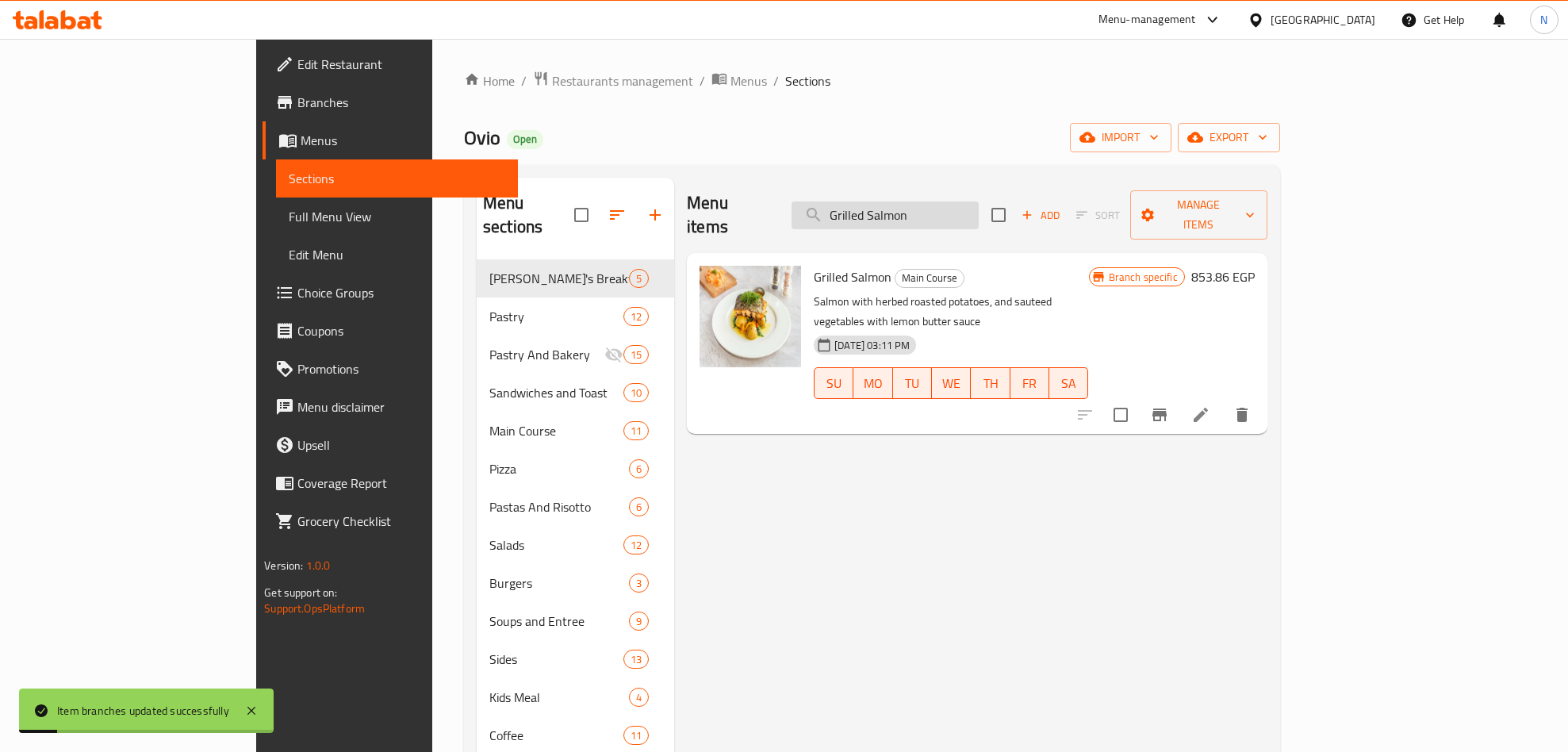
click at [979, 208] on input "Grilled Salmon" at bounding box center [885, 215] width 187 height 28
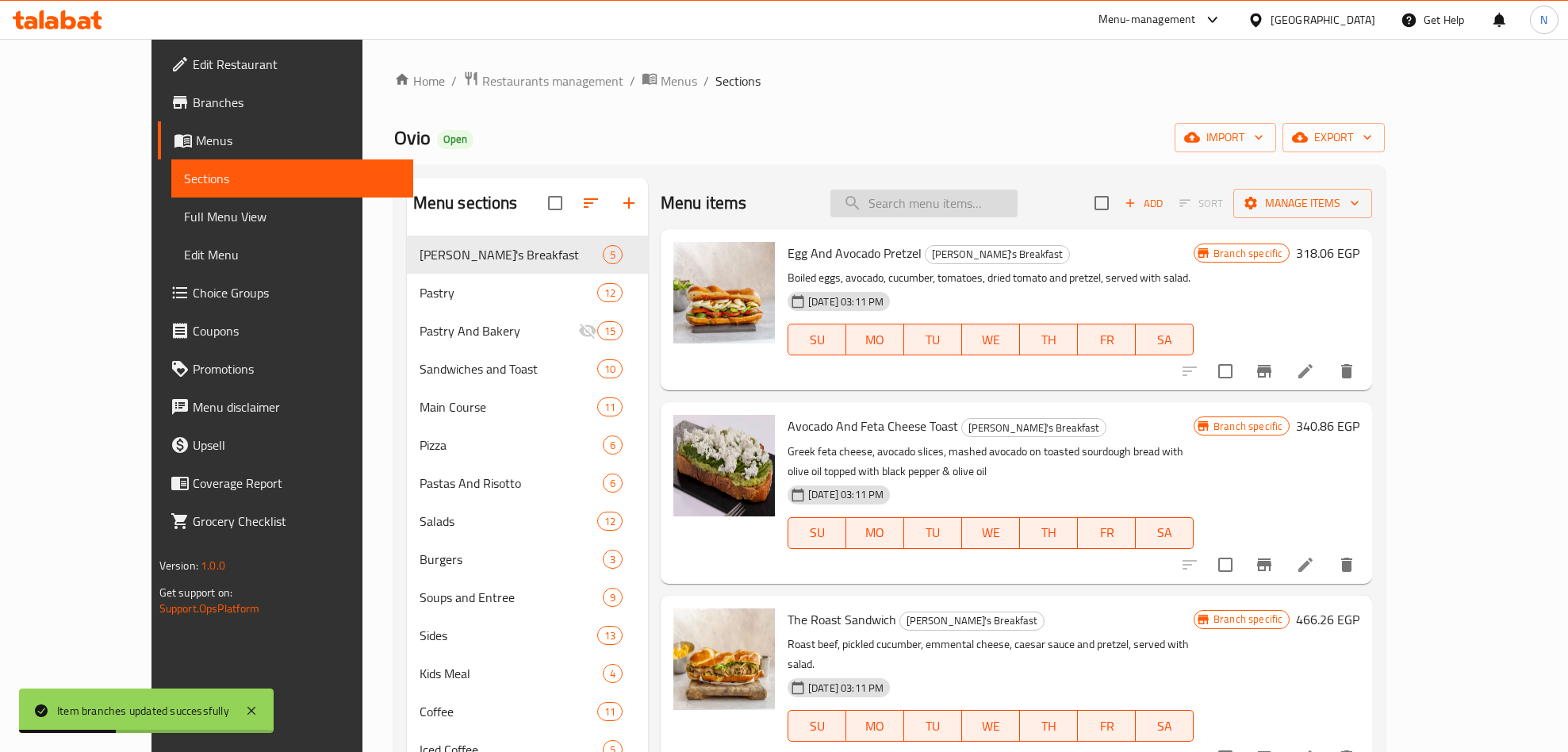
paste input "Pan-seared Seabass"
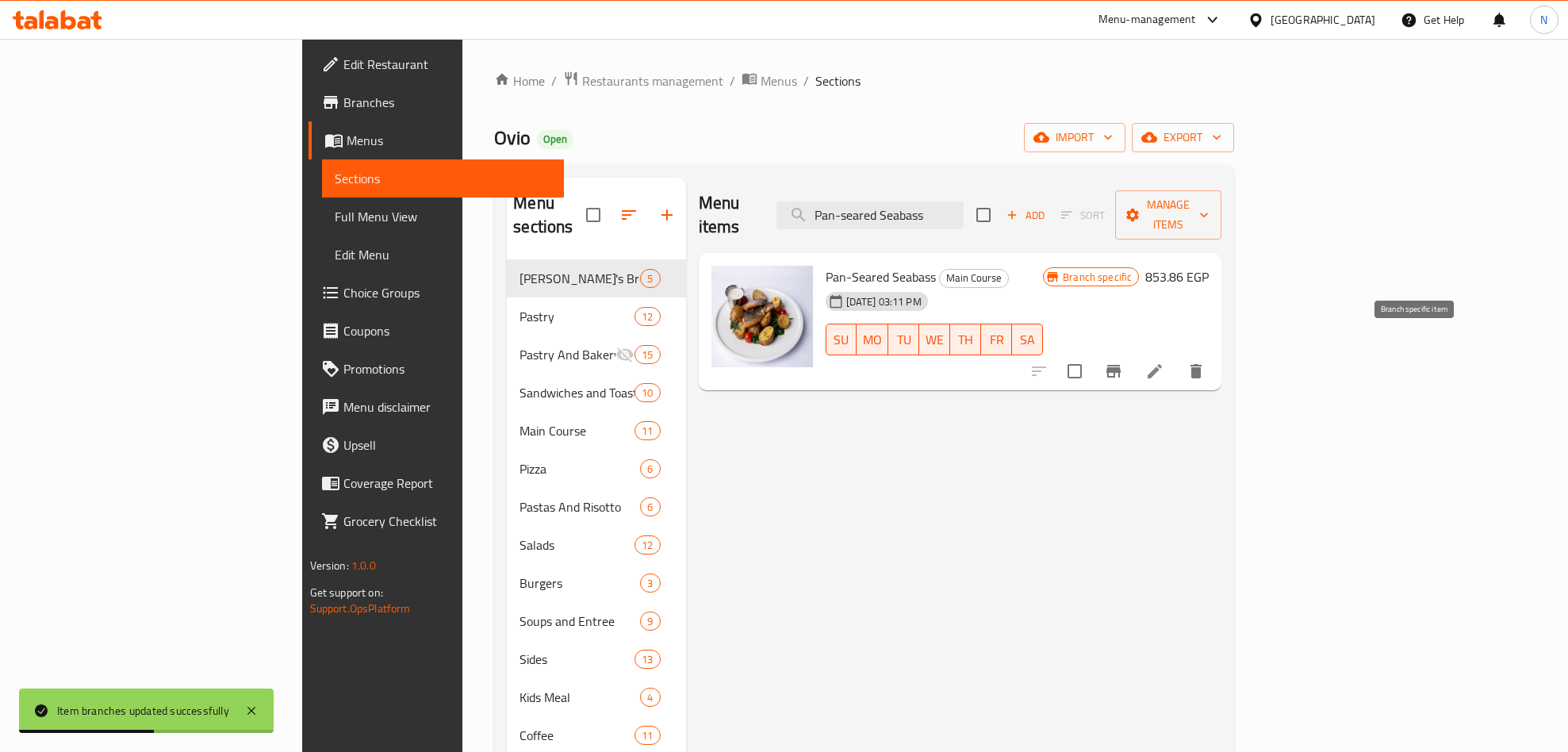
type input "Pan-seared Seabass"
click at [1133, 352] on button "Branch-specific-item" at bounding box center [1112, 371] width 38 height 38
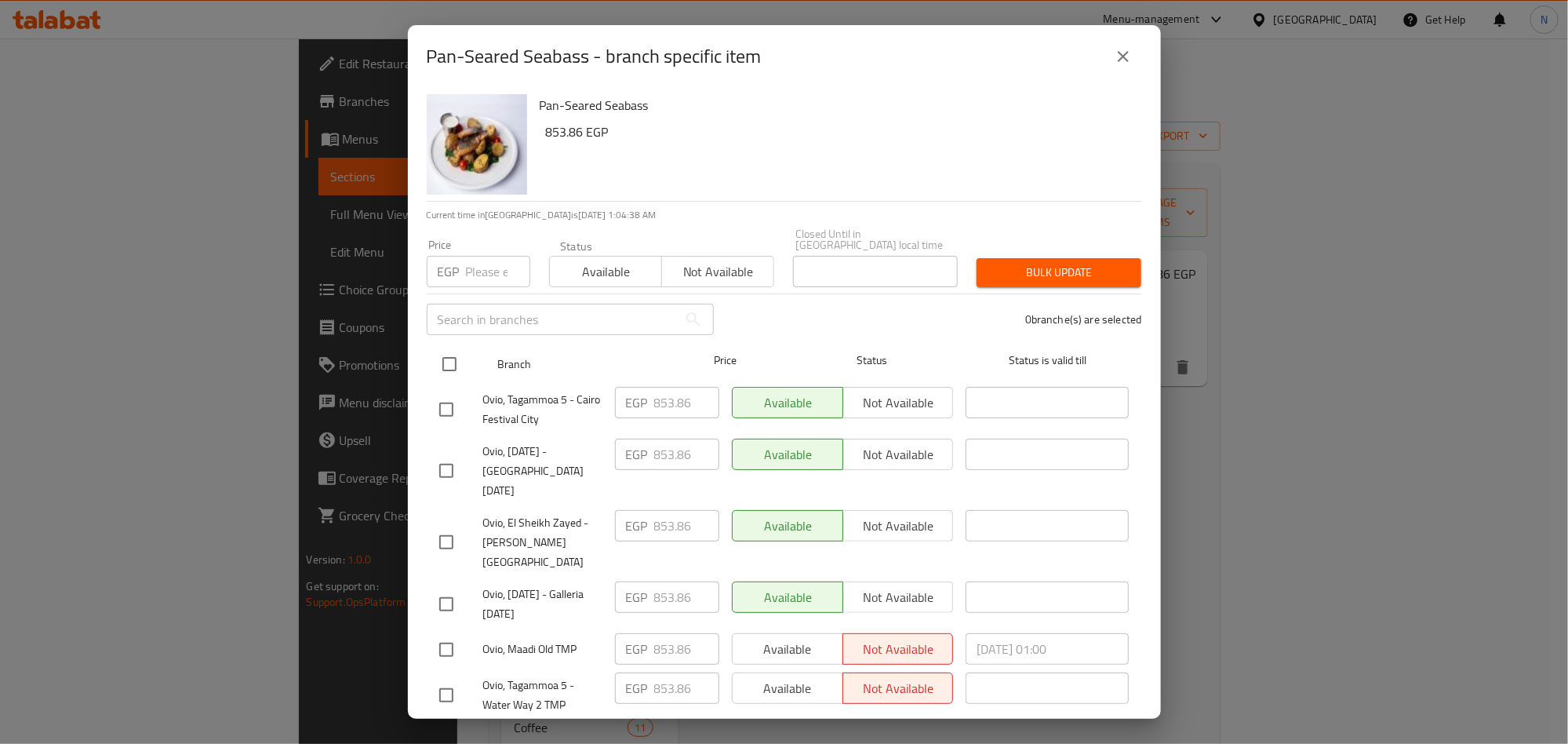
click at [450, 347] on input "checkbox" at bounding box center [450, 364] width 33 height 33
checkbox input "true"
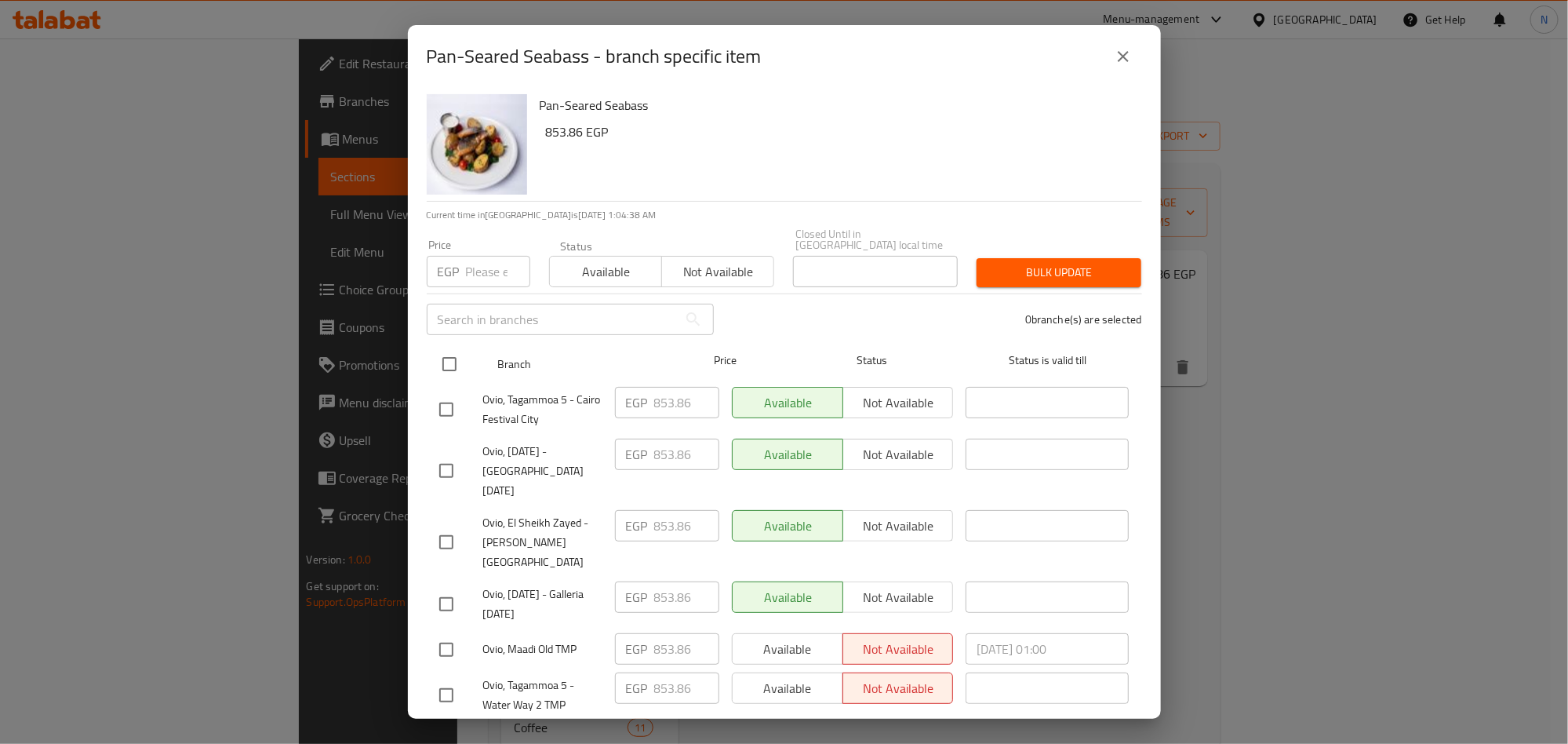
checkbox input "true"
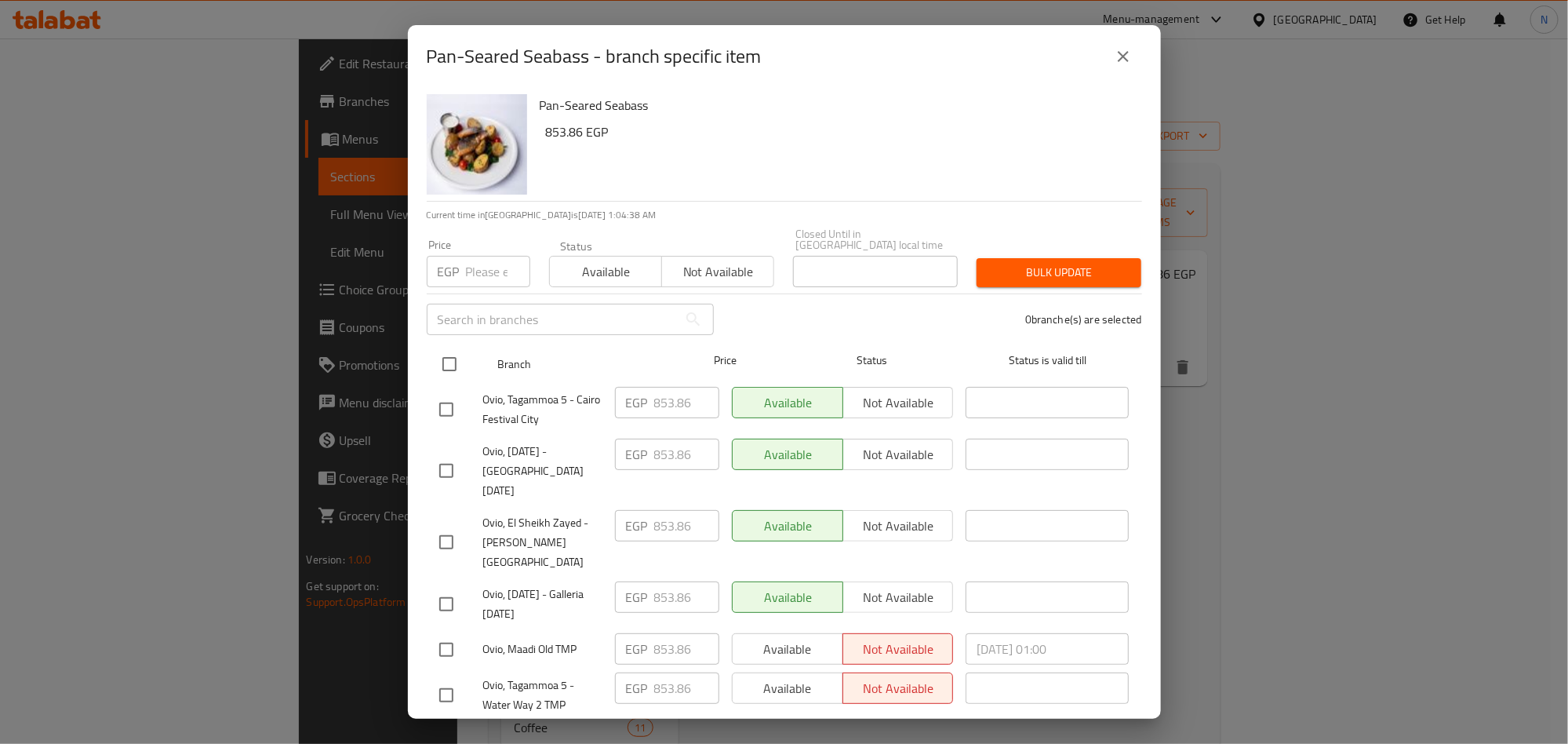
checkbox input "true"
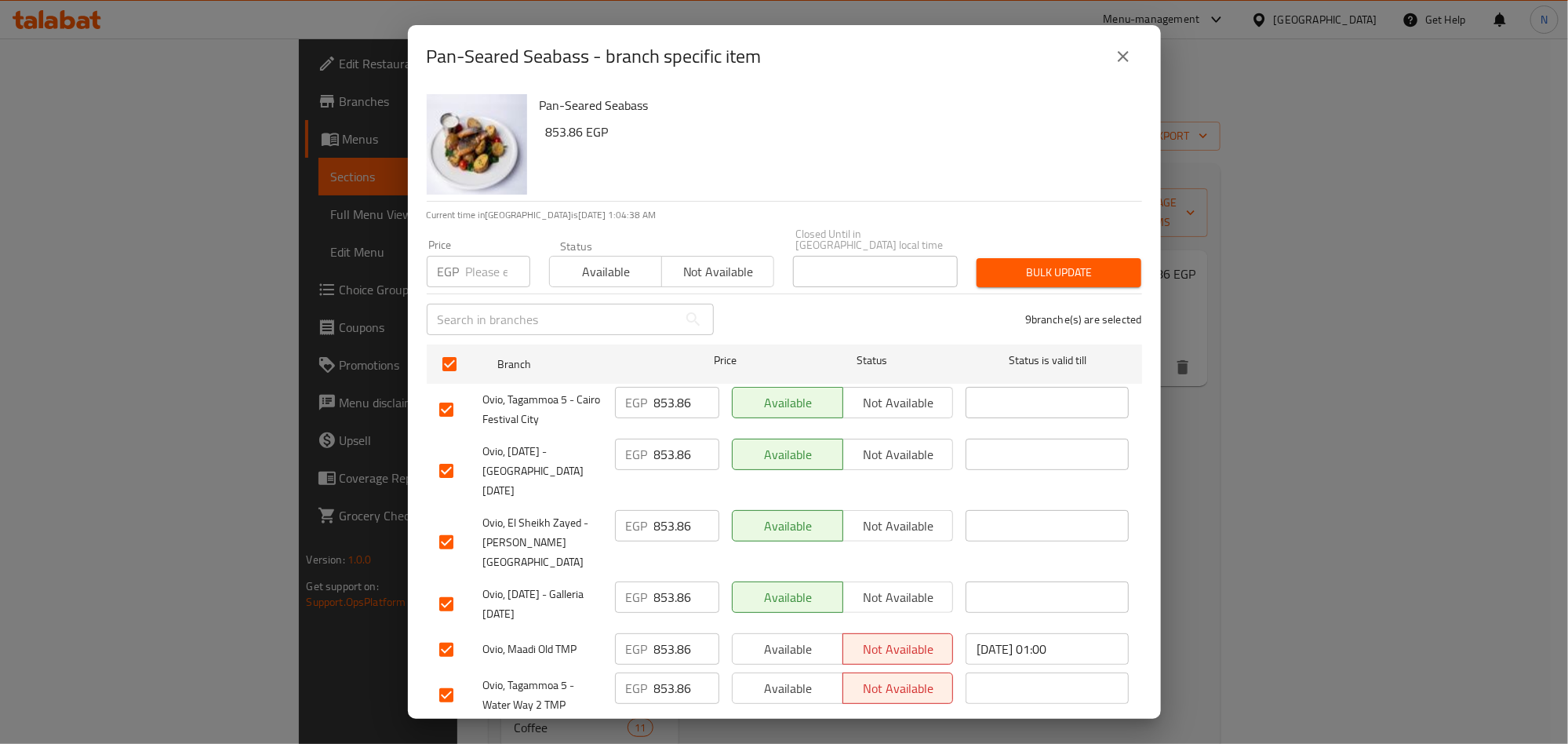
click at [482, 268] on input "number" at bounding box center [497, 272] width 64 height 32
paste input "899.46"
type input "899.46"
click at [860, 179] on div "Pan-Seared Seabass 853.86 EGP" at bounding box center [834, 144] width 602 height 113
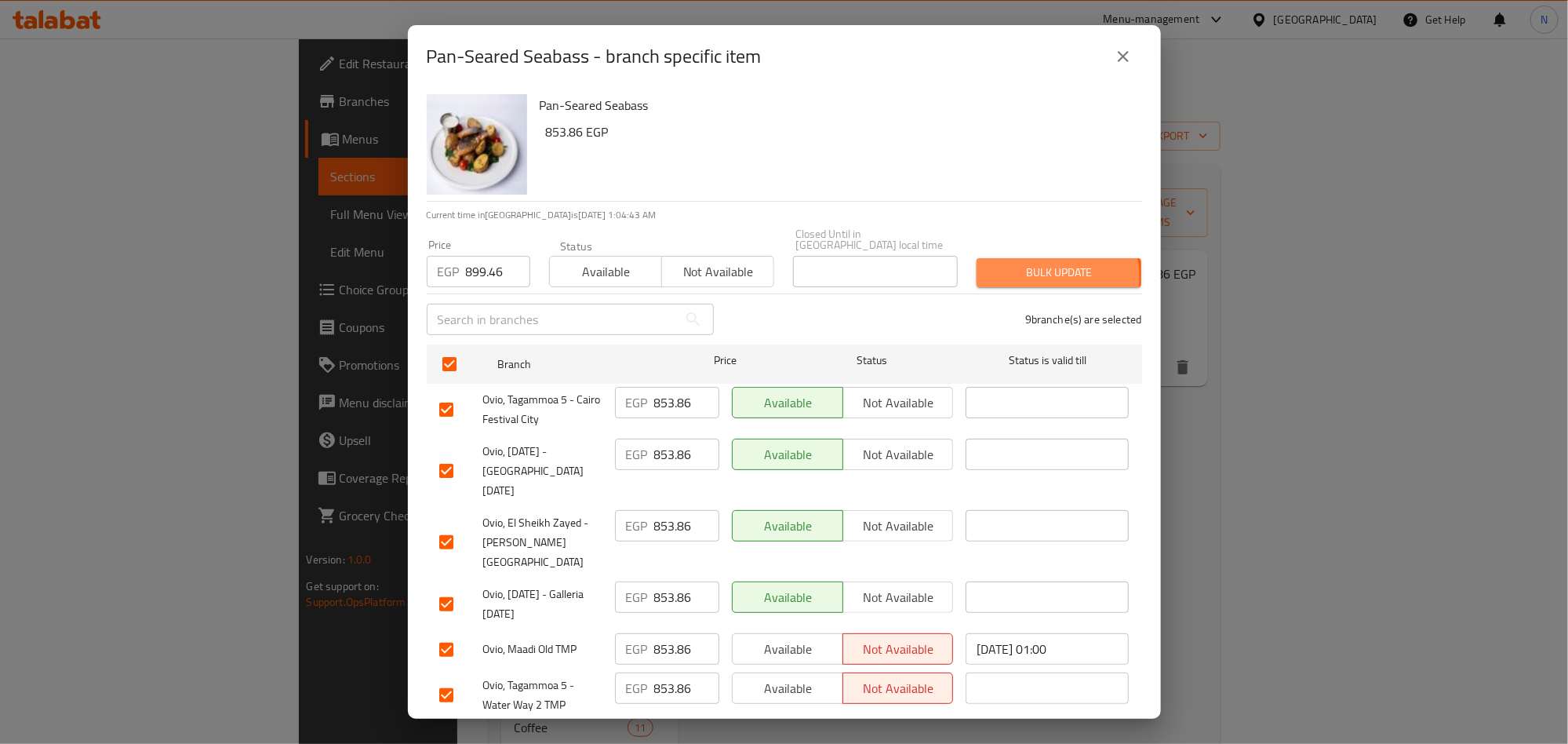
click at [1033, 266] on span "Bulk update" at bounding box center [1059, 272] width 140 height 20
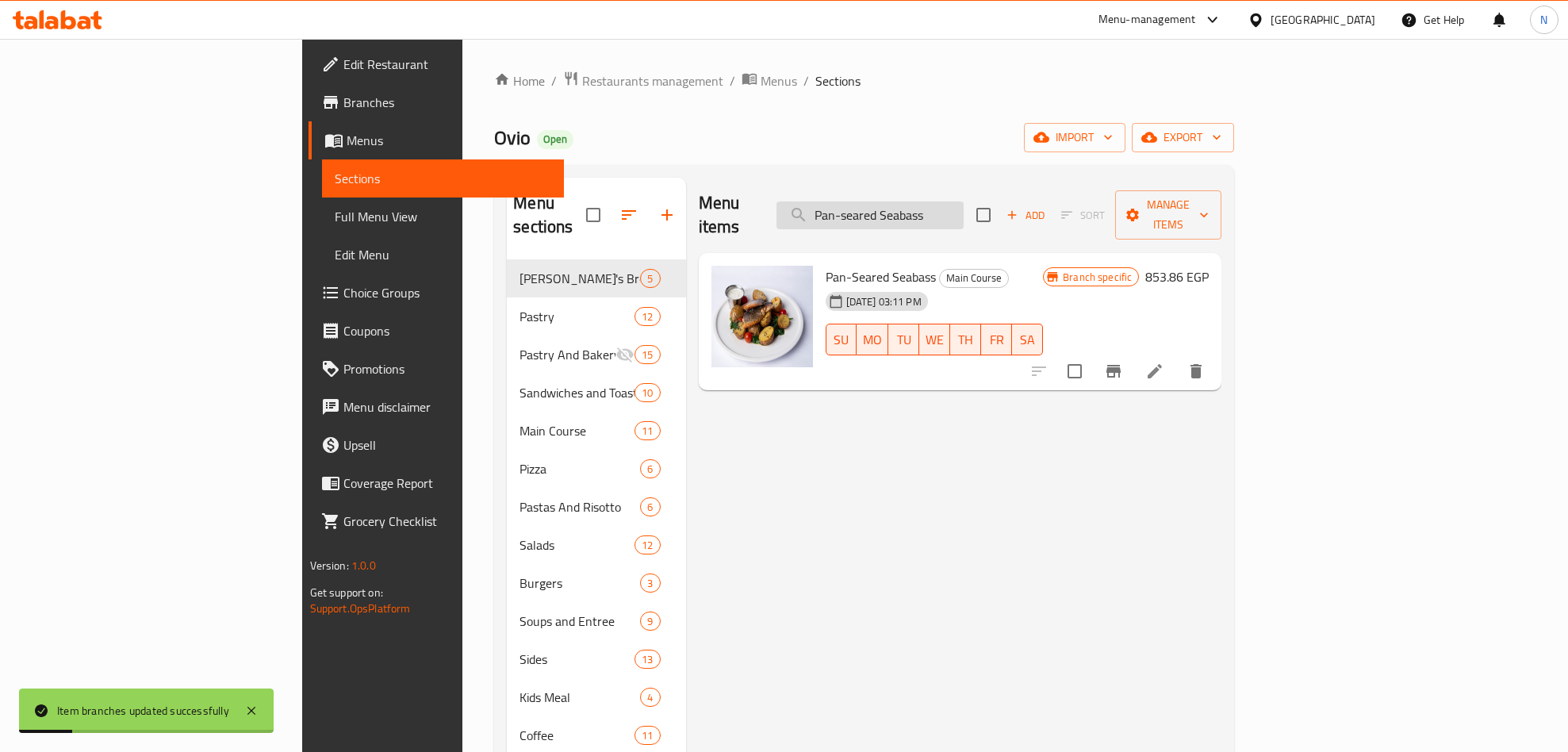
click at [963, 207] on input "Pan-seared Seabass" at bounding box center [870, 215] width 187 height 28
click at [963, 208] on input "Pan-seared Seabass" at bounding box center [870, 215] width 187 height 28
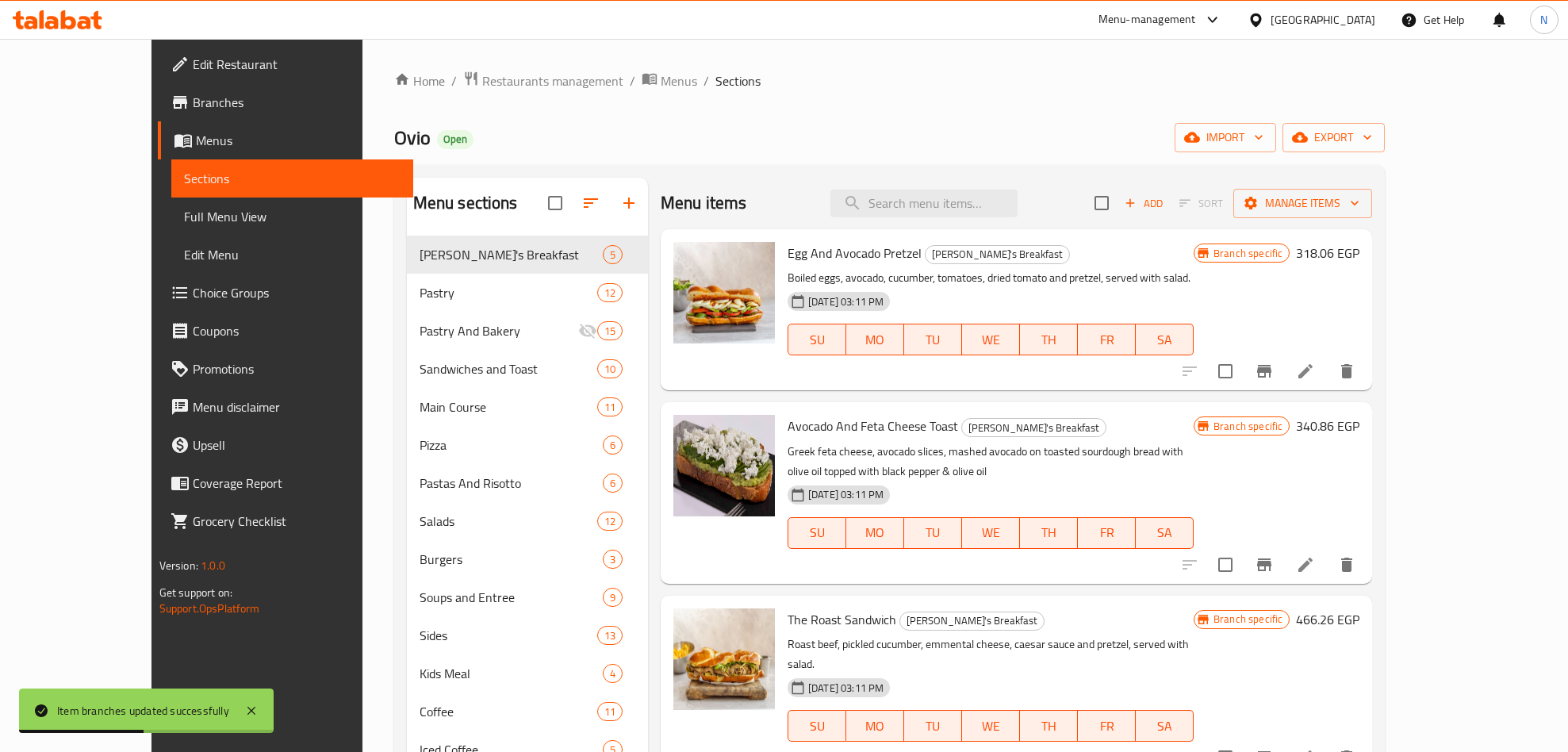
paste input "Flank Steak Platter"
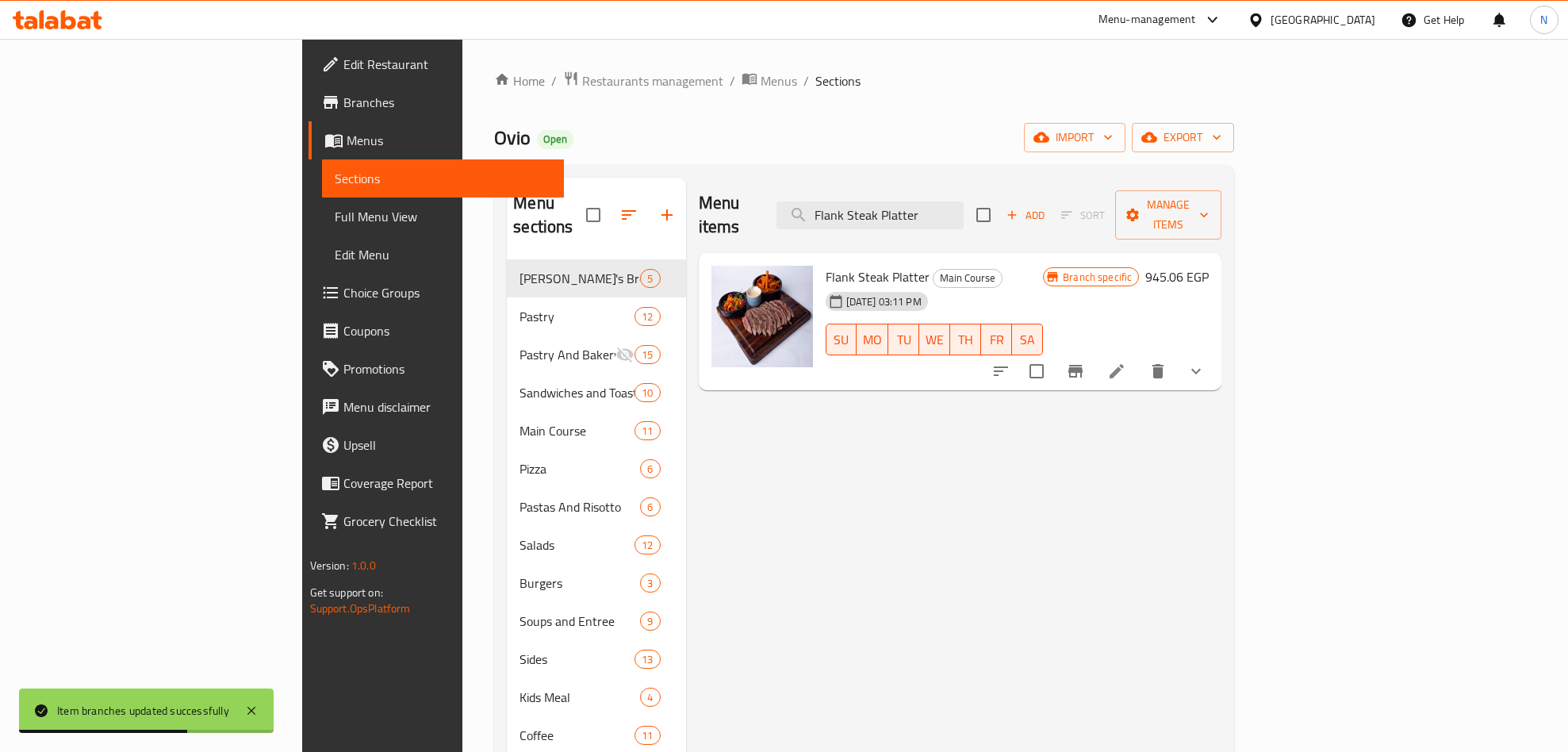
type input "Flank Steak Platter"
click at [1085, 361] on icon "Branch-specific-item" at bounding box center [1075, 371] width 19 height 19
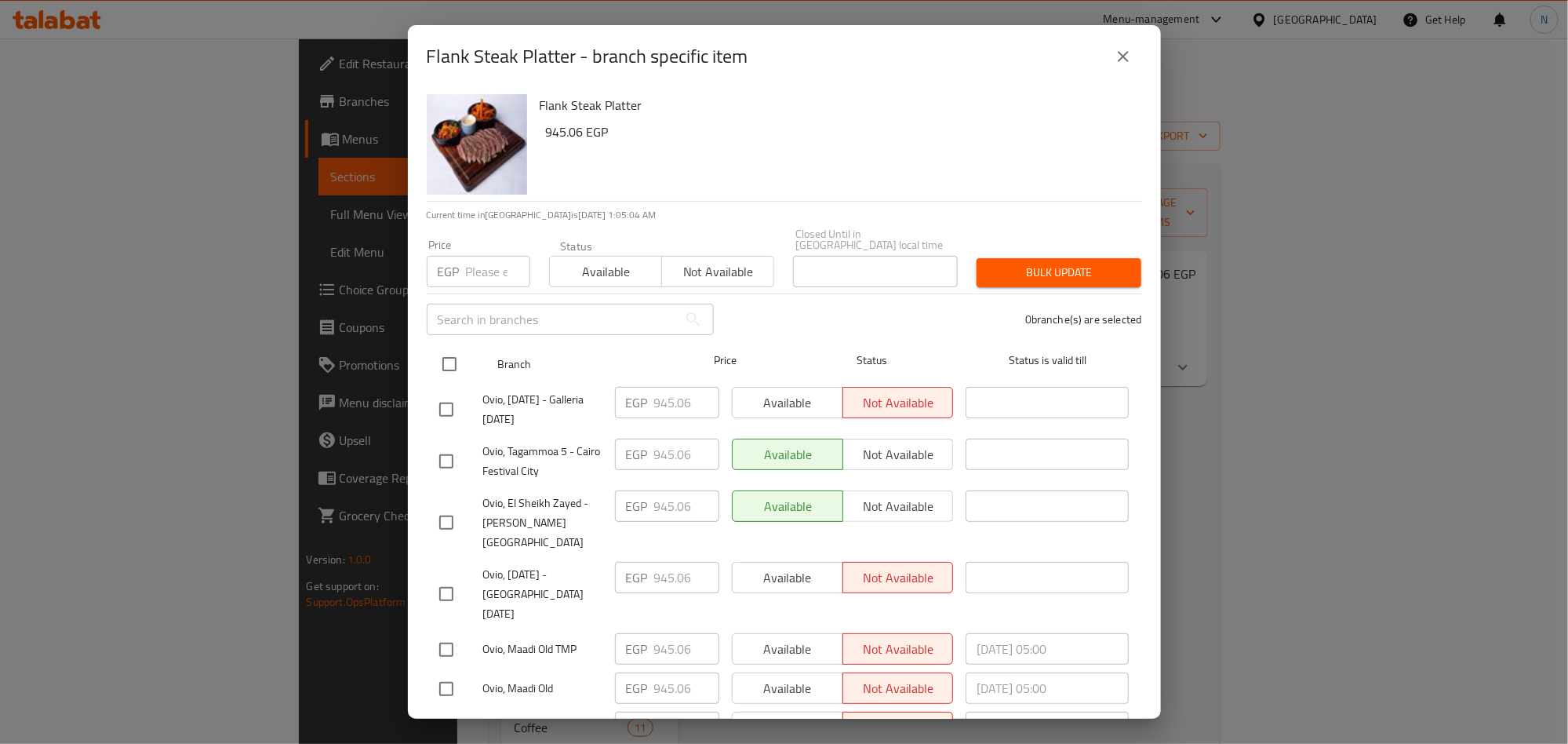
click at [452, 349] on input "checkbox" at bounding box center [450, 364] width 33 height 33
checkbox input "true"
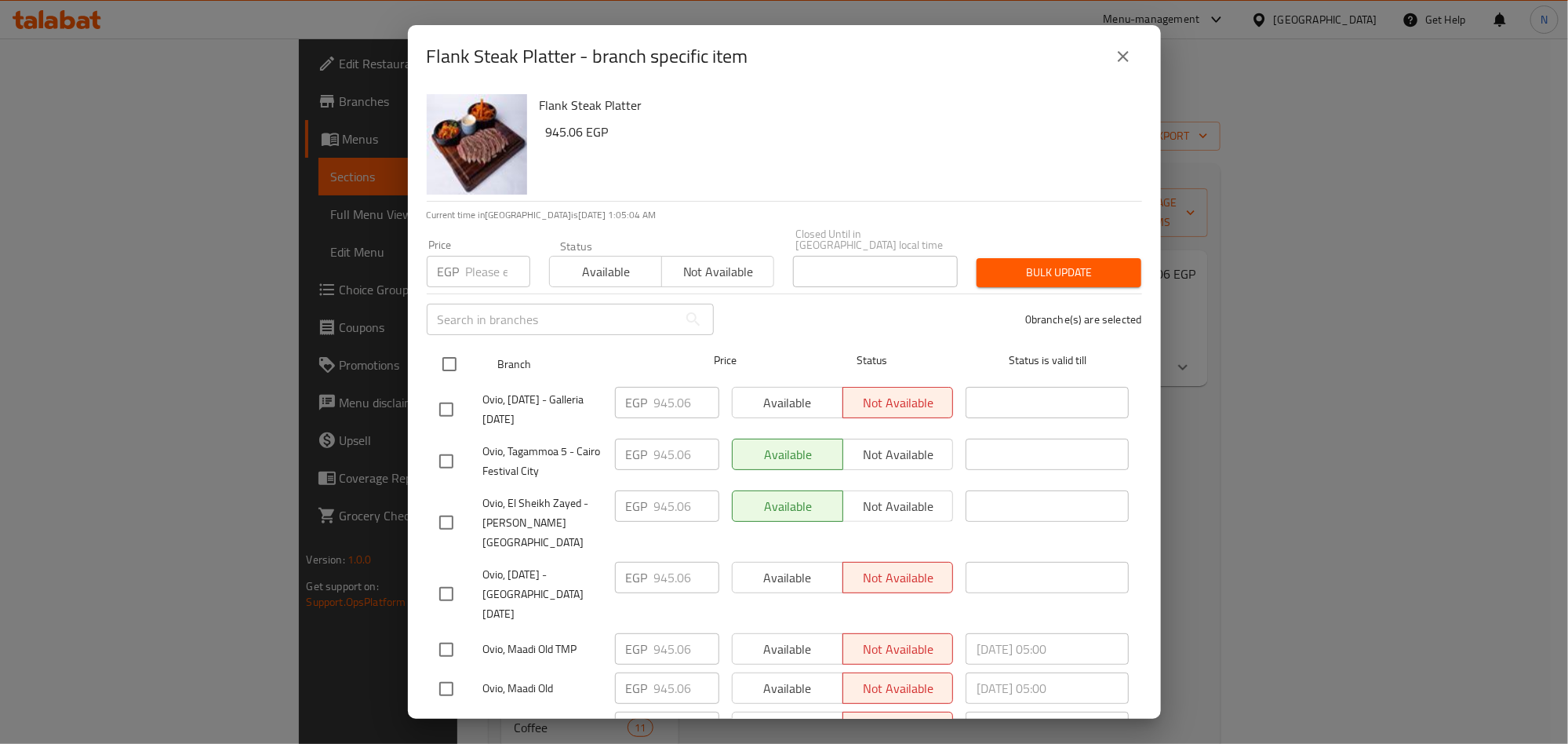
checkbox input "true"
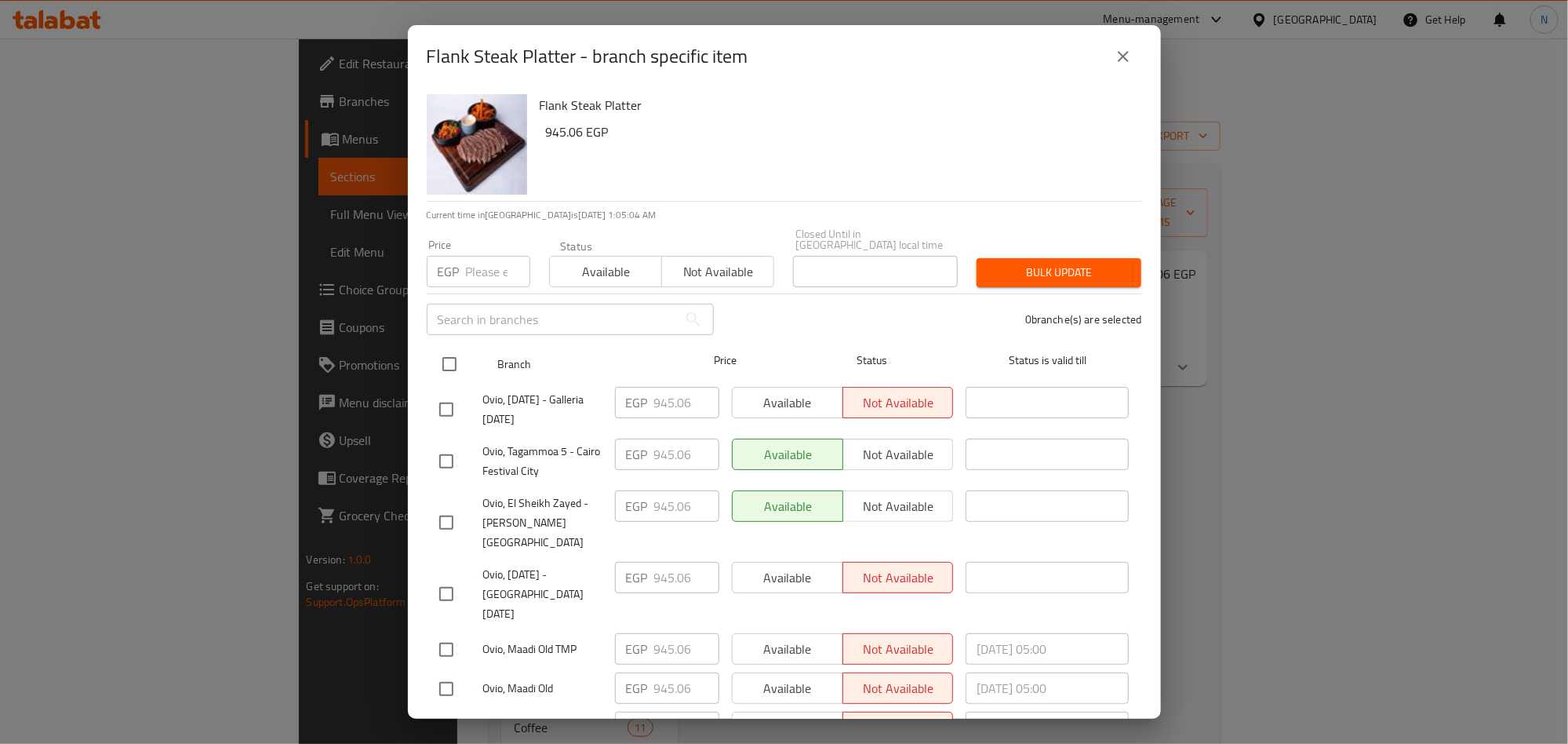
checkbox input "true"
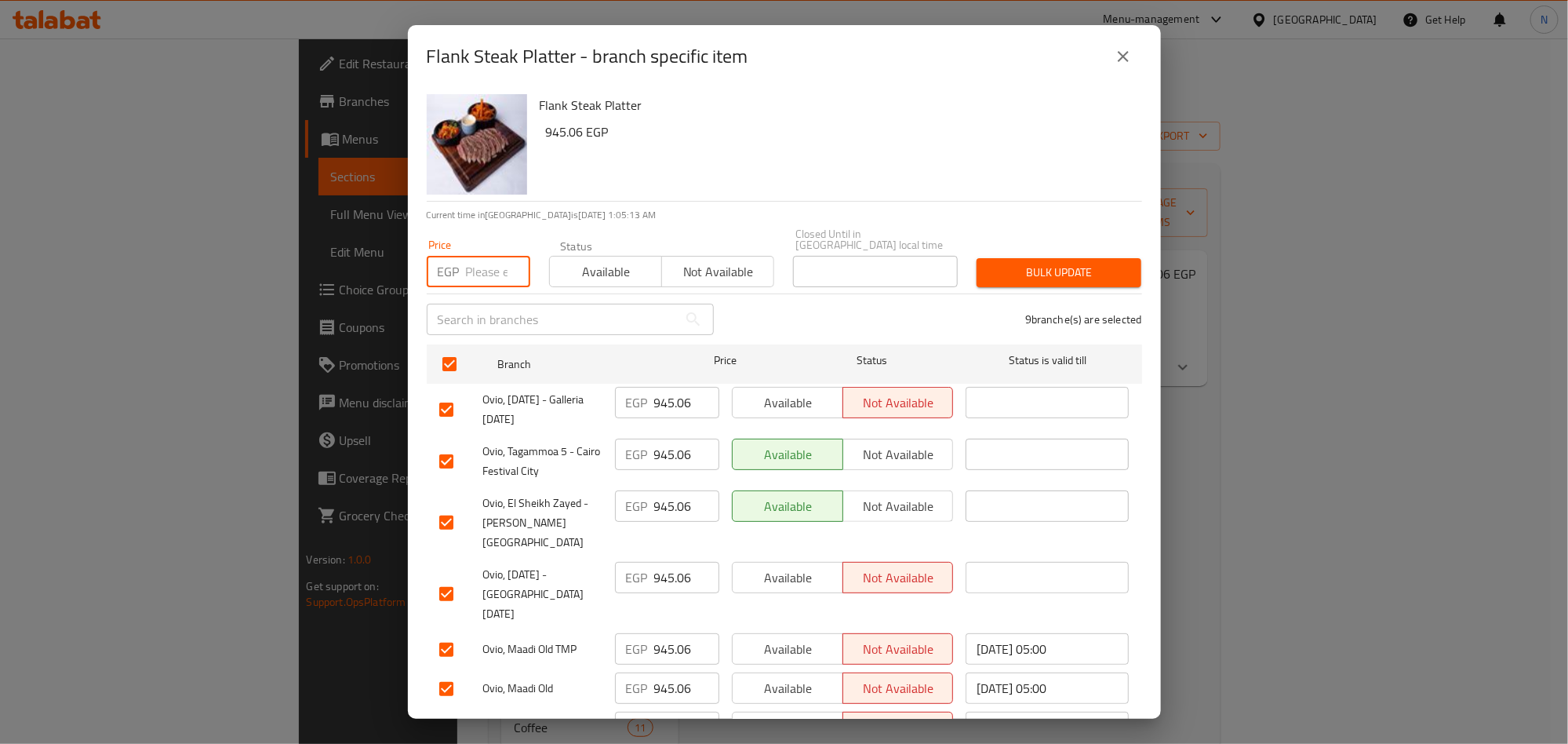
click at [477, 274] on input "number" at bounding box center [497, 272] width 64 height 32
paste input "1093.26"
click at [492, 256] on input "1093.26" at bounding box center [497, 272] width 64 height 32
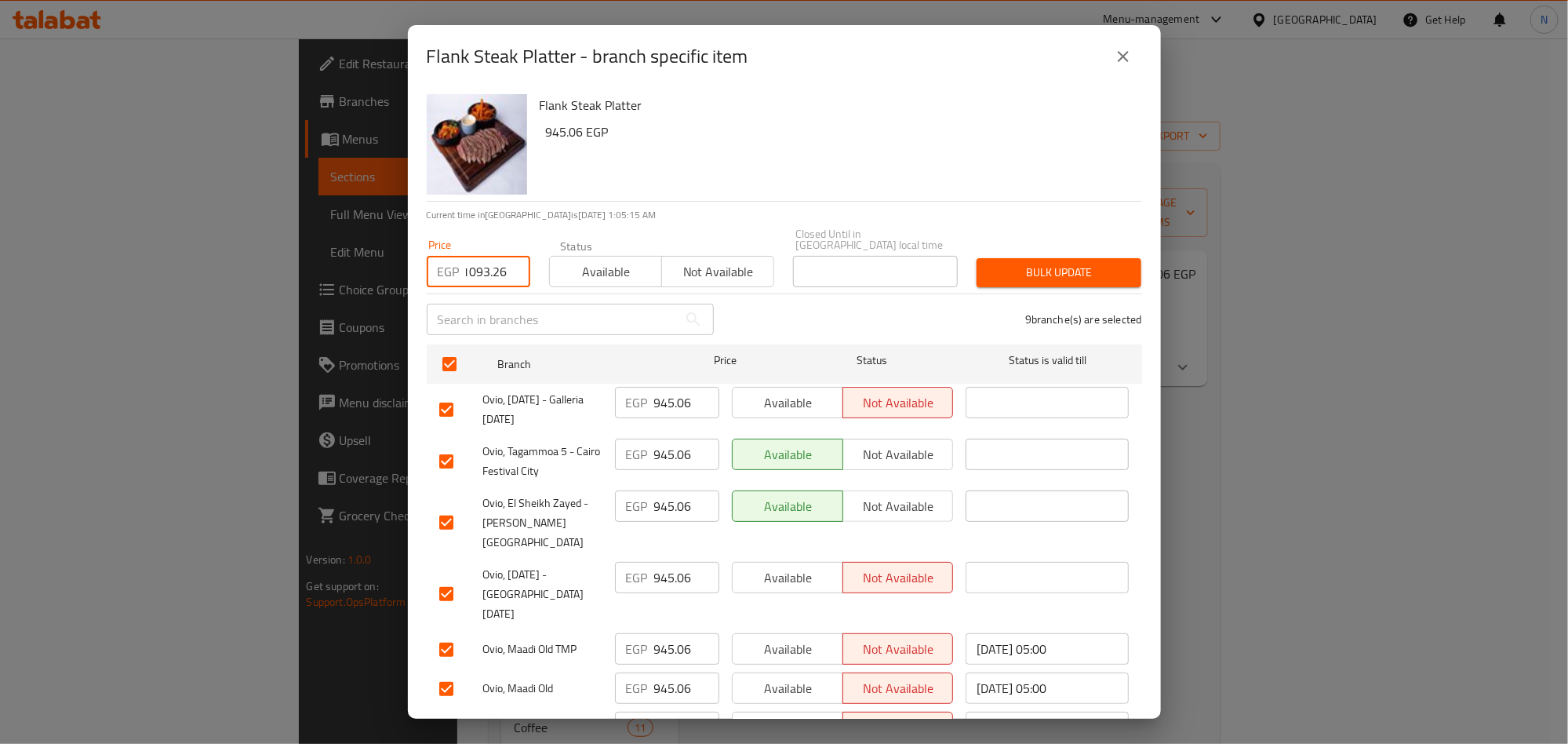
click at [492, 256] on input "1093.26" at bounding box center [497, 272] width 64 height 32
click at [494, 257] on input "1093.26" at bounding box center [497, 272] width 64 height 32
type input "1093.26"
click at [799, 167] on div "Flank Steak Platter 945.06 EGP" at bounding box center [834, 144] width 602 height 113
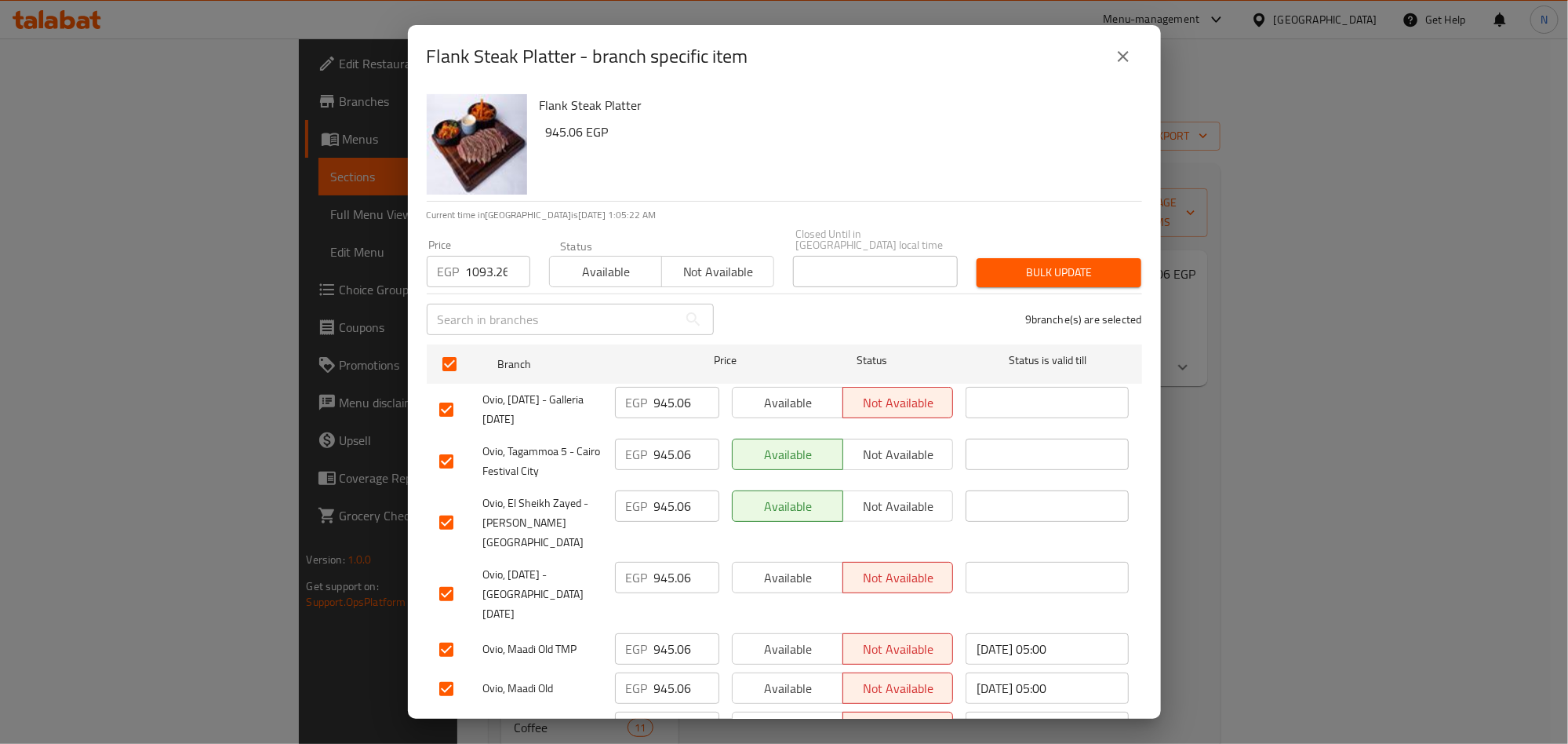
scroll to position [135, 0]
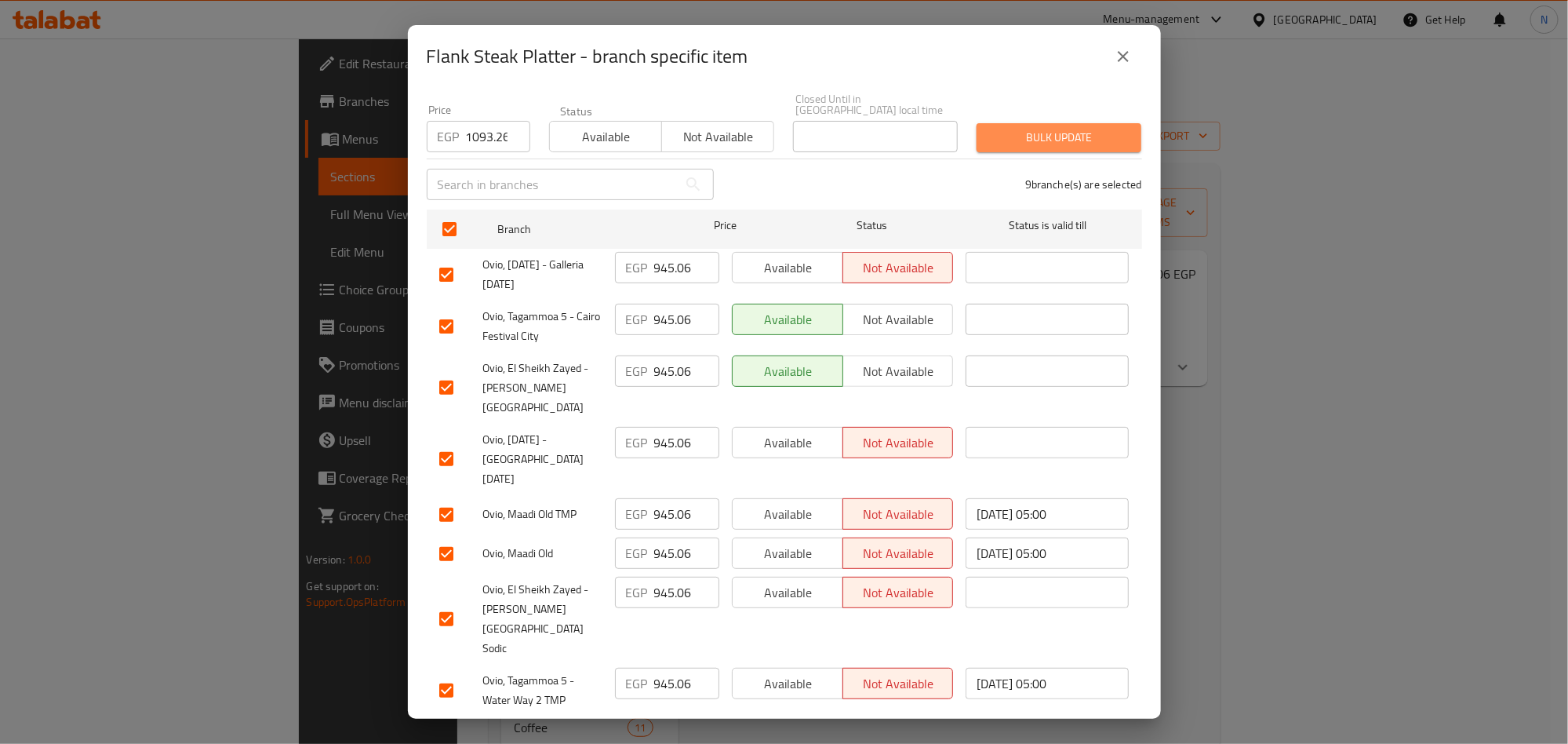
click at [1066, 132] on span "Bulk update" at bounding box center [1059, 137] width 140 height 20
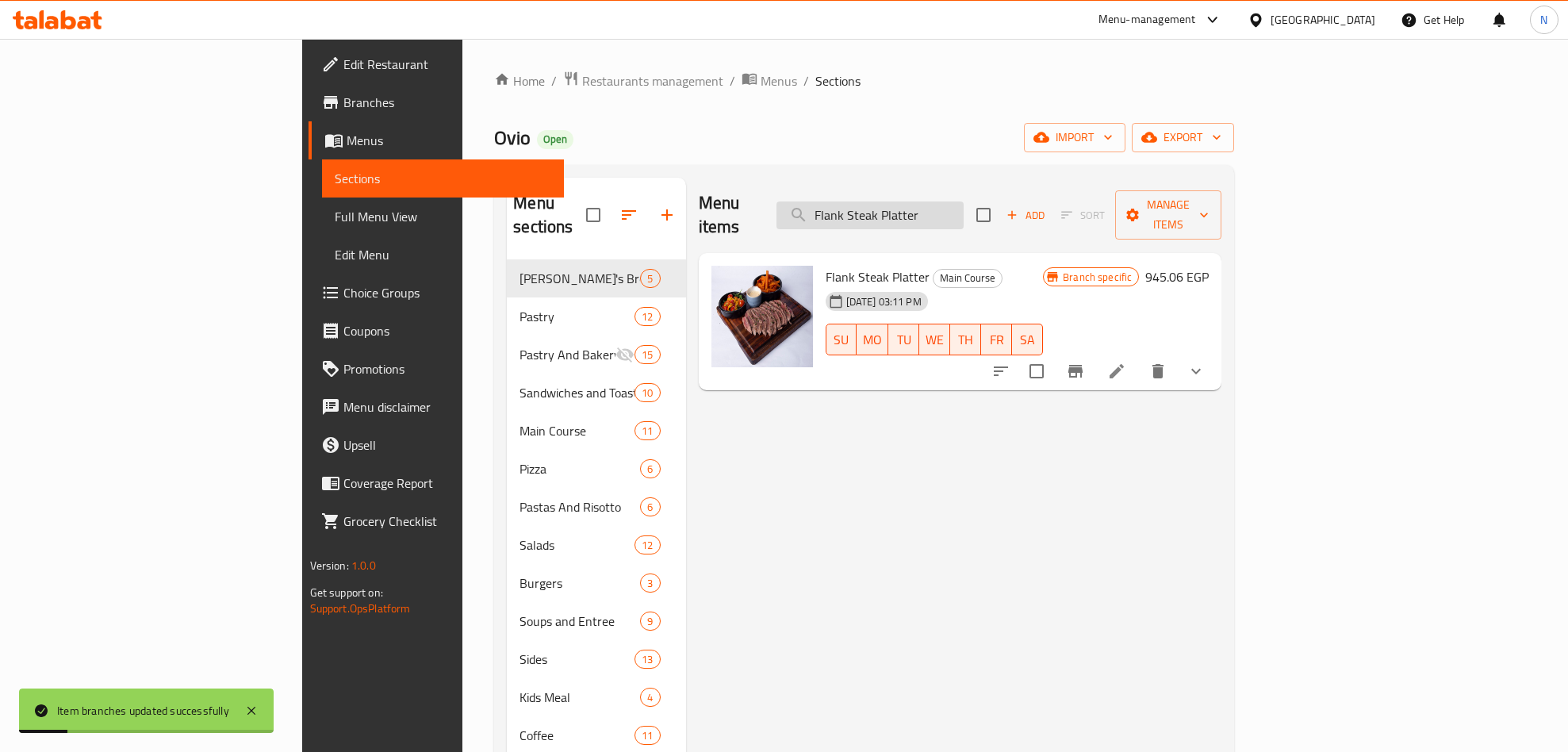
click at [963, 201] on input "Flank Steak Platter" at bounding box center [870, 215] width 187 height 28
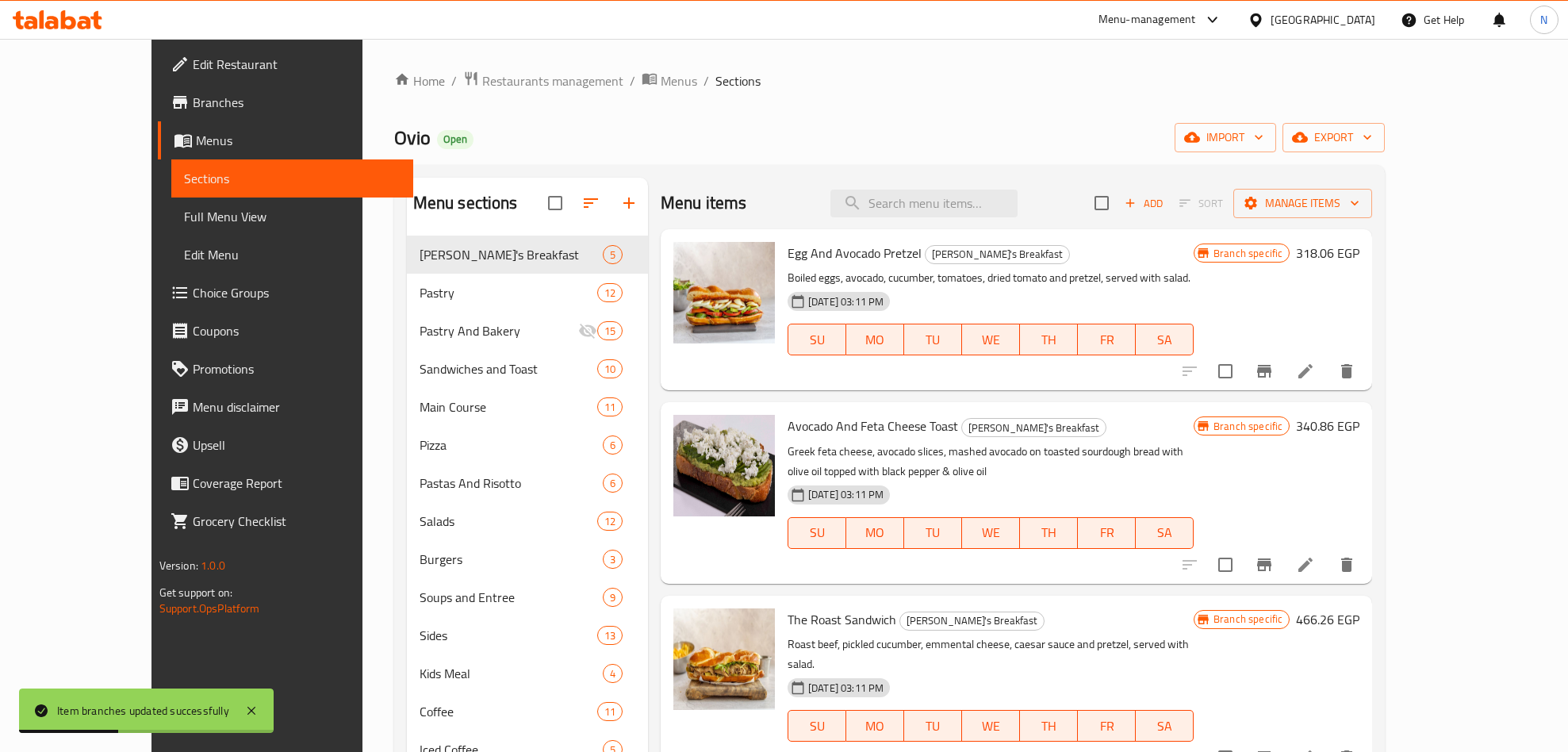
paste input "Chateaubriand"
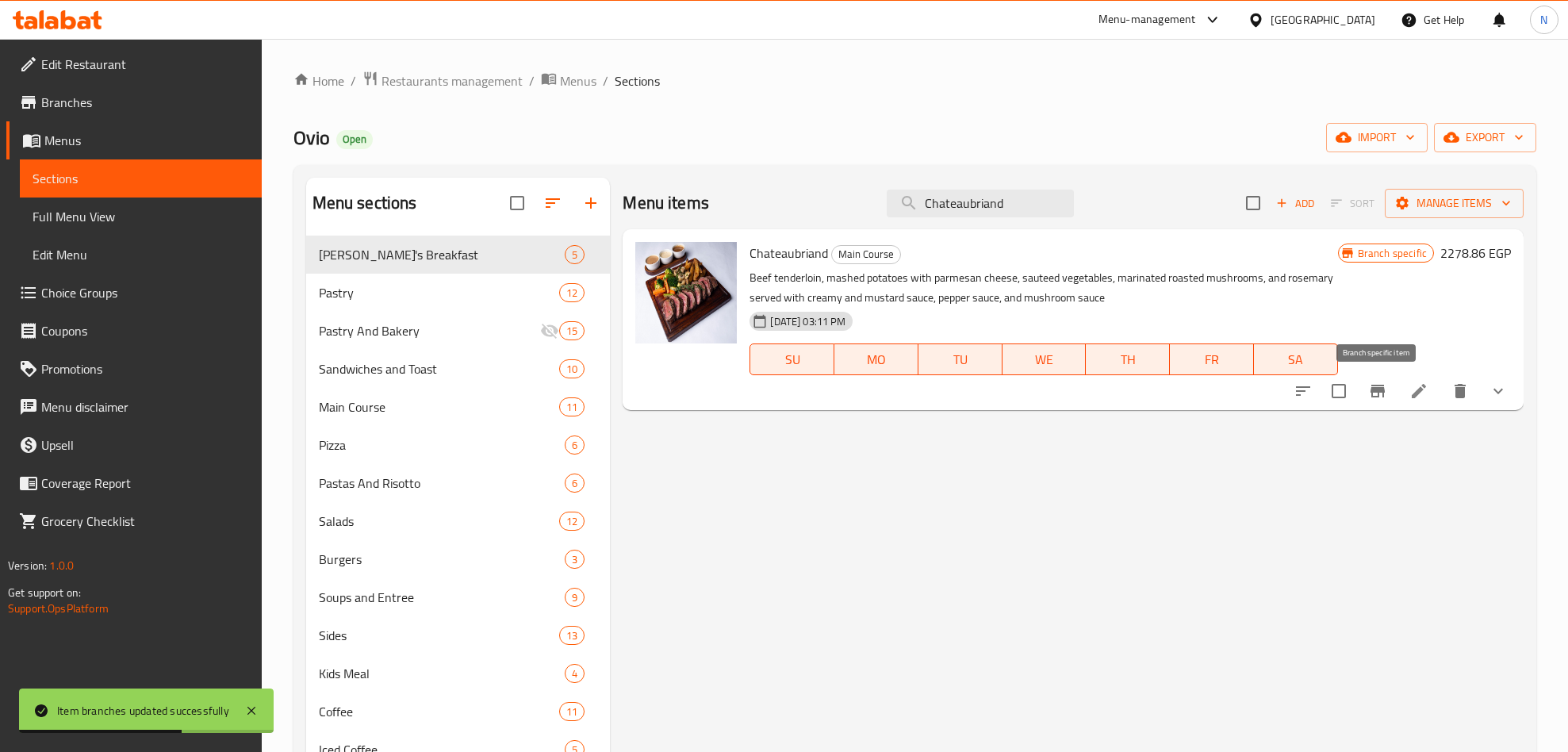
type input "Chateaubriand"
click at [1361, 387] on button "Branch-specific-item" at bounding box center [1377, 391] width 38 height 38
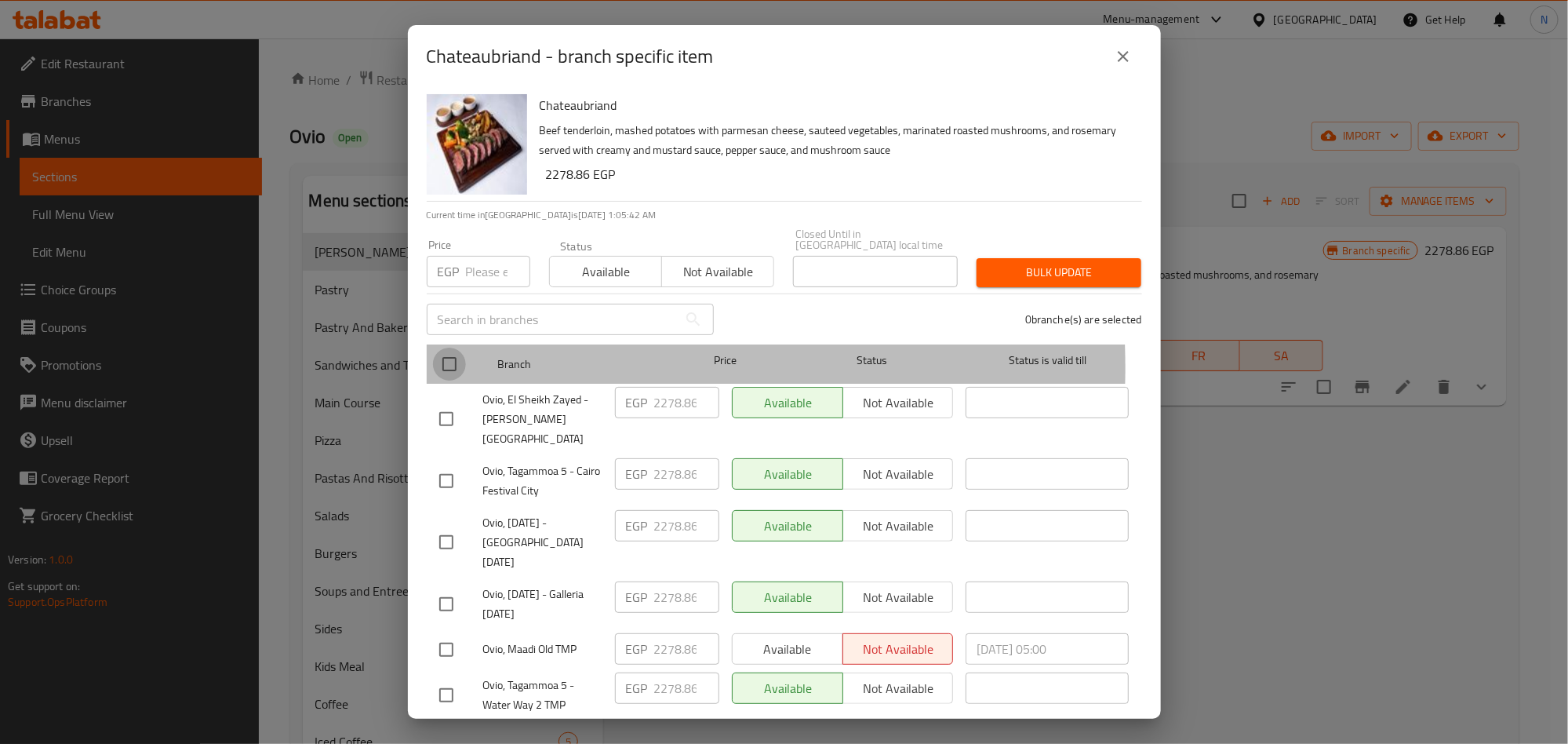
click at [442, 356] on input "checkbox" at bounding box center [450, 364] width 33 height 33
checkbox input "true"
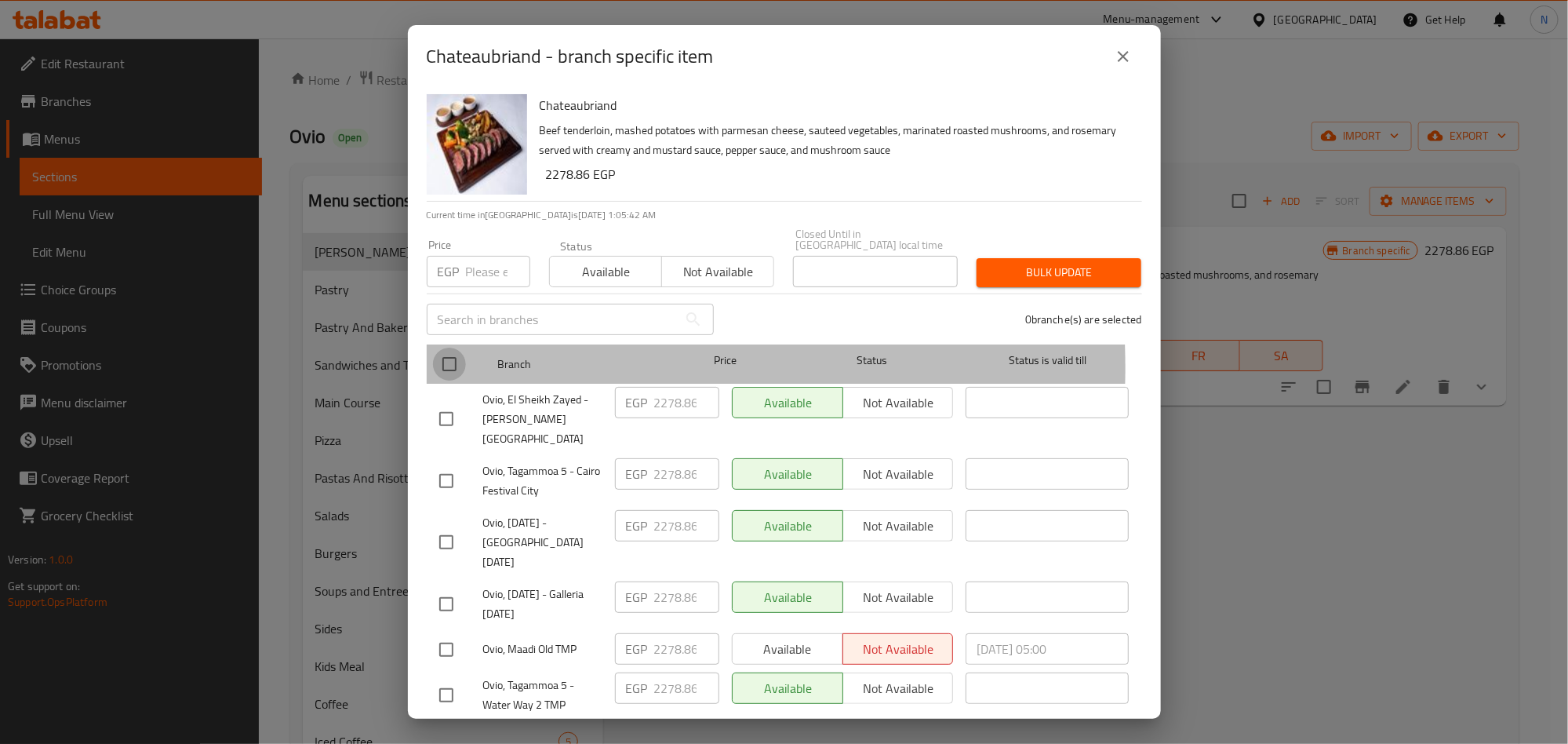
checkbox input "true"
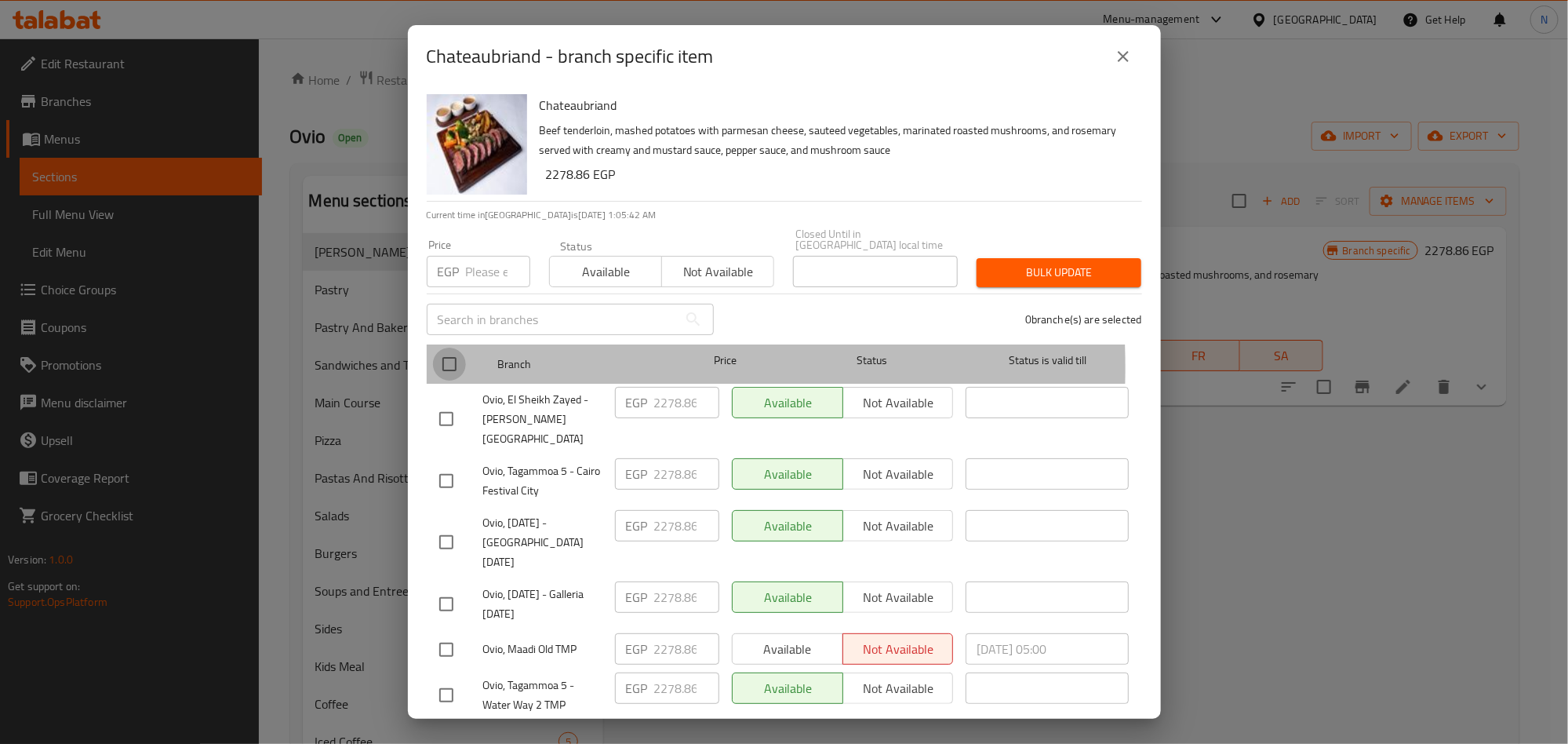
checkbox input "true"
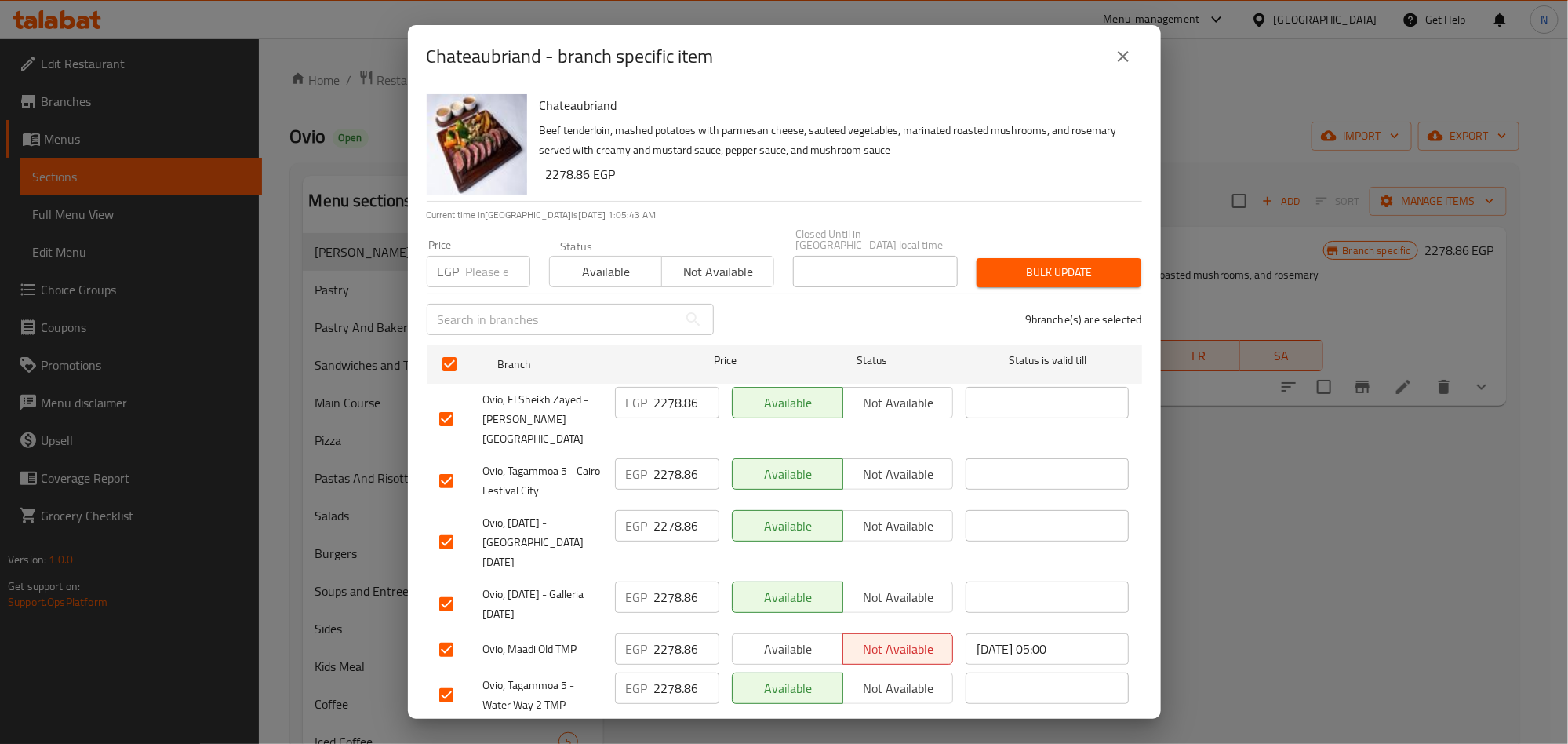
click at [466, 263] on input "number" at bounding box center [497, 272] width 64 height 32
paste input "2506.86"
type input "2506.86"
click at [708, 186] on div "Chateaubriand Beef tenderloin, mashed potatoes with parmesan cheese, sauteed ve…" at bounding box center [834, 144] width 602 height 113
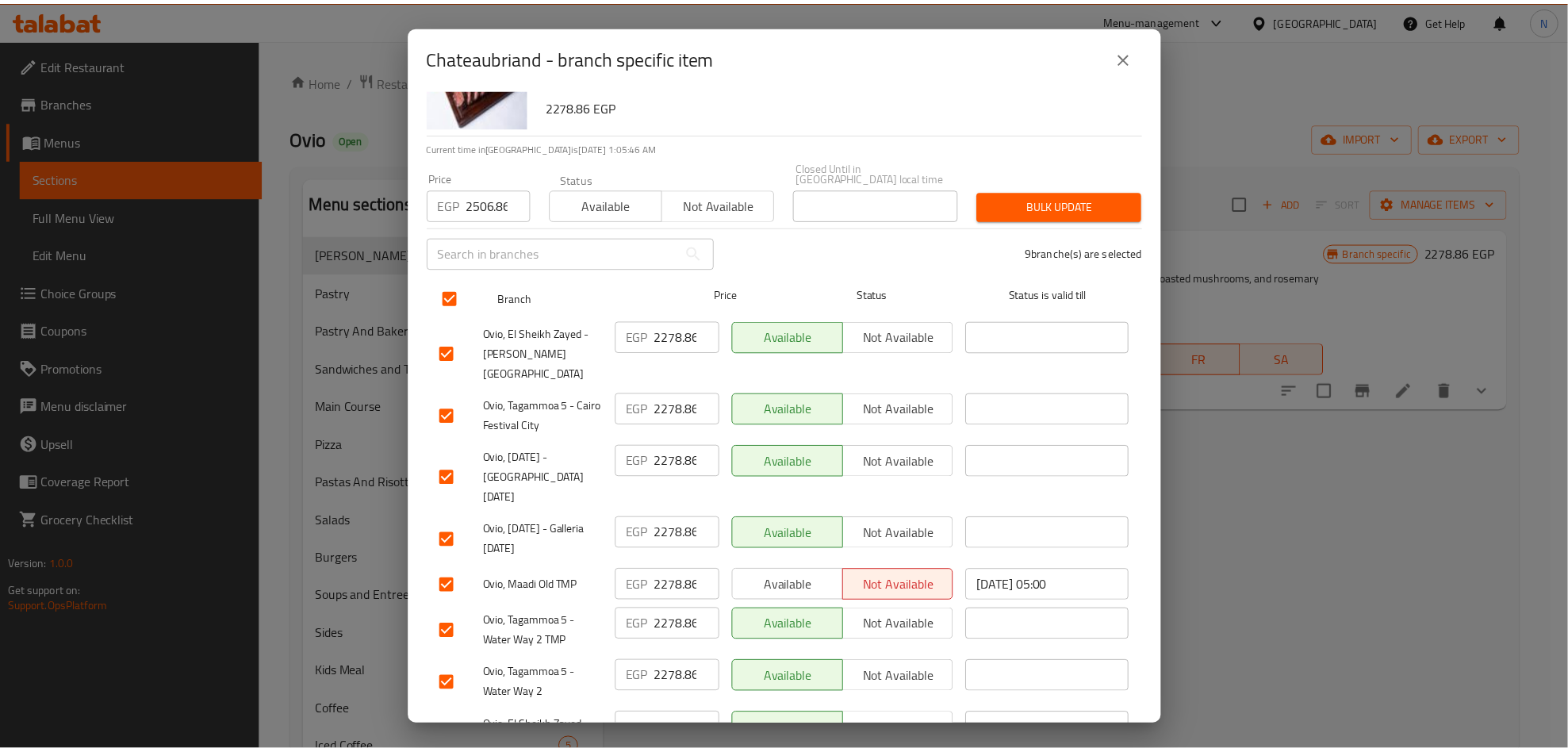
scroll to position [136, 0]
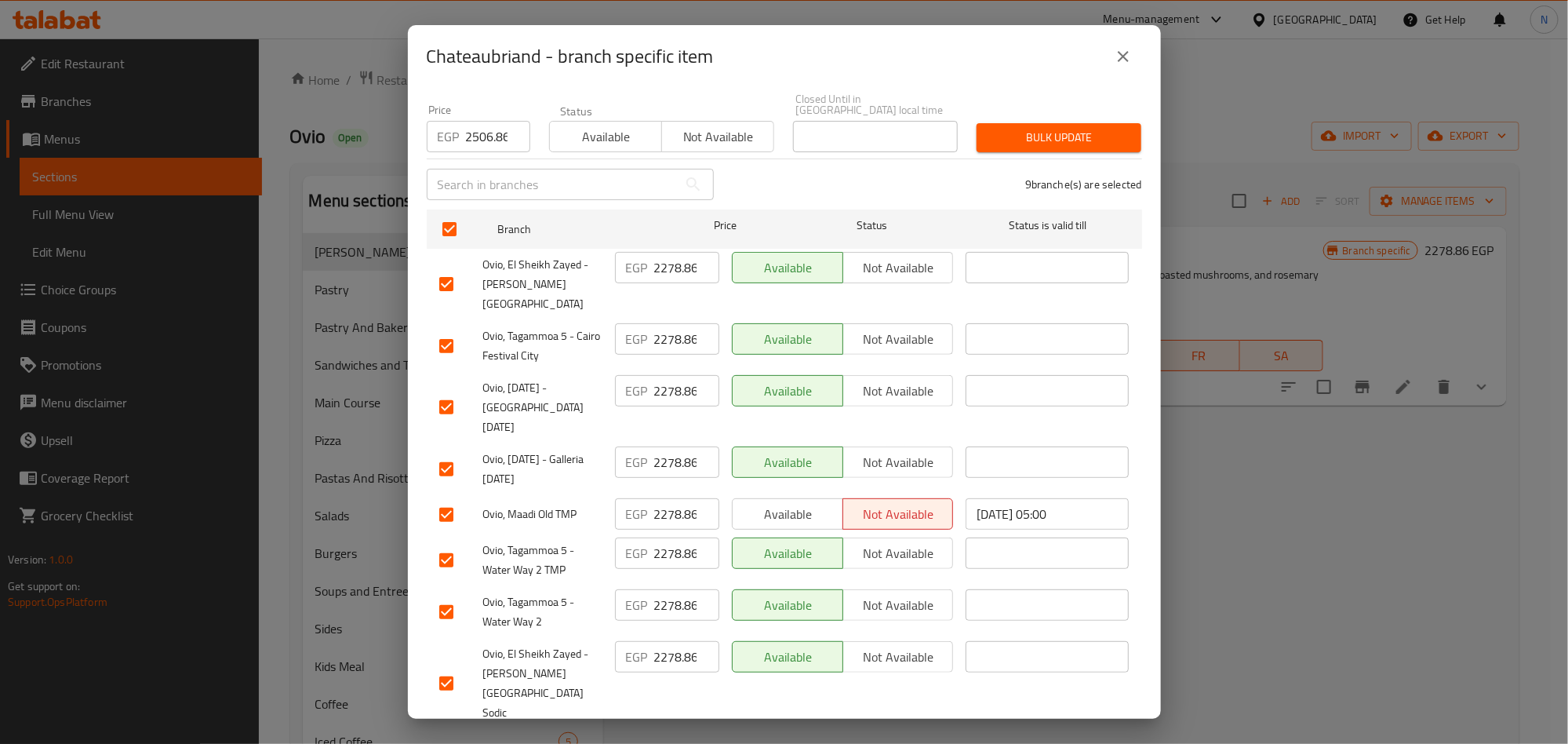
click at [1076, 139] on button "Bulk update" at bounding box center [1059, 137] width 165 height 29
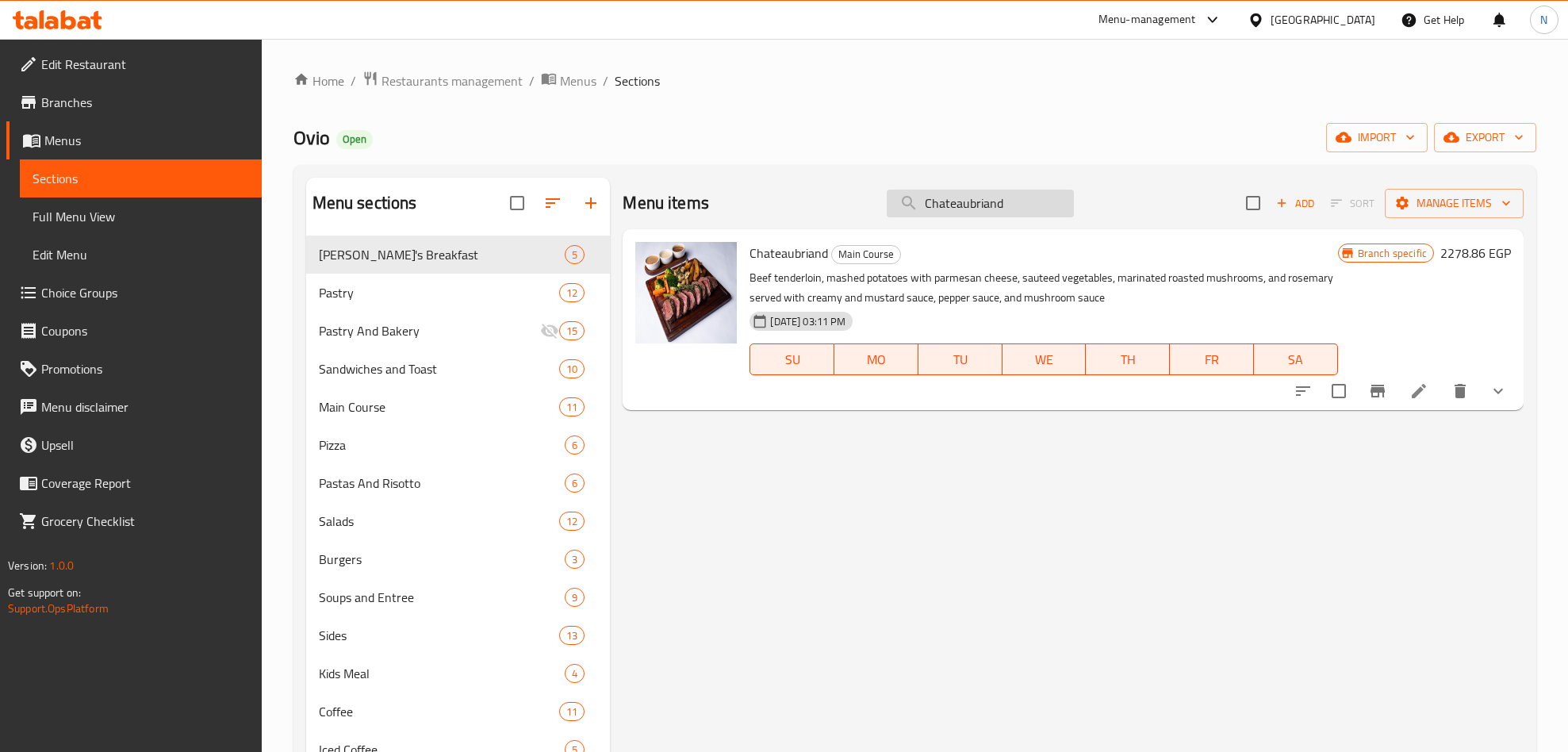
click at [988, 210] on input "Chateaubriand" at bounding box center [980, 203] width 187 height 28
click at [988, 211] on input "Chateaubriand" at bounding box center [980, 203] width 187 height 28
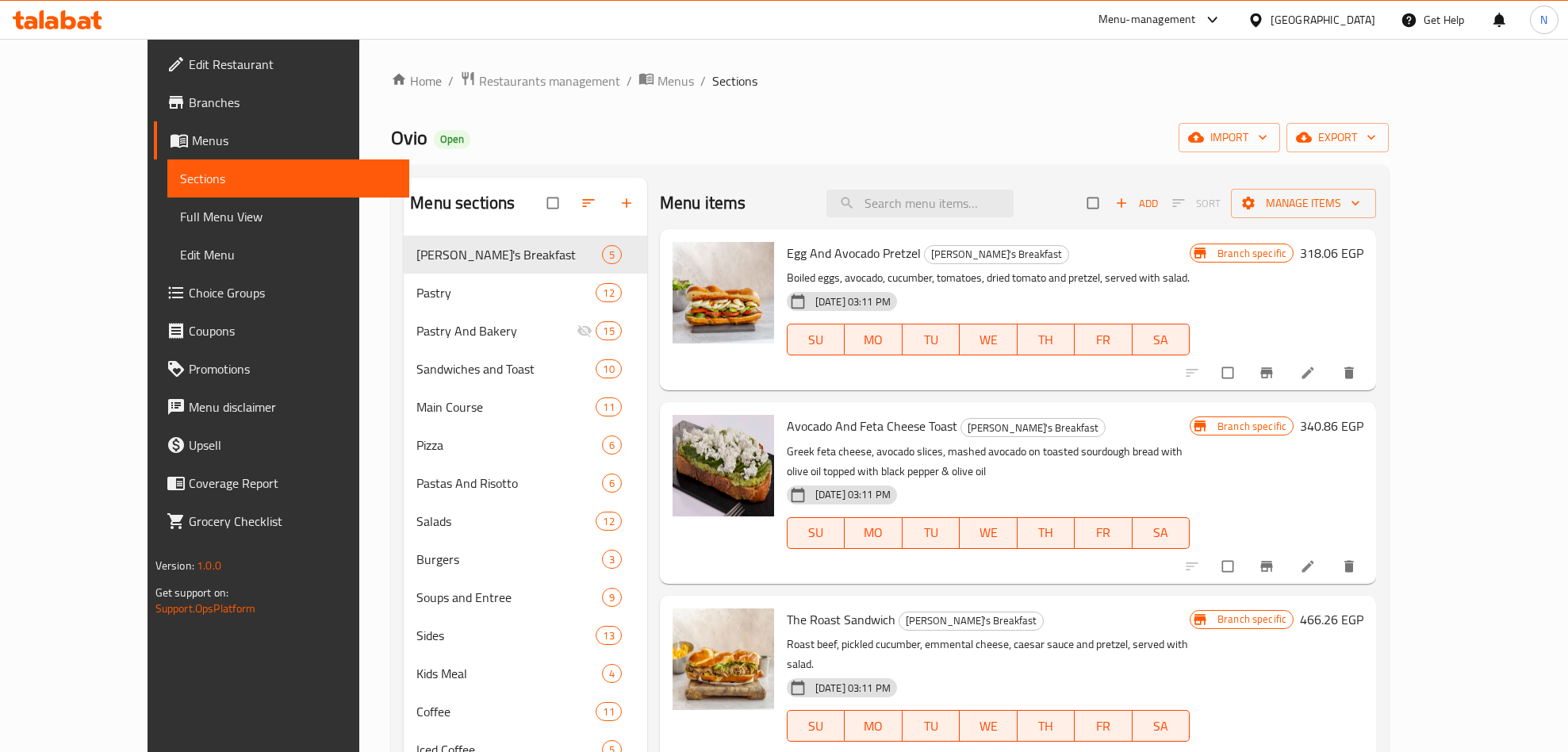
click at [189, 105] on span "Branches" at bounding box center [292, 102] width 208 height 19
